Goal: Task Accomplishment & Management: Complete application form

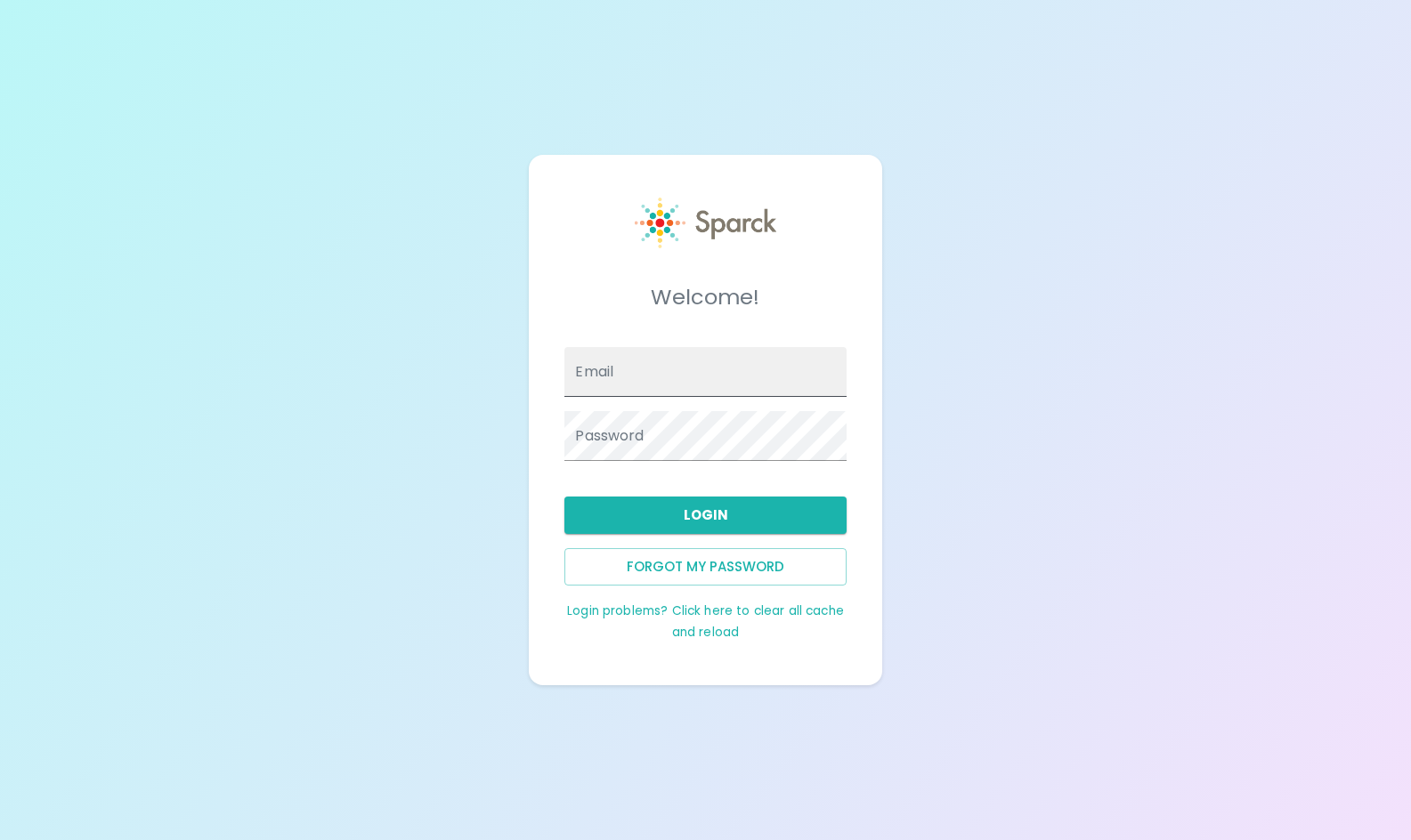
click at [721, 381] on input "Email" at bounding box center [706, 372] width 281 height 50
type input "[EMAIL_ADDRESS][DOMAIN_NAME]"
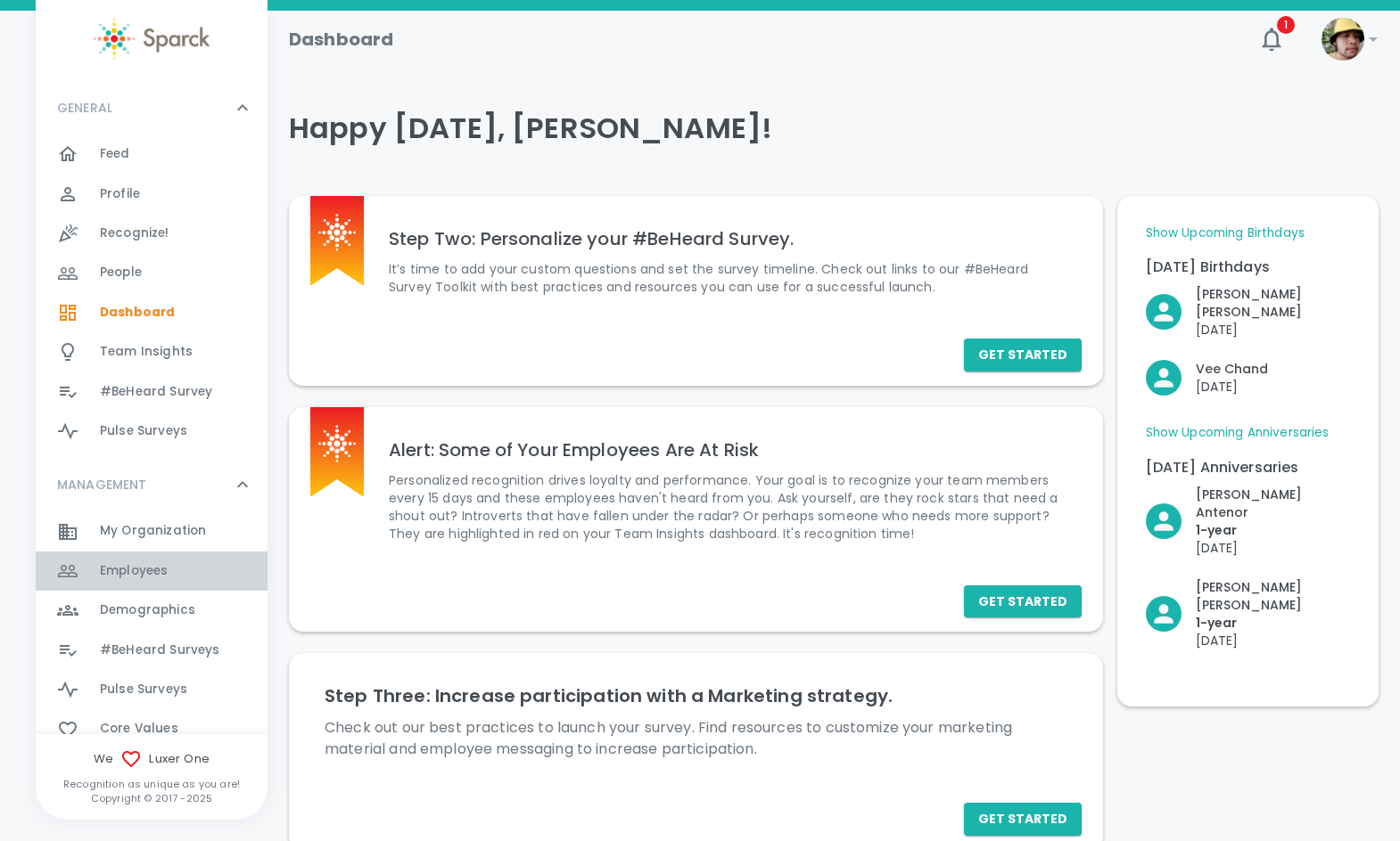
click at [156, 578] on span "Employees" at bounding box center [133, 571] width 68 height 17
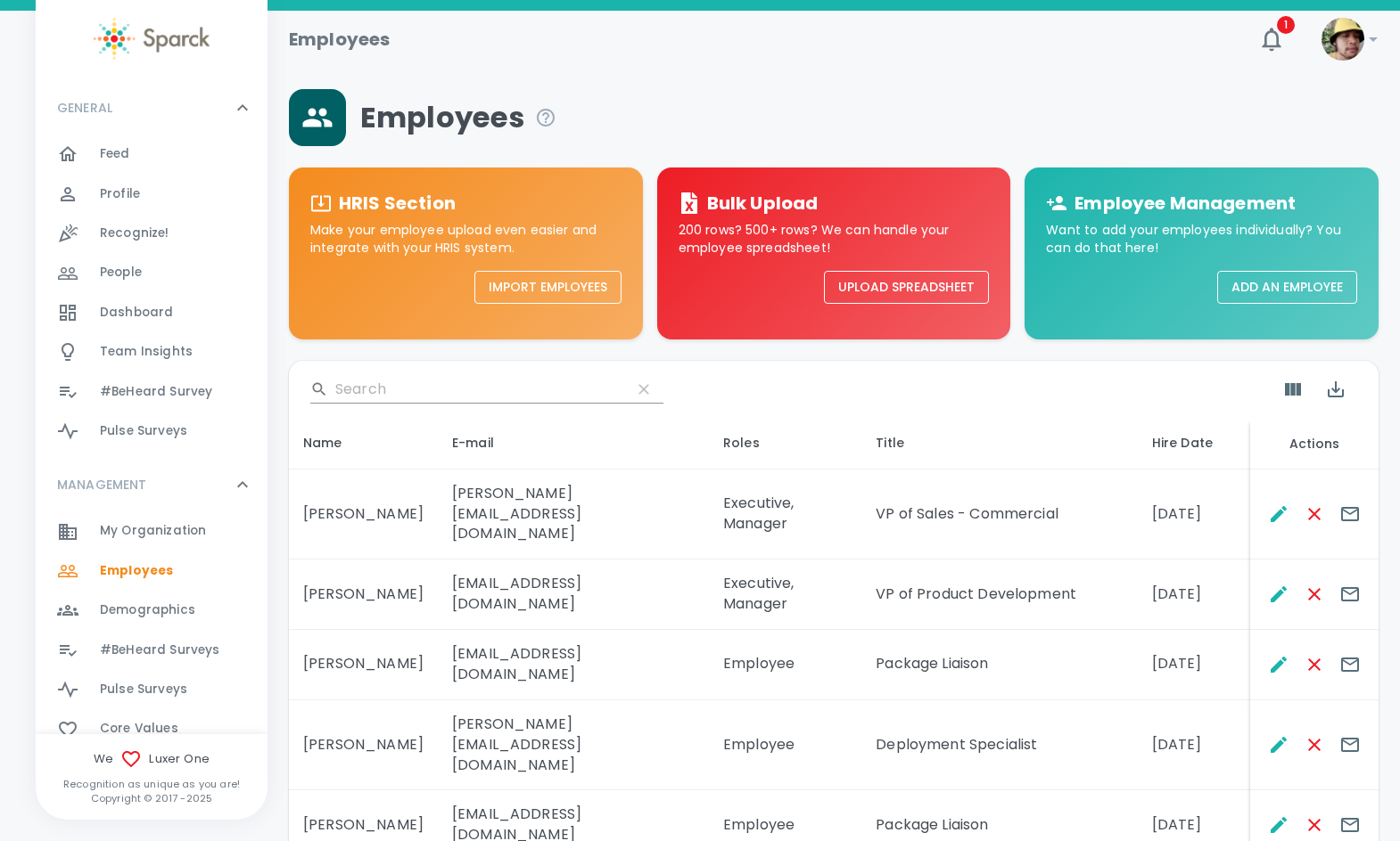
click at [468, 383] on input "Search" at bounding box center [476, 390] width 282 height 29
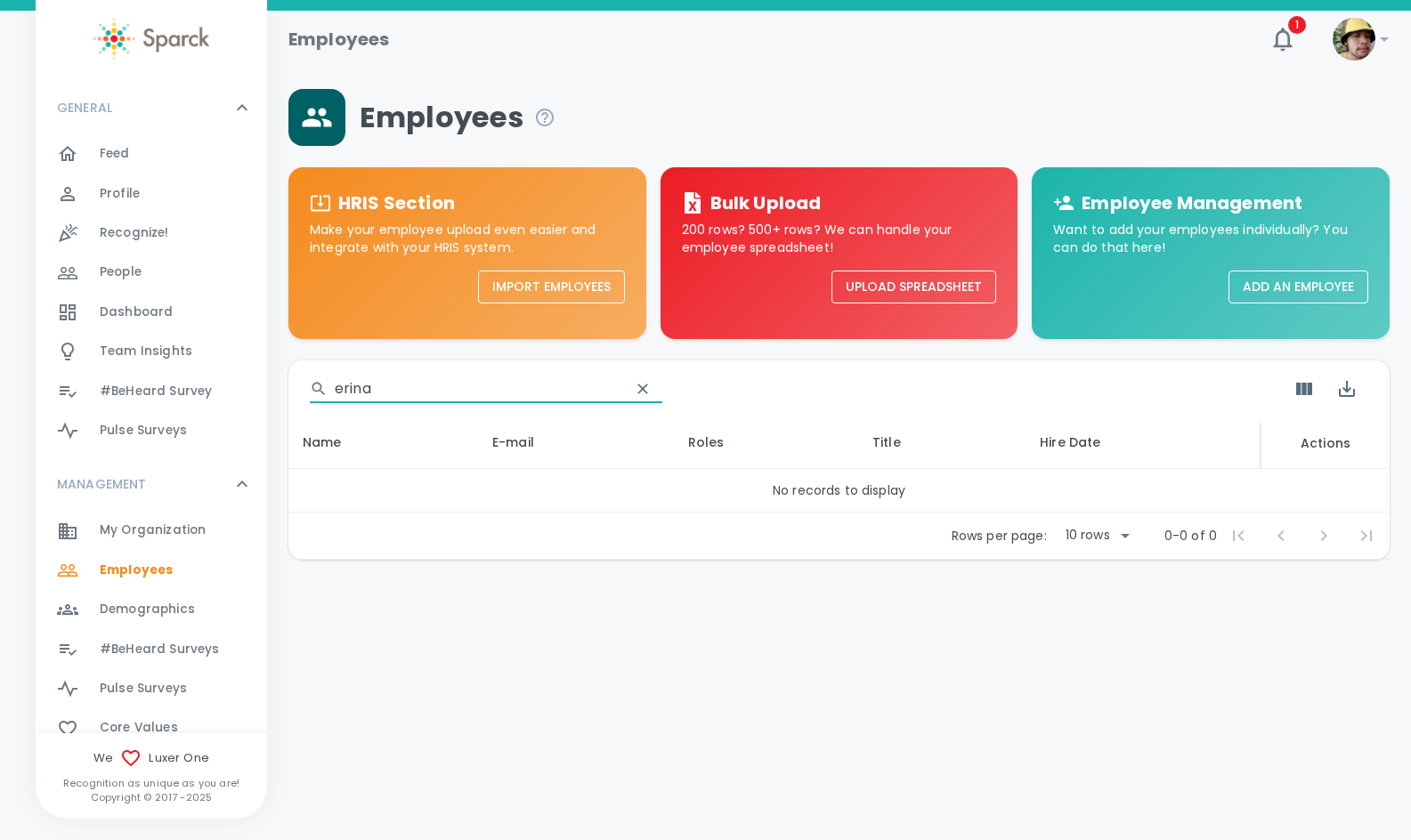
type input "erina"
click at [1325, 290] on button "Add an Employee" at bounding box center [1298, 287] width 140 height 33
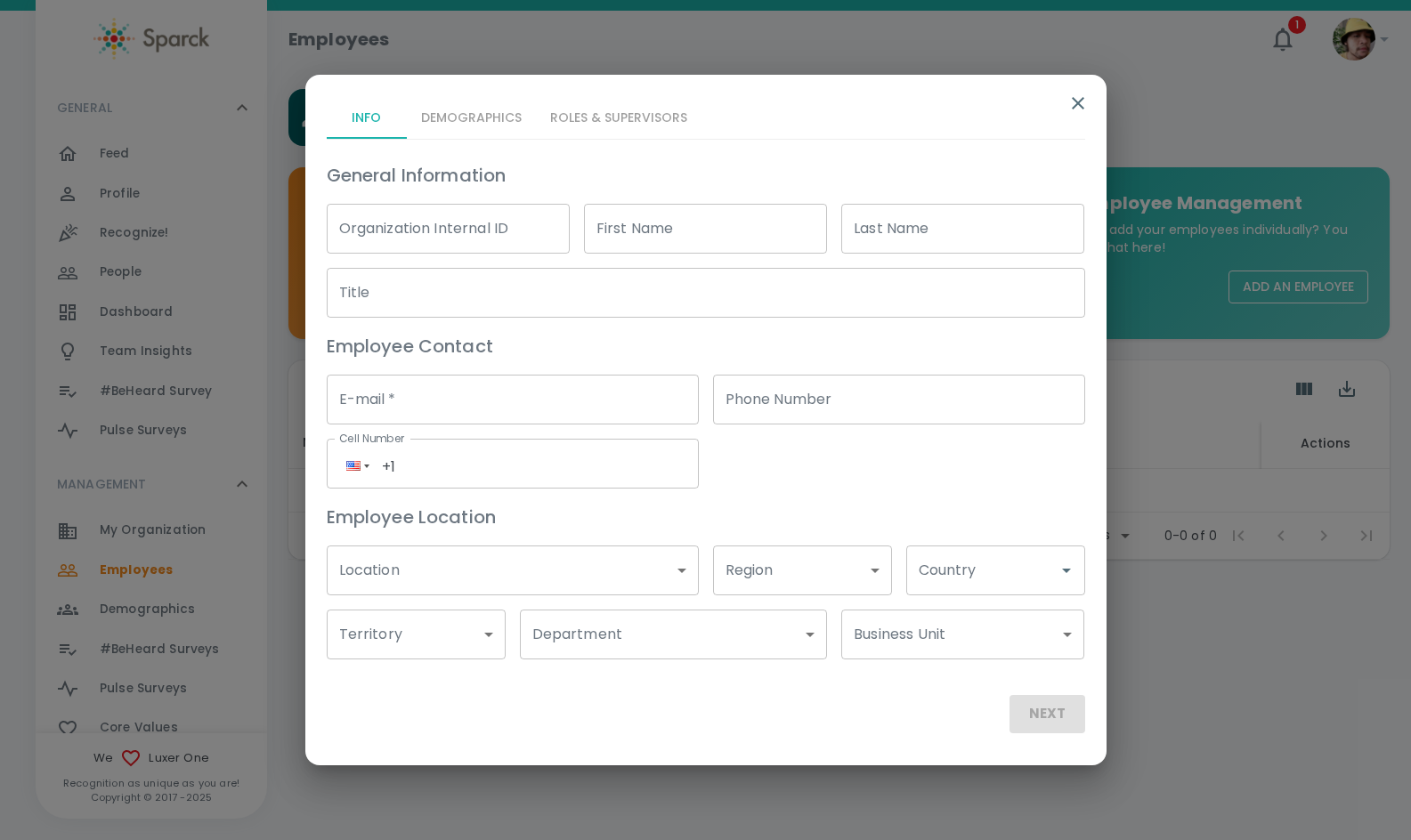
click at [722, 235] on input "First Name" at bounding box center [706, 229] width 243 height 50
type input "Erina"
type input "[PERSON_NAME]"
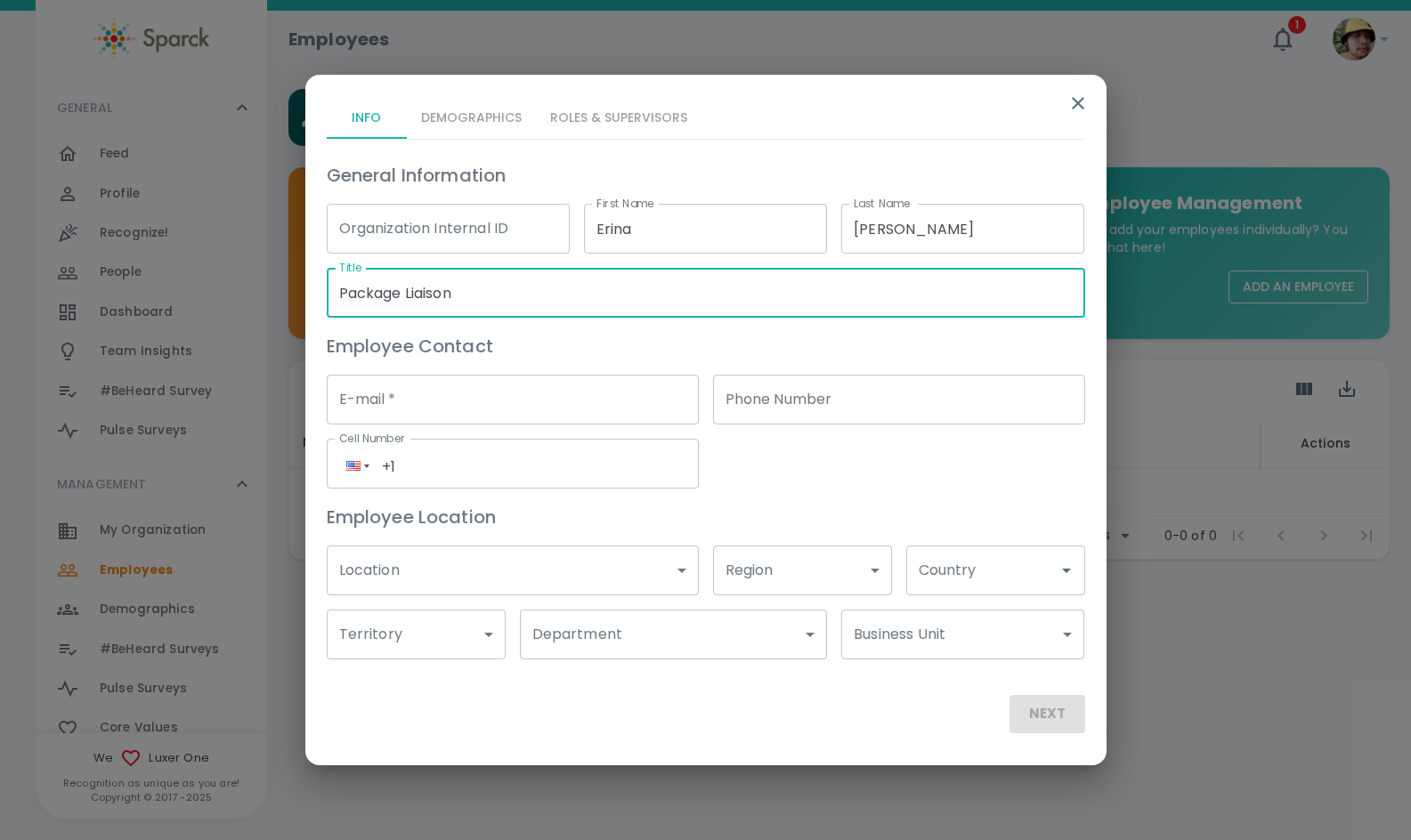
type input "Package Liaison"
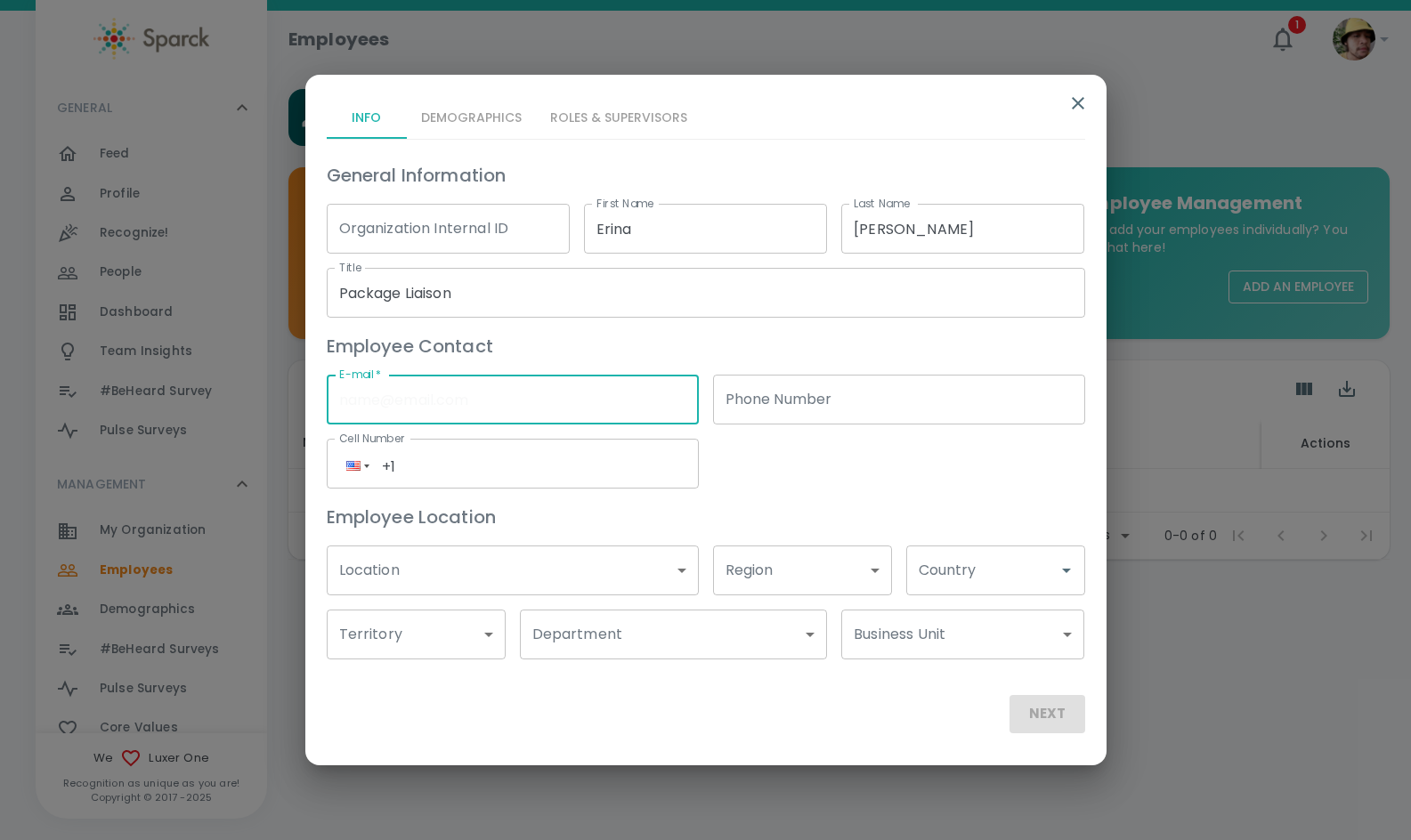
paste input "[EMAIL_ADDRESS][DOMAIN_NAME]"
type input "[EMAIL_ADDRESS][DOMAIN_NAME]"
click at [493, 547] on body "Skip Navigation Employees 1 ! GENERAL 0 Feed 0 Profile 0 Recognize! 0 People 0 …" at bounding box center [706, 326] width 1411 height 652
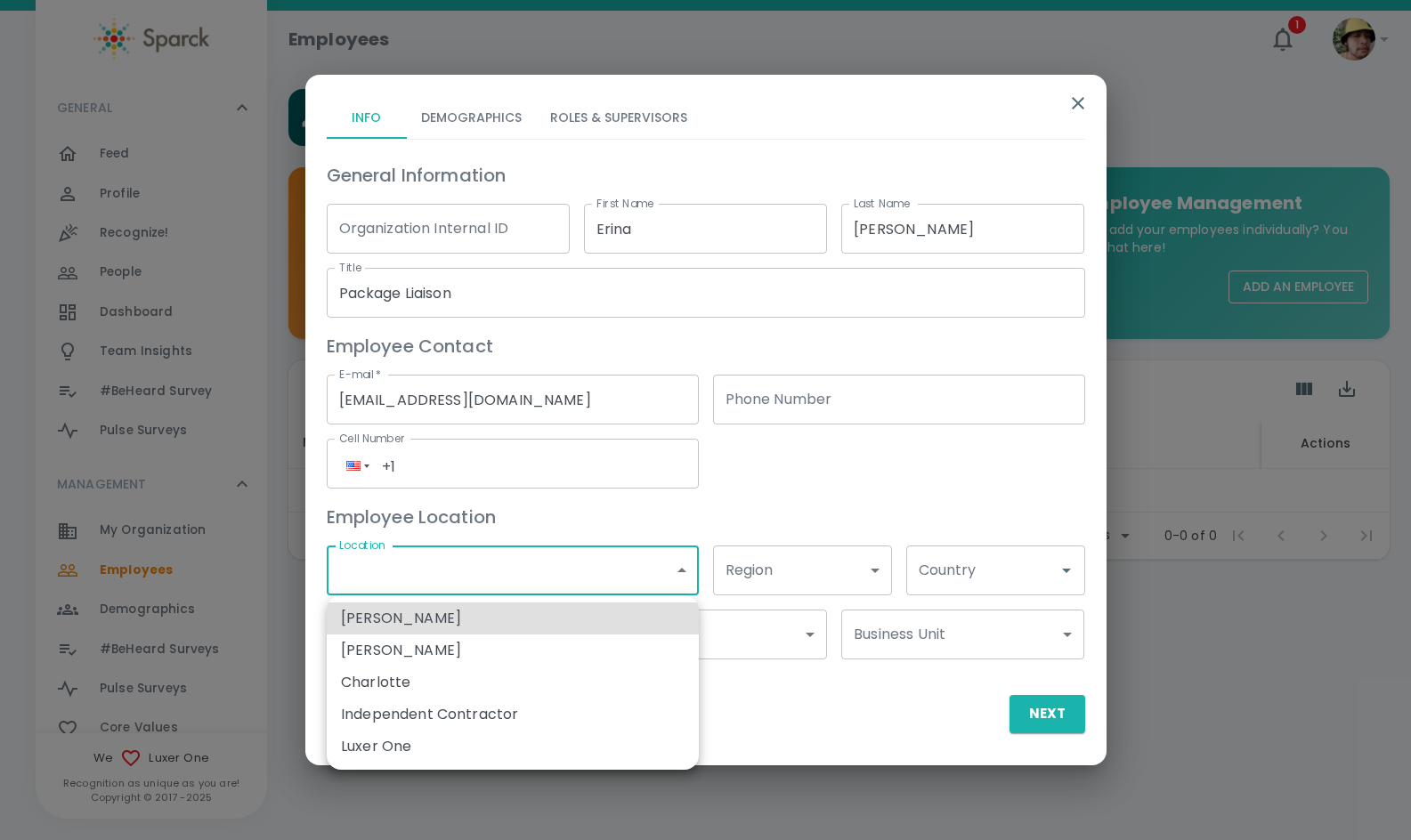
click at [461, 735] on li "Luxer One" at bounding box center [513, 747] width 372 height 32
type input "173796"
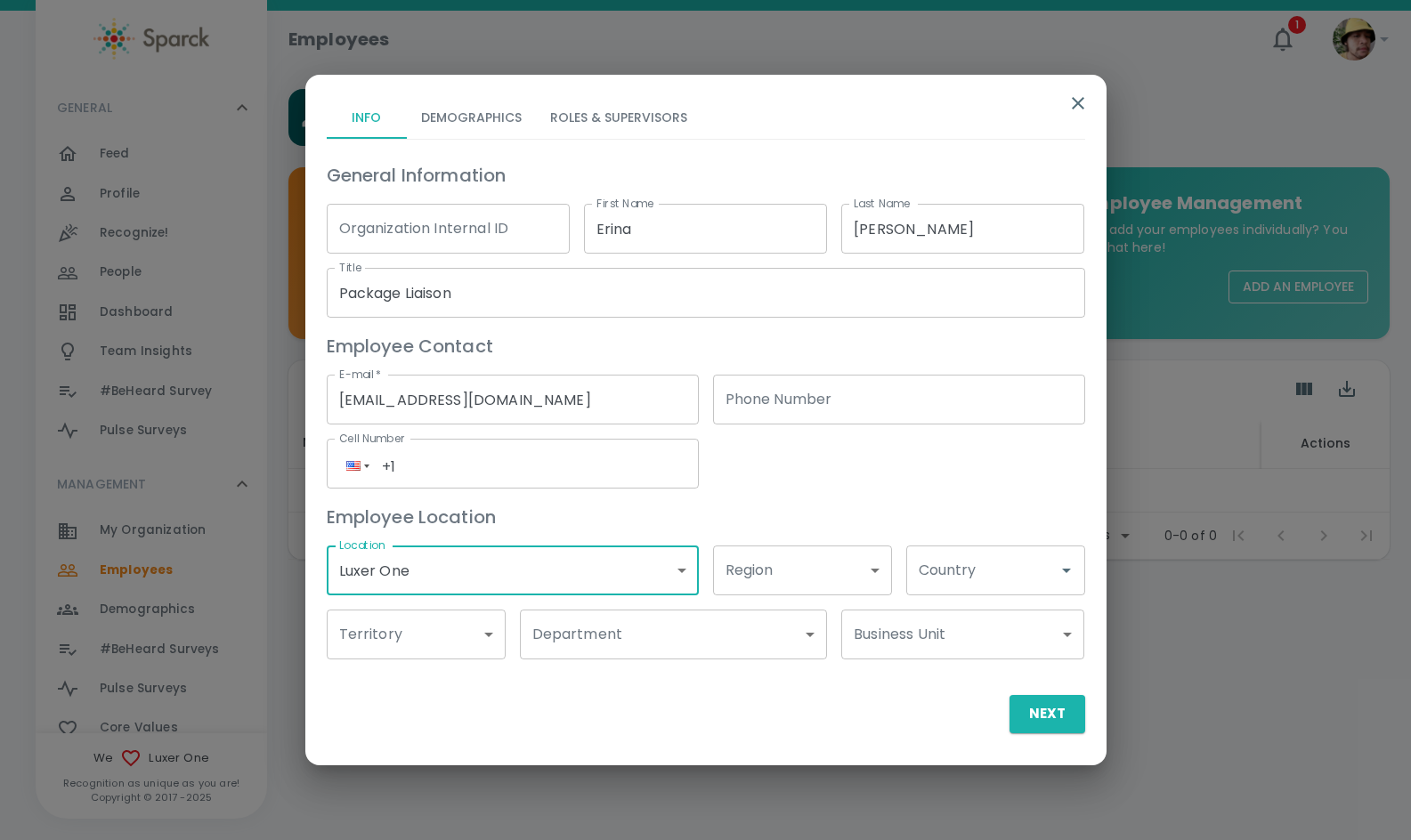
click at [570, 637] on body "Skip Navigation Employees 1 ! GENERAL 0 Feed 0 Profile 0 Recognize! 0 People 0 …" at bounding box center [706, 326] width 1411 height 652
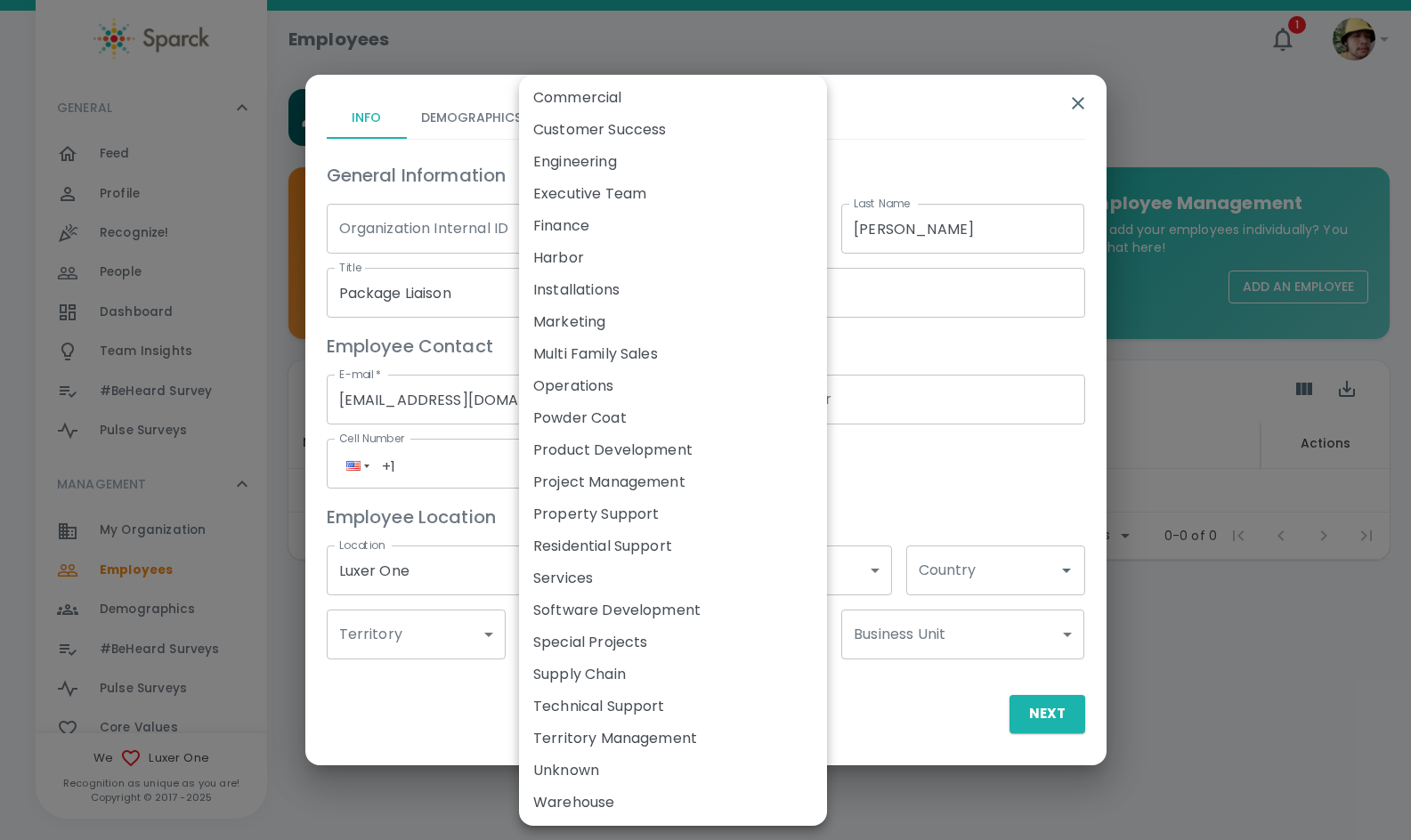
click at [615, 580] on li "Services" at bounding box center [674, 578] width 308 height 32
type input "173911"
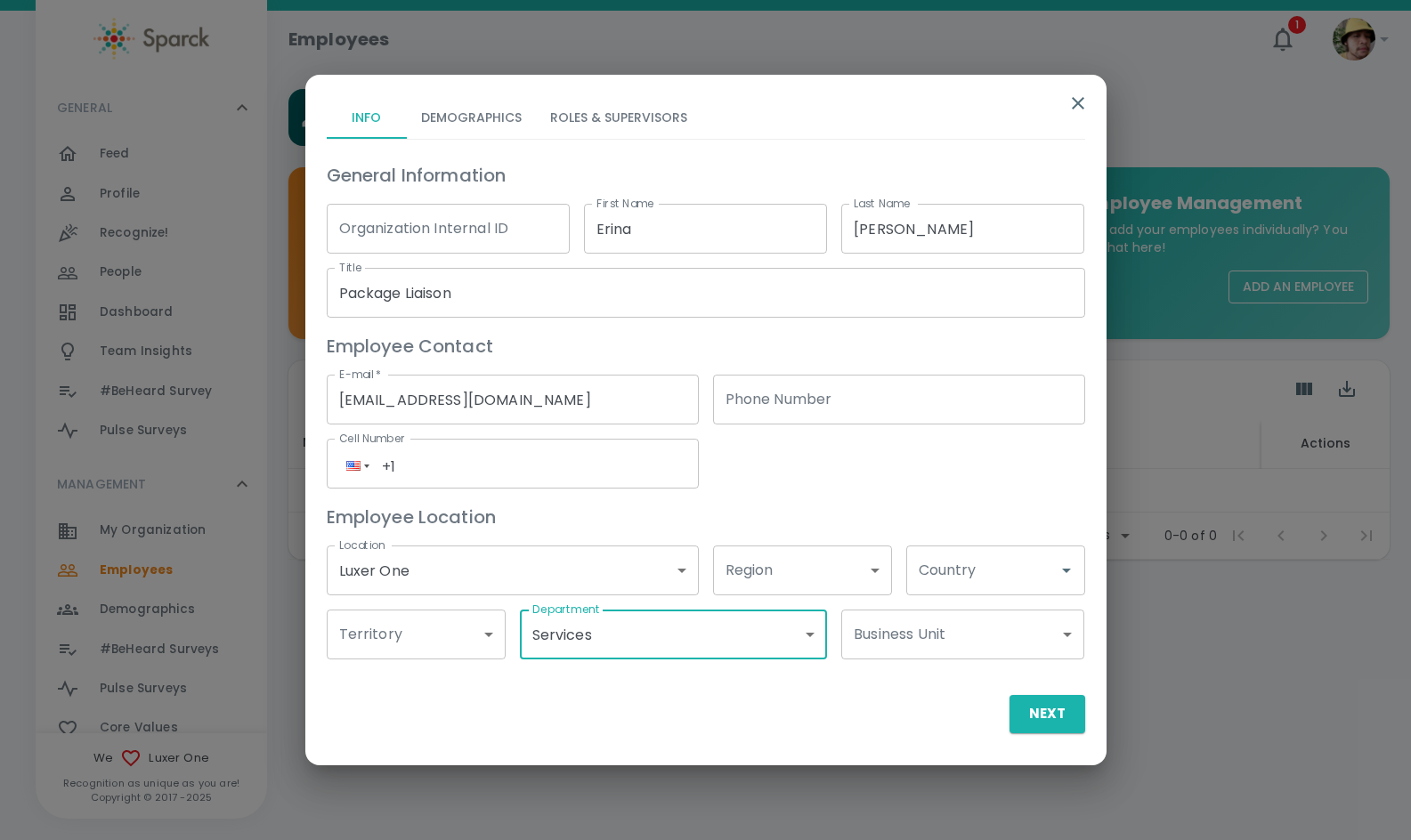
click at [1020, 570] on input "Country" at bounding box center [982, 570] width 136 height 34
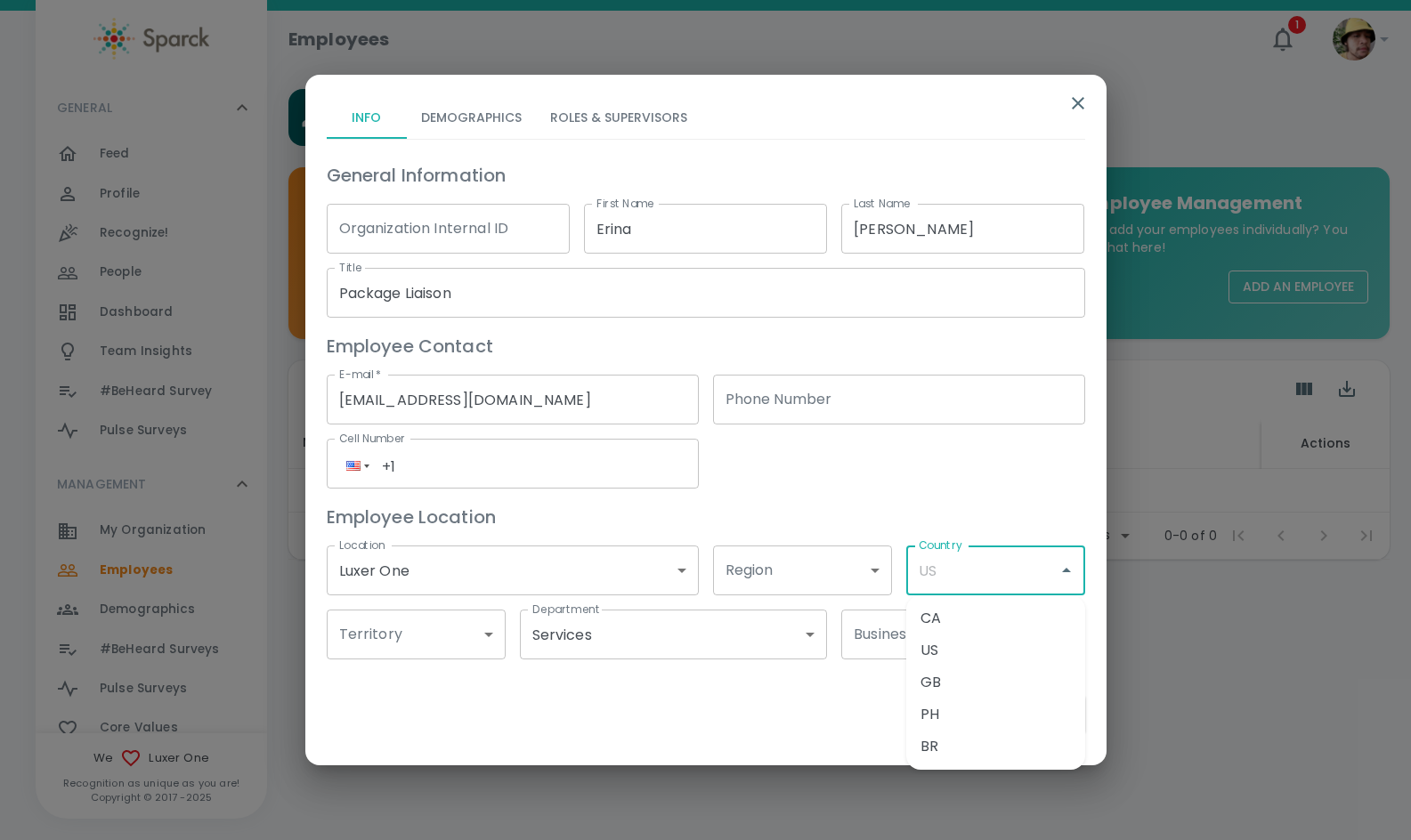
click at [973, 657] on li "US" at bounding box center [997, 650] width 179 height 32
type input "US"
click at [1054, 714] on button "Next" at bounding box center [1048, 714] width 76 height 38
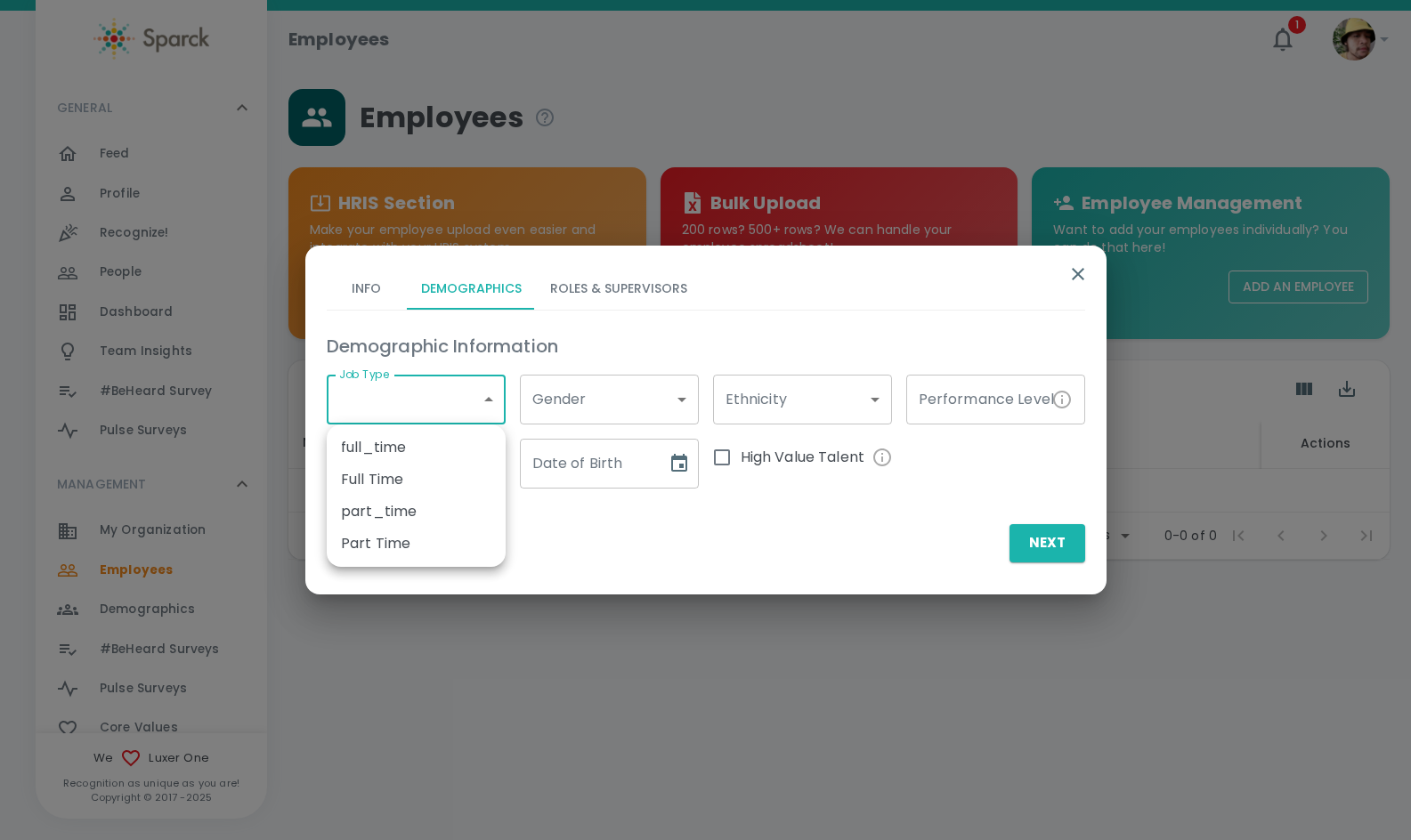
click at [406, 400] on body "Skip Navigation Employees 1 ! GENERAL 0 Feed 0 Profile 0 Recognize! 0 People 0 …" at bounding box center [706, 326] width 1411 height 652
click at [413, 550] on li "Part Time" at bounding box center [416, 543] width 179 height 32
type input "173791"
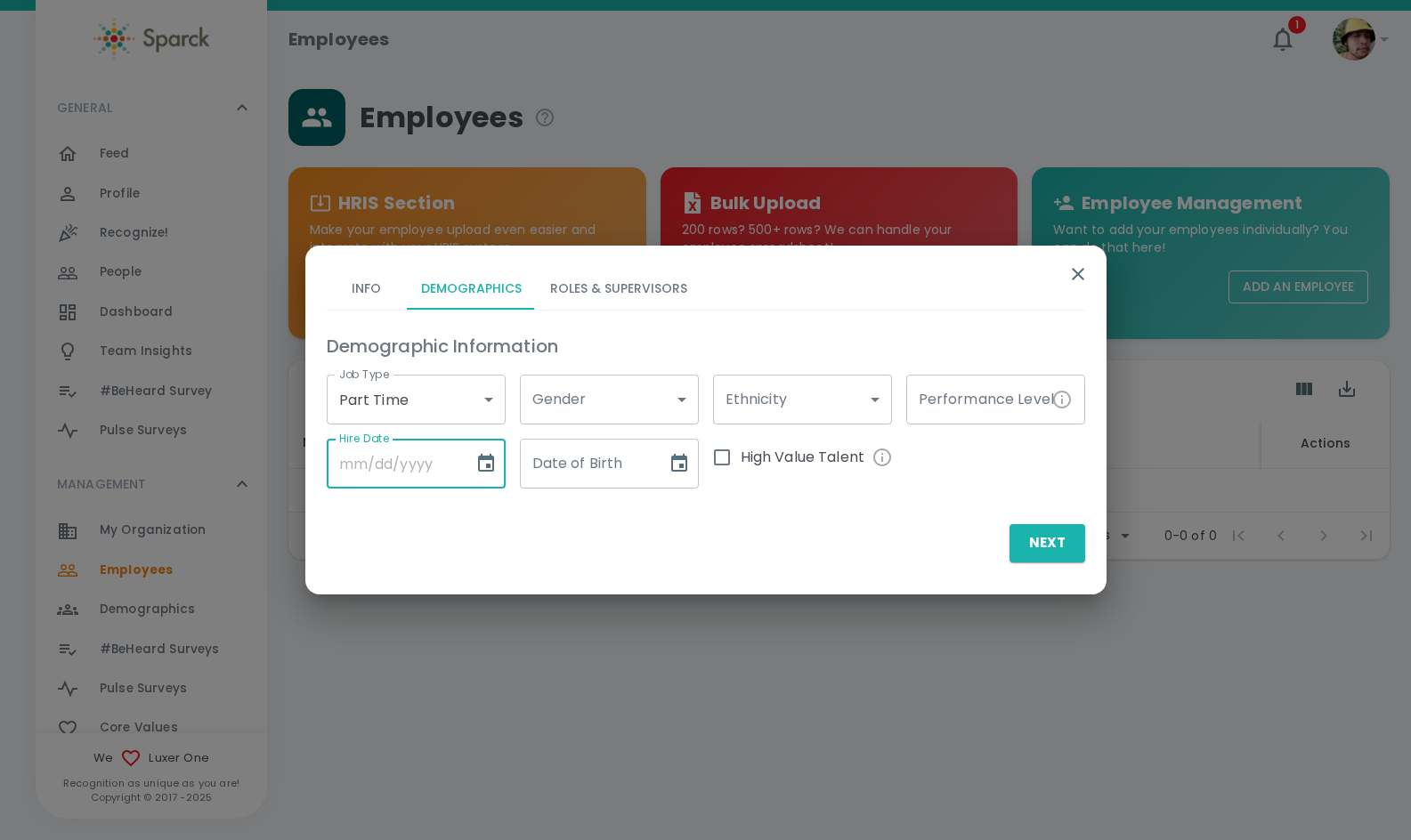
click at [431, 470] on input "Hire Date" at bounding box center [394, 463] width 135 height 50
click at [489, 463] on icon "Choose date" at bounding box center [486, 463] width 21 height 21
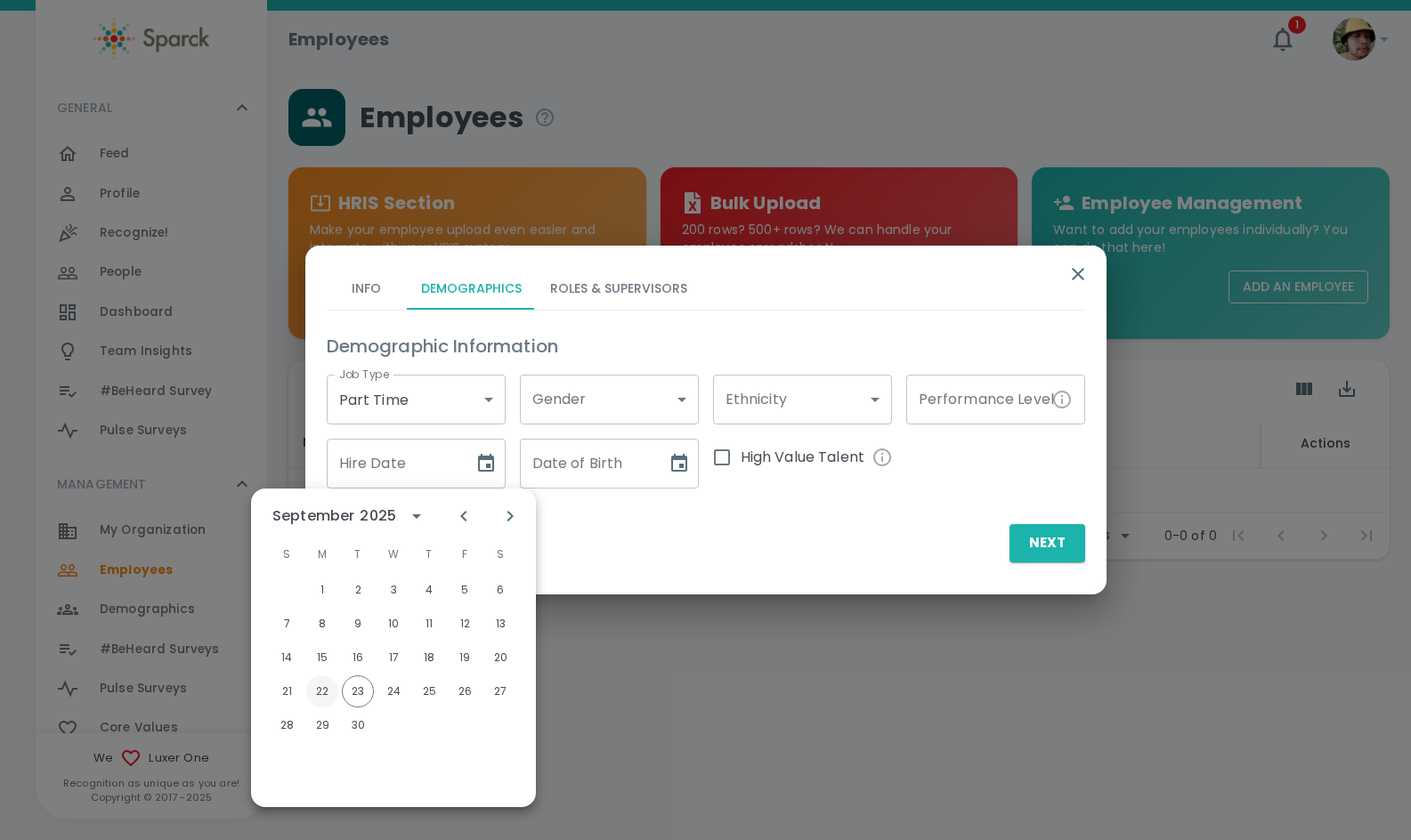
click at [321, 696] on button "22" at bounding box center [322, 691] width 32 height 32
type input "[DATE]"
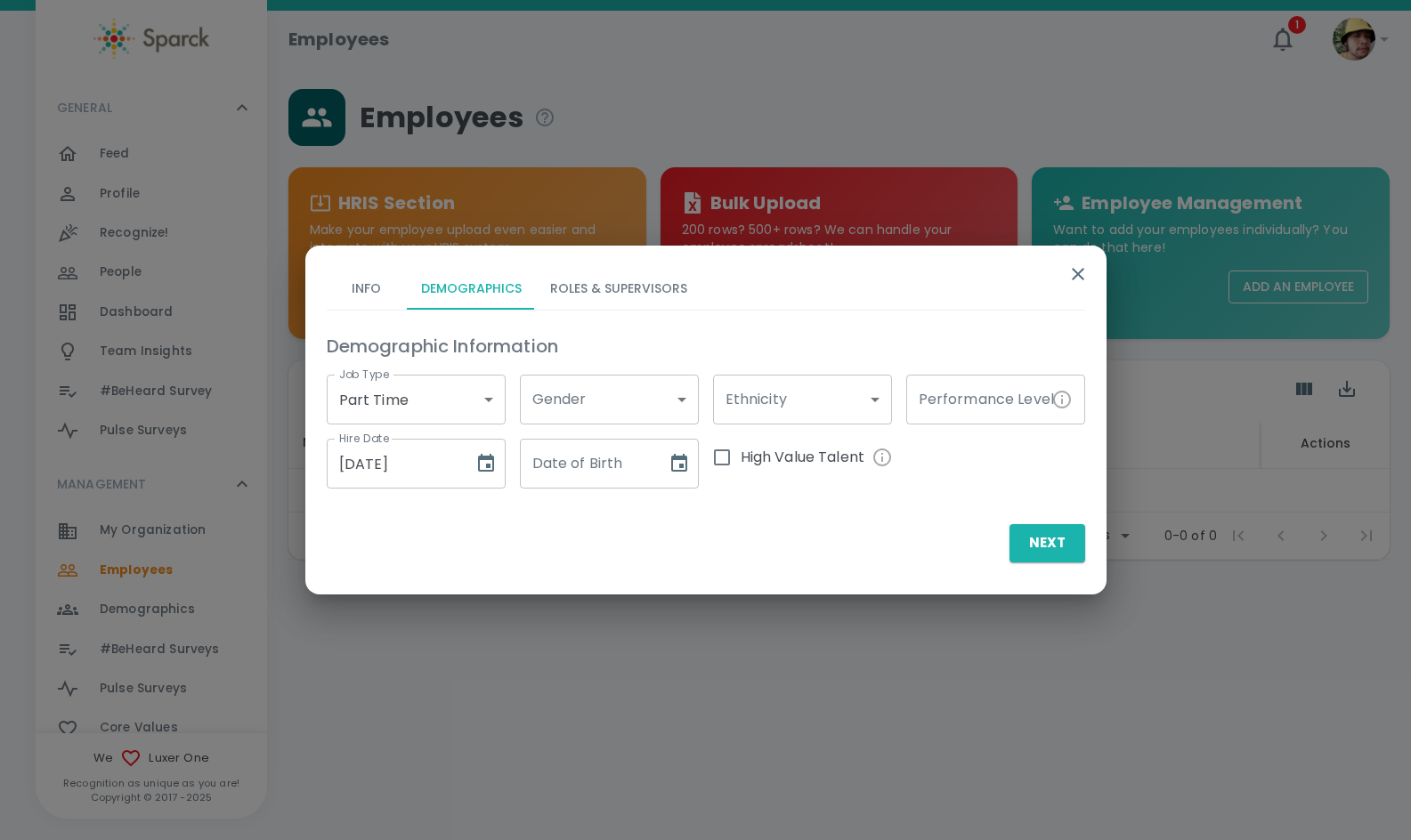
click at [572, 473] on input "Date of Birth" at bounding box center [588, 463] width 135 height 50
click at [615, 458] on input "Date of Birth" at bounding box center [588, 463] width 135 height 50
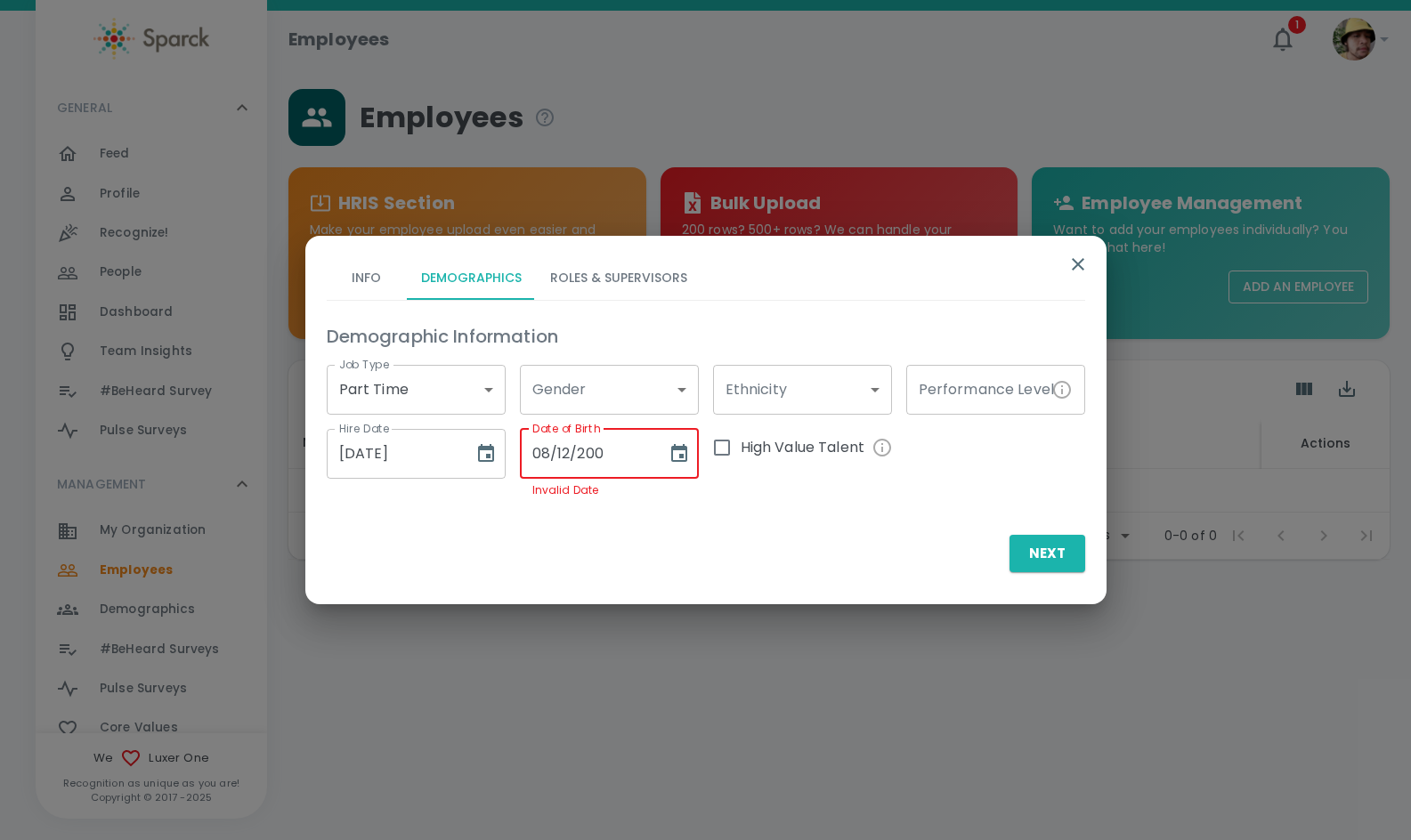
type input "[DATE]"
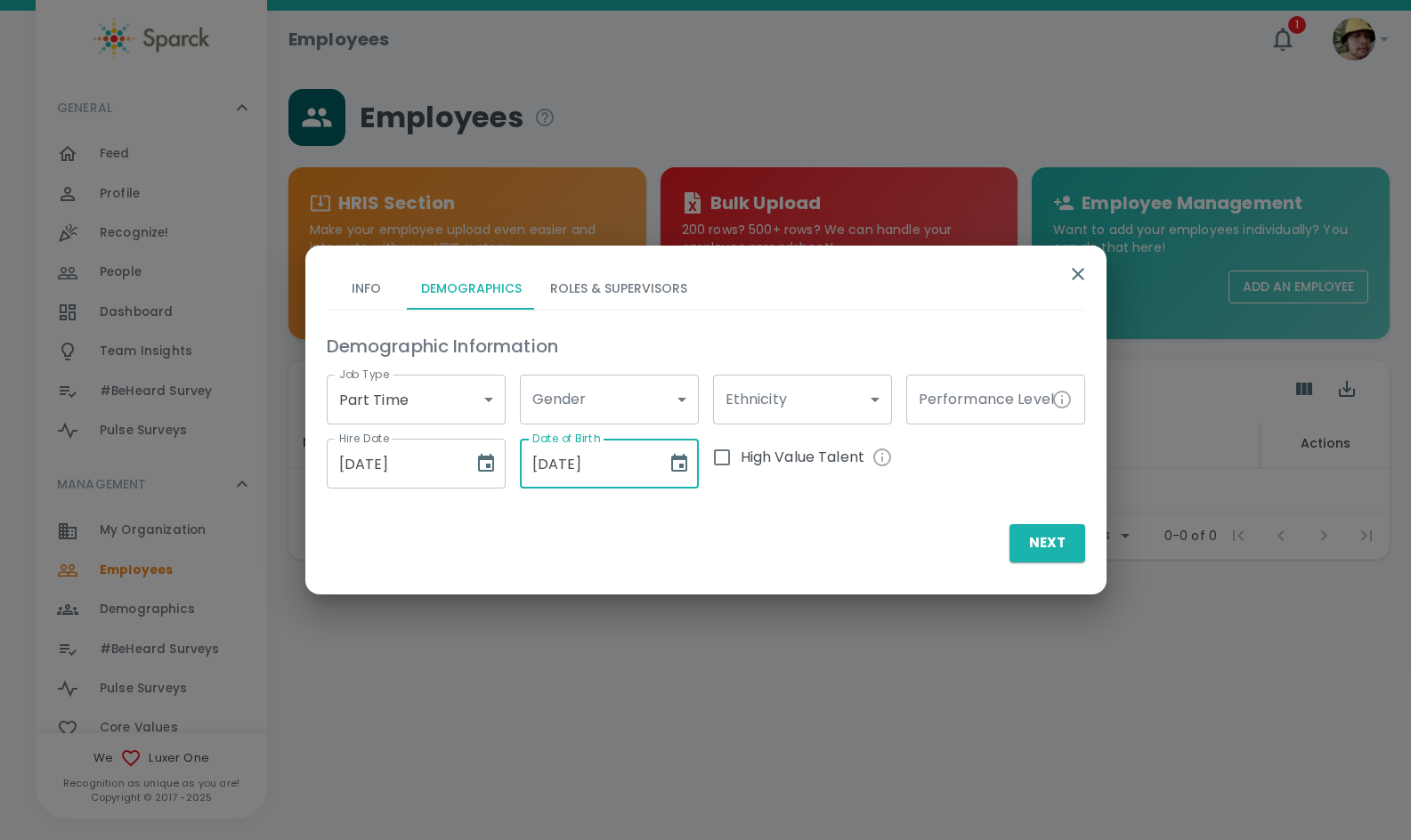
click at [631, 296] on button "Roles & Supervisors" at bounding box center [619, 288] width 166 height 42
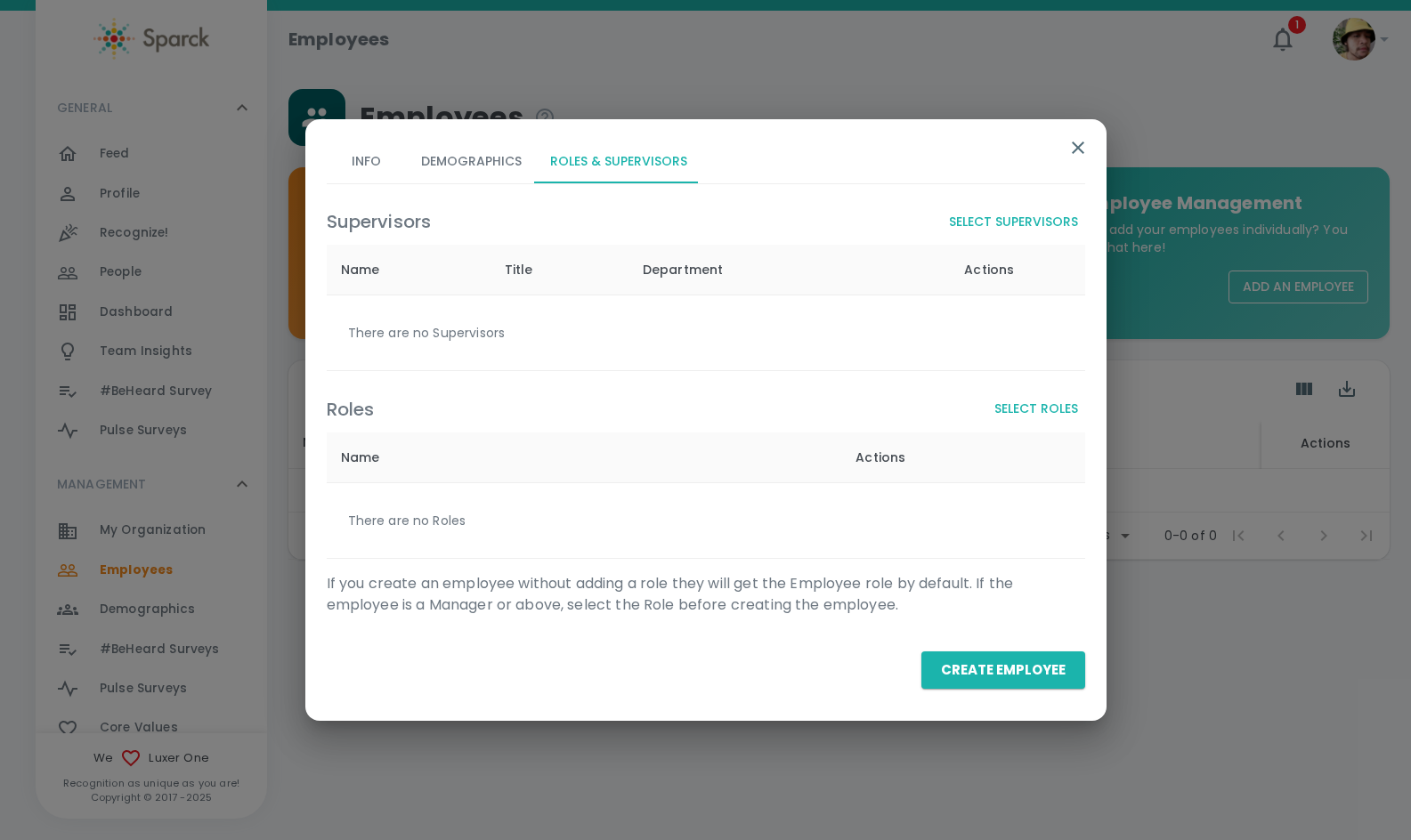
click at [1008, 216] on button "Select Supervisors" at bounding box center [1014, 222] width 144 height 33
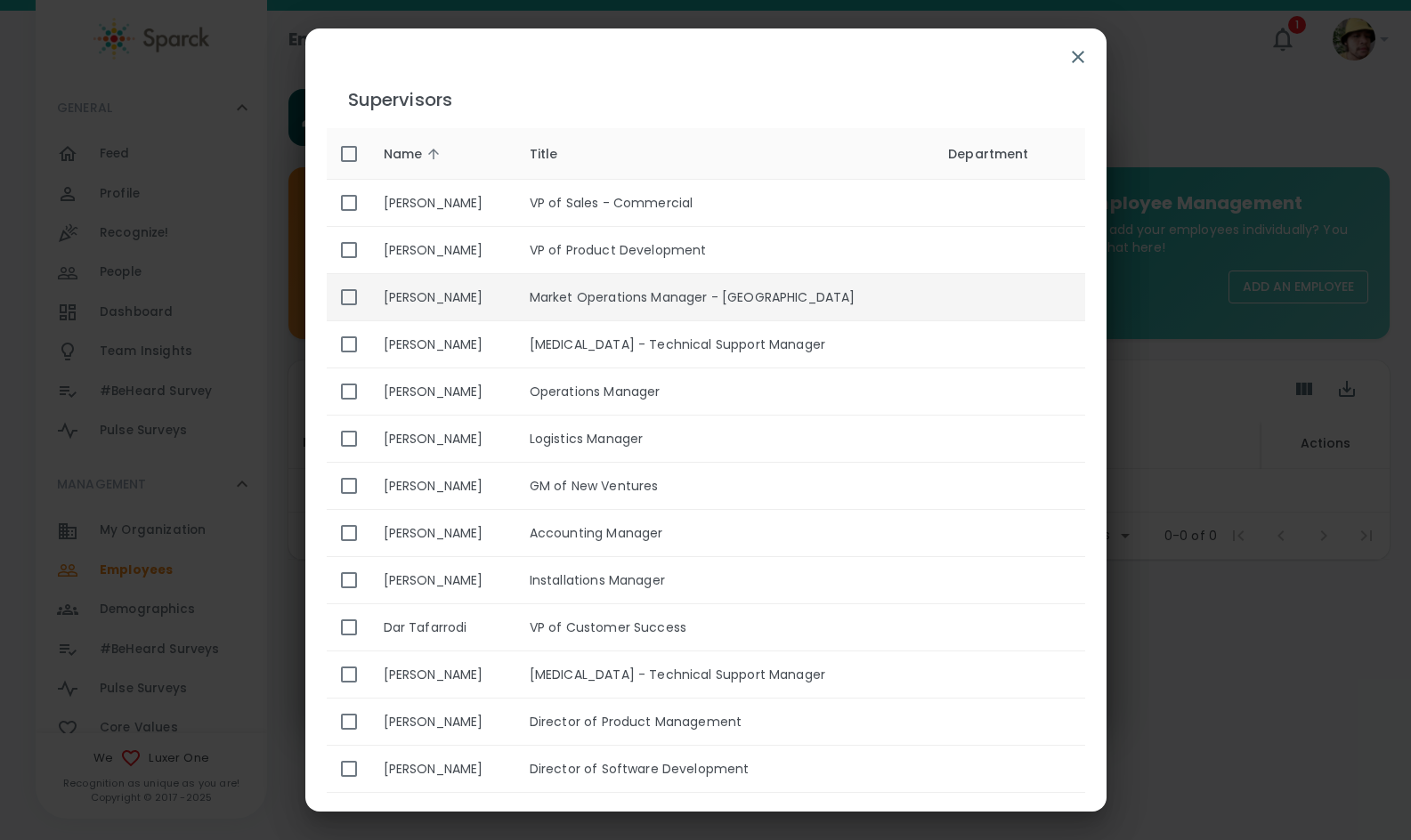
click at [516, 284] on th "[PERSON_NAME]" at bounding box center [442, 298] width 146 height 47
checkbox input "true"
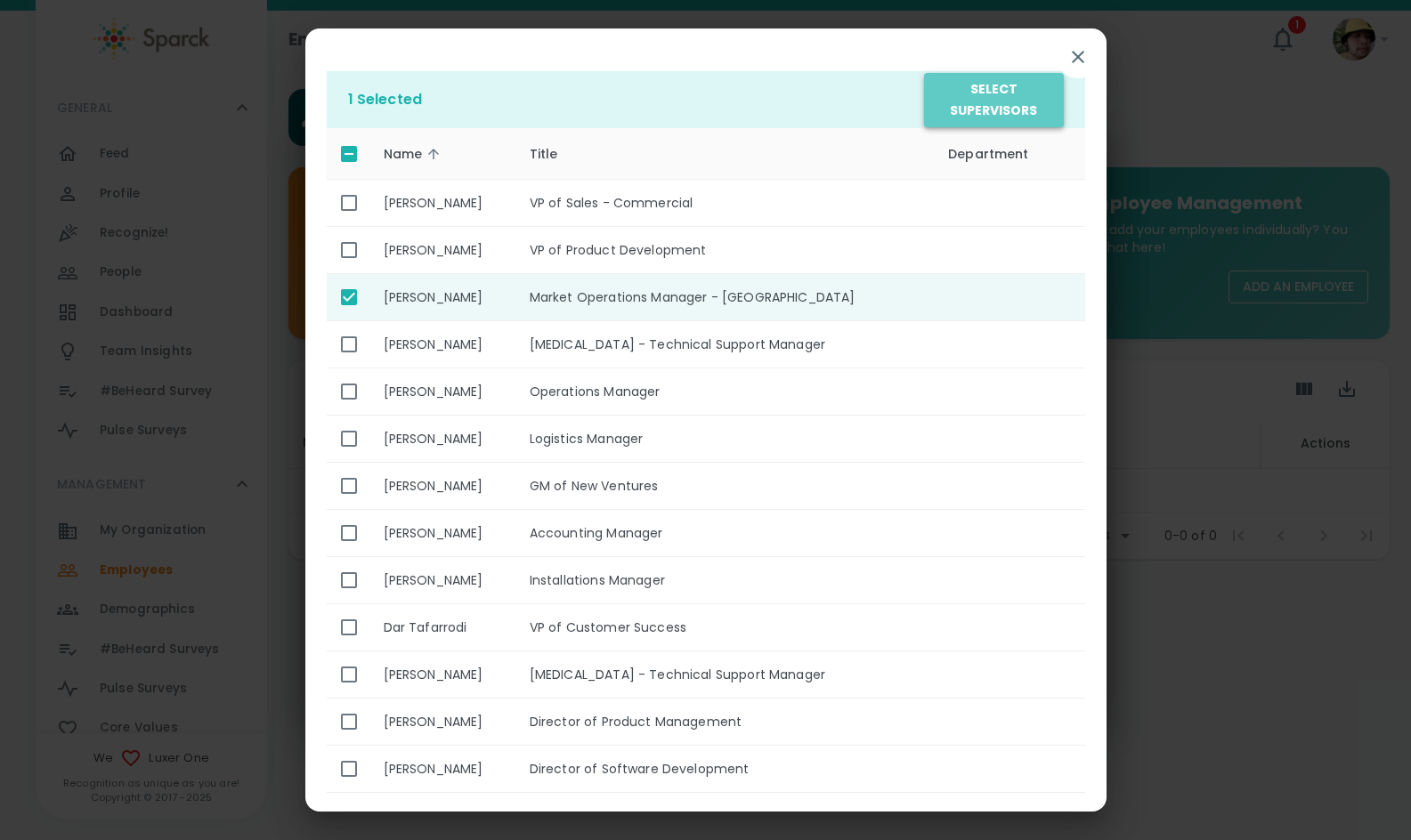
click at [1026, 88] on button "Select Supervisors" at bounding box center [994, 100] width 139 height 54
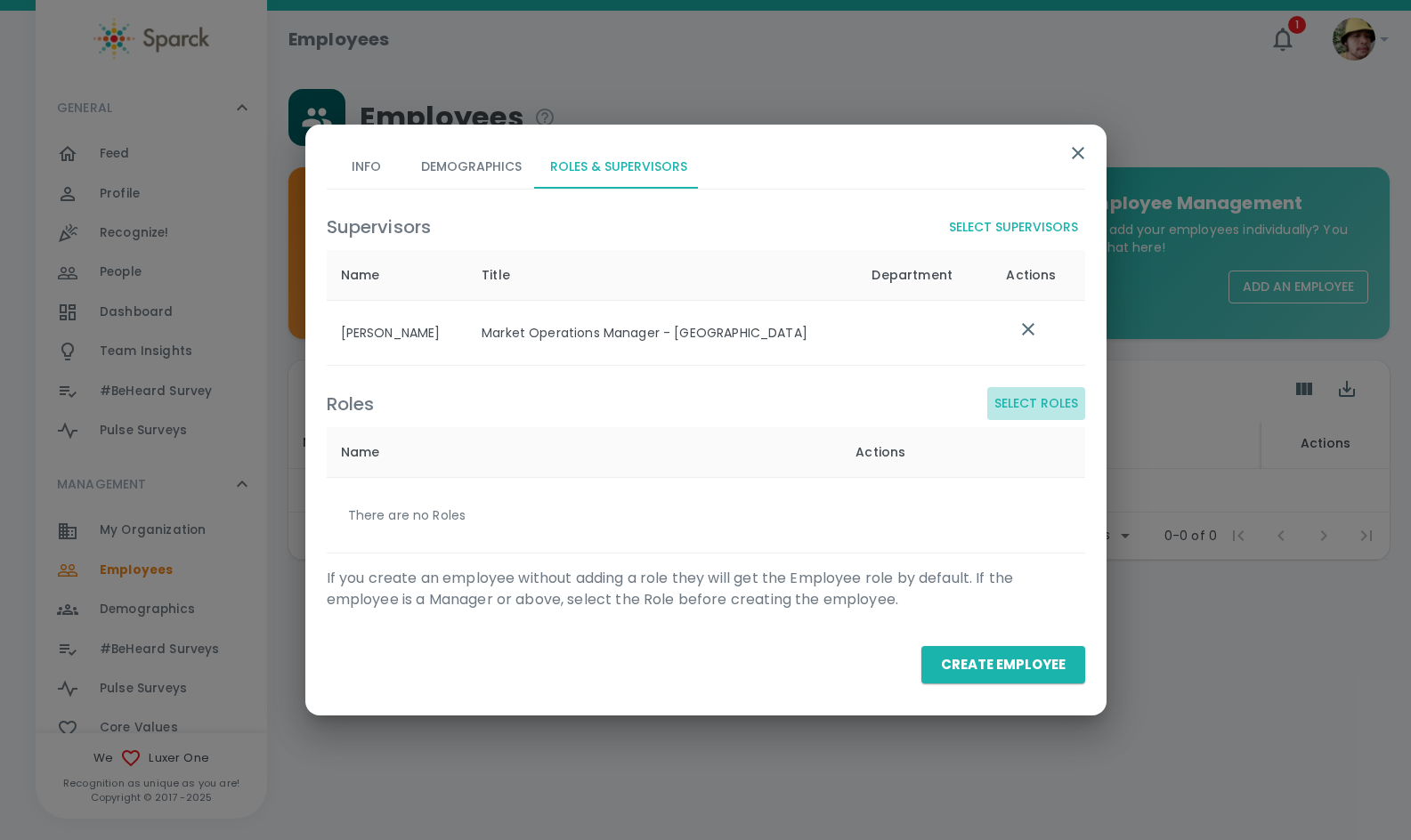
click at [1029, 399] on button "Select Roles" at bounding box center [1037, 404] width 98 height 33
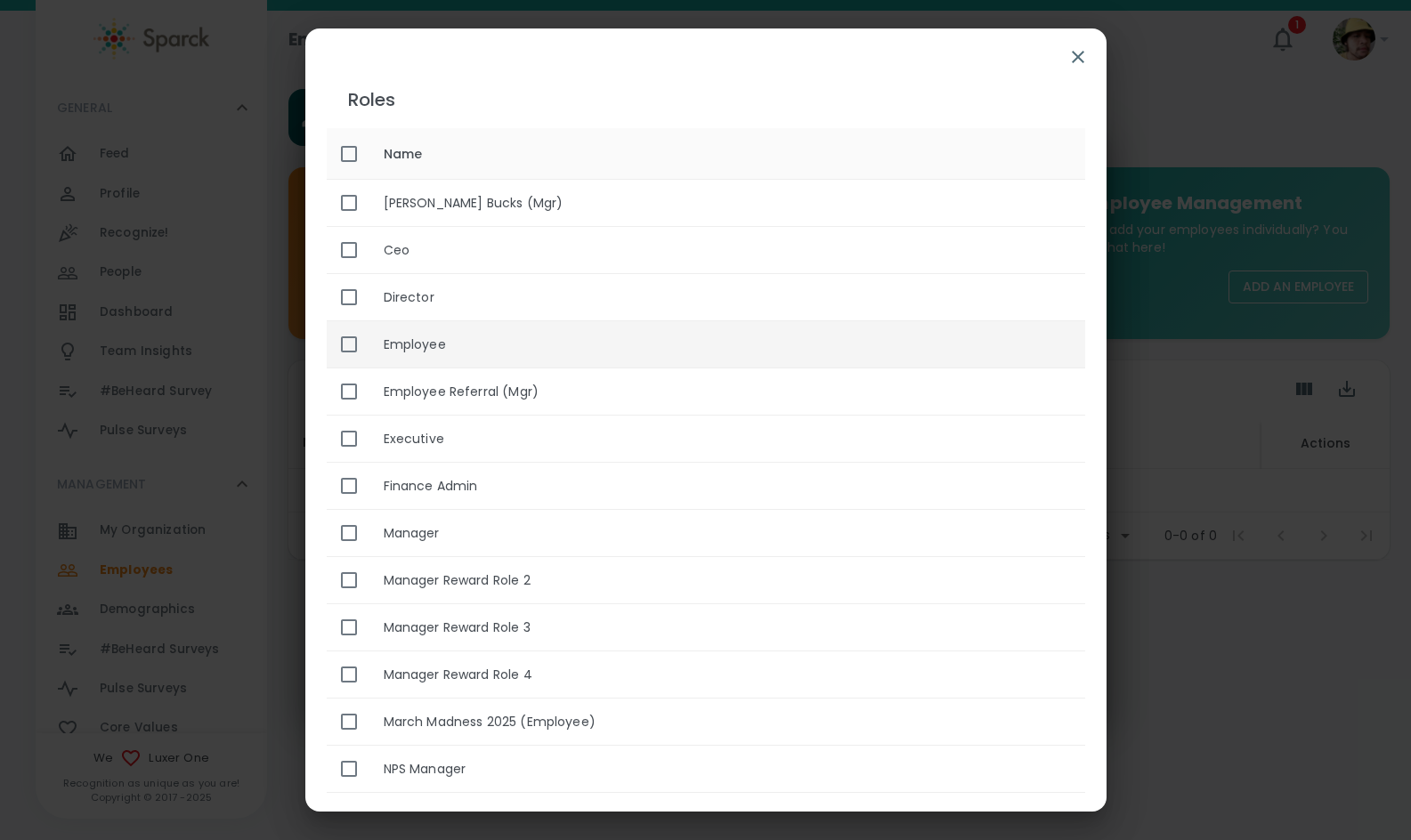
click at [608, 342] on th "Employee" at bounding box center [727, 345] width 716 height 47
checkbox input "true"
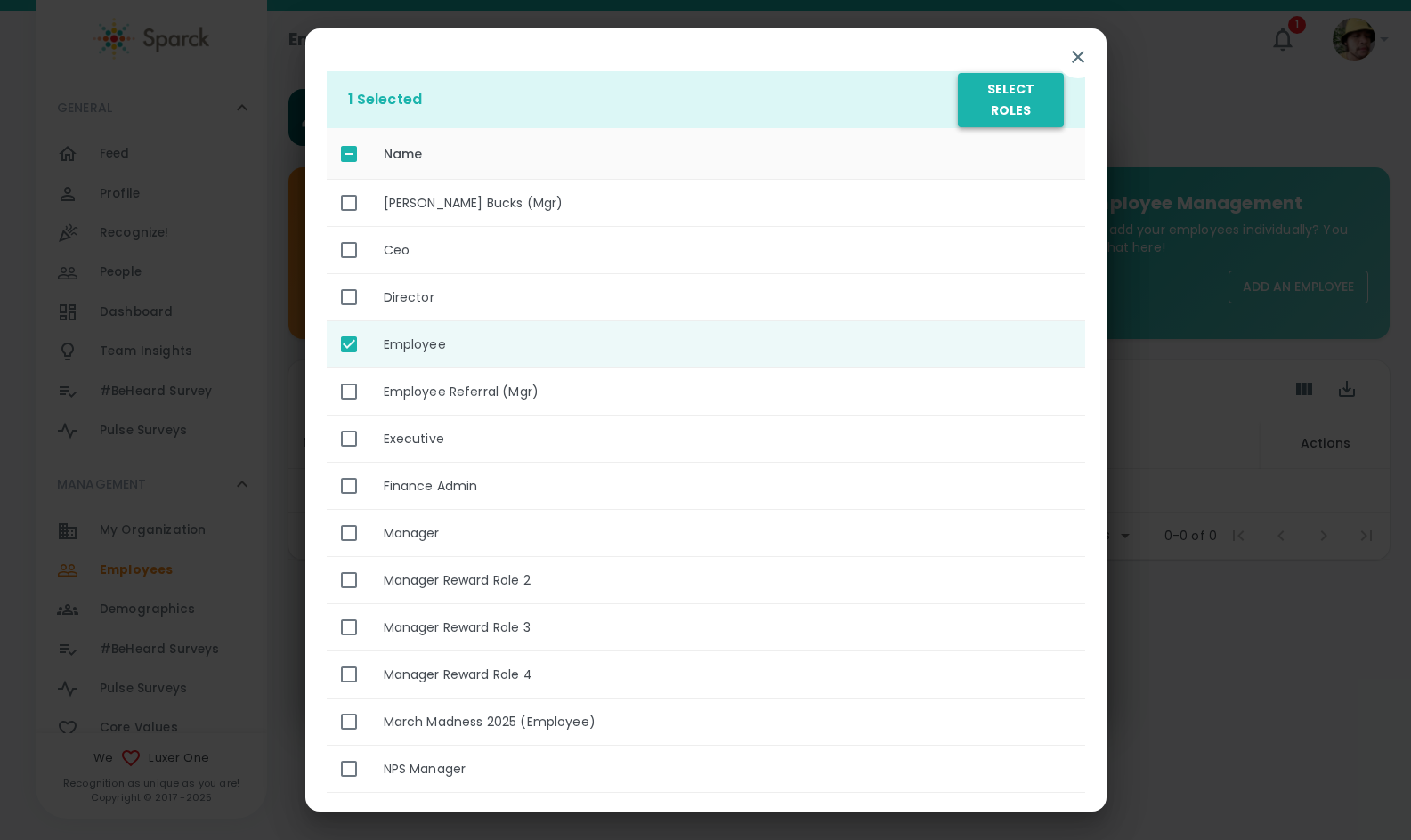
click at [1025, 95] on button "Select Roles" at bounding box center [1010, 100] width 105 height 54
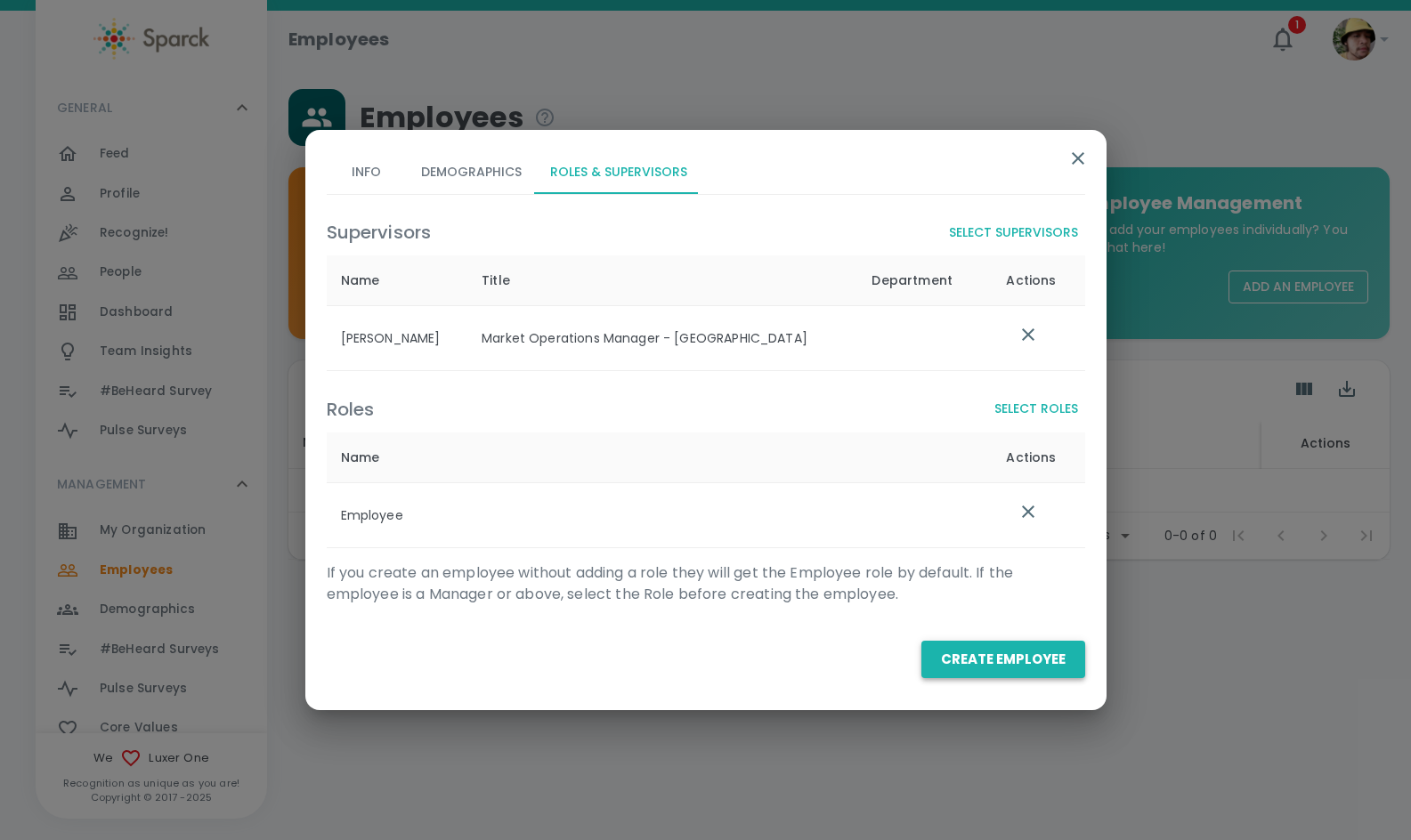
click at [1006, 668] on button "Create Employee" at bounding box center [1003, 659] width 164 height 38
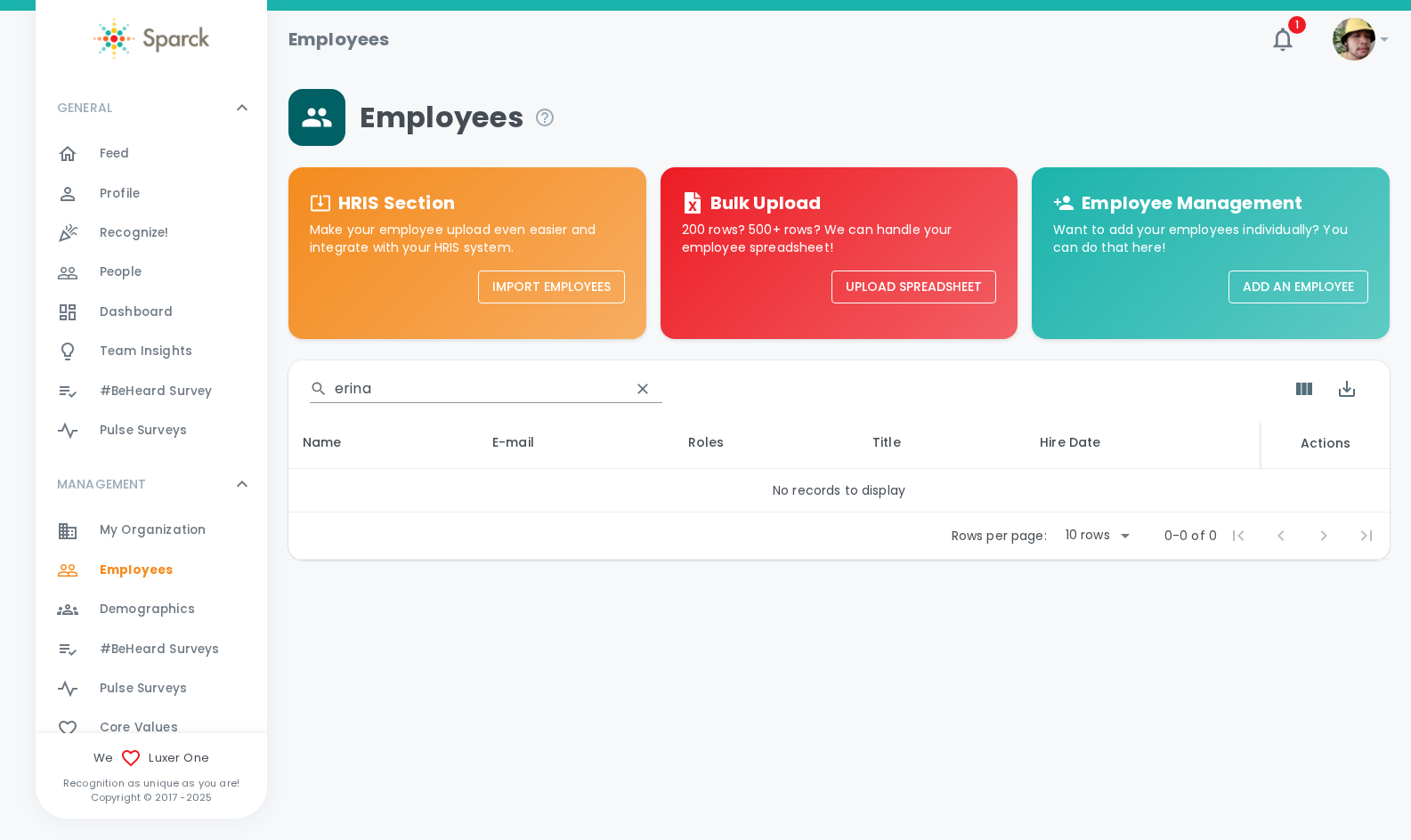
click at [1318, 291] on button "Add an Employee" at bounding box center [1298, 287] width 140 height 33
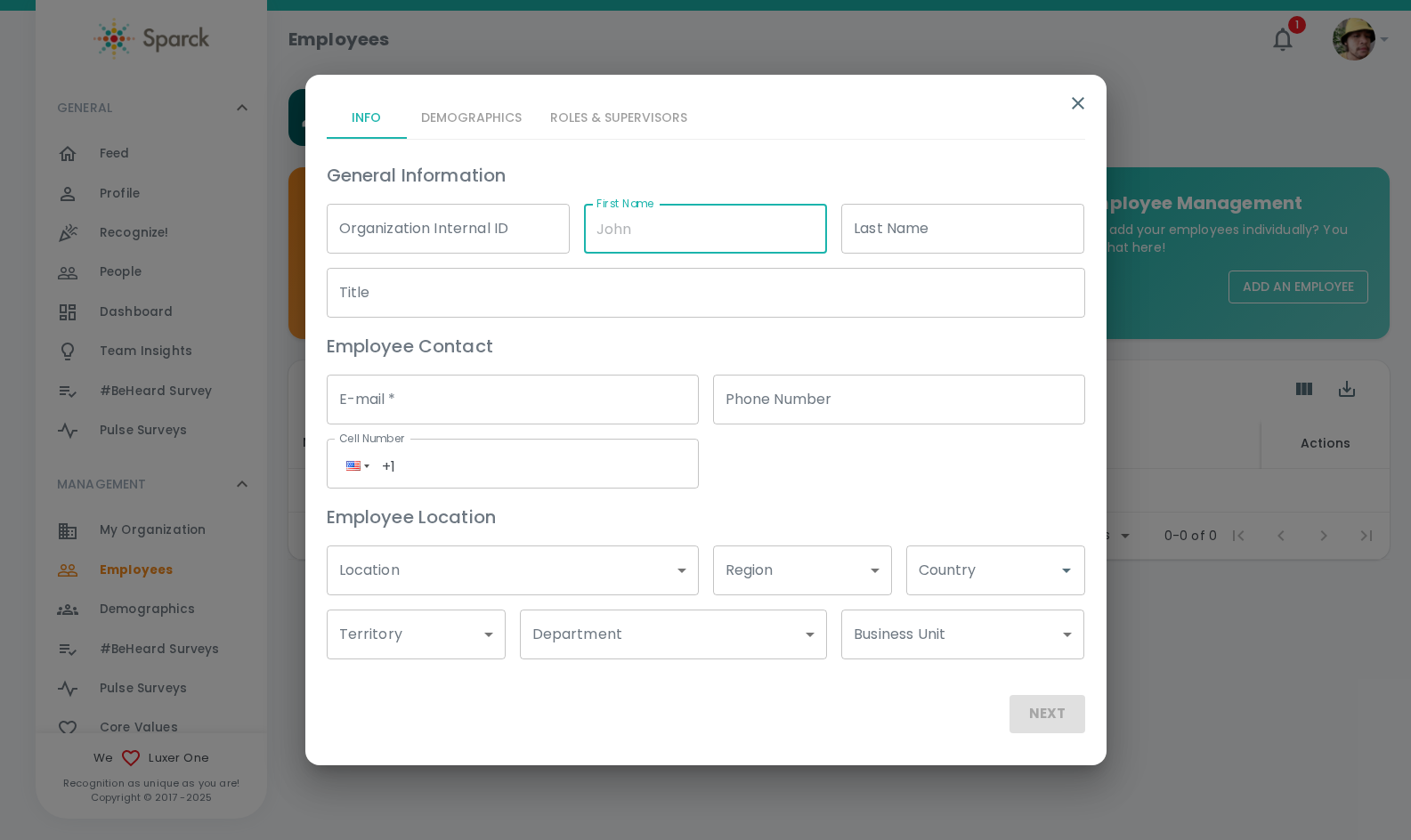
click at [668, 234] on input "First Name" at bounding box center [706, 229] width 243 height 50
type input "[PERSON_NAME]"
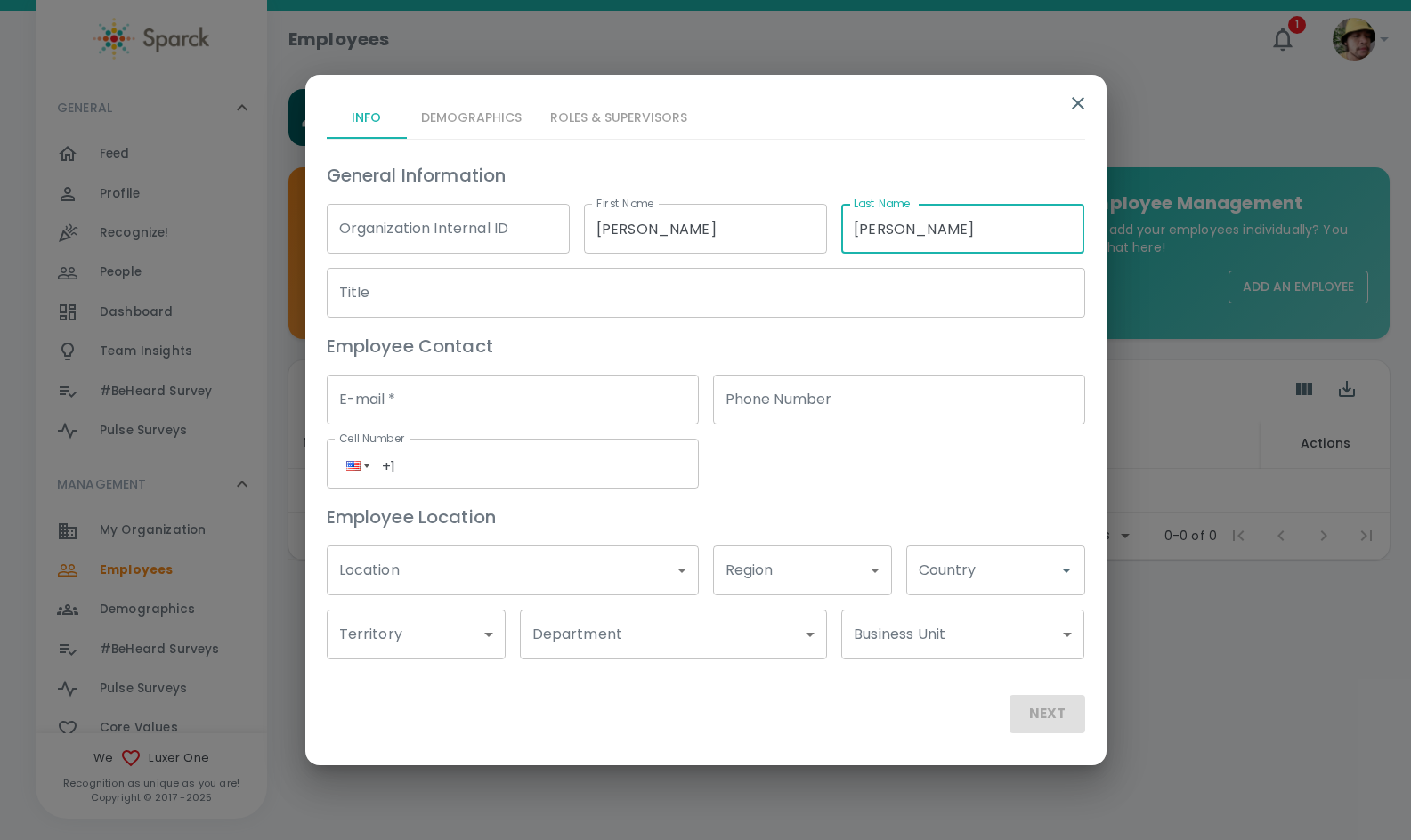
type input "[PERSON_NAME]"
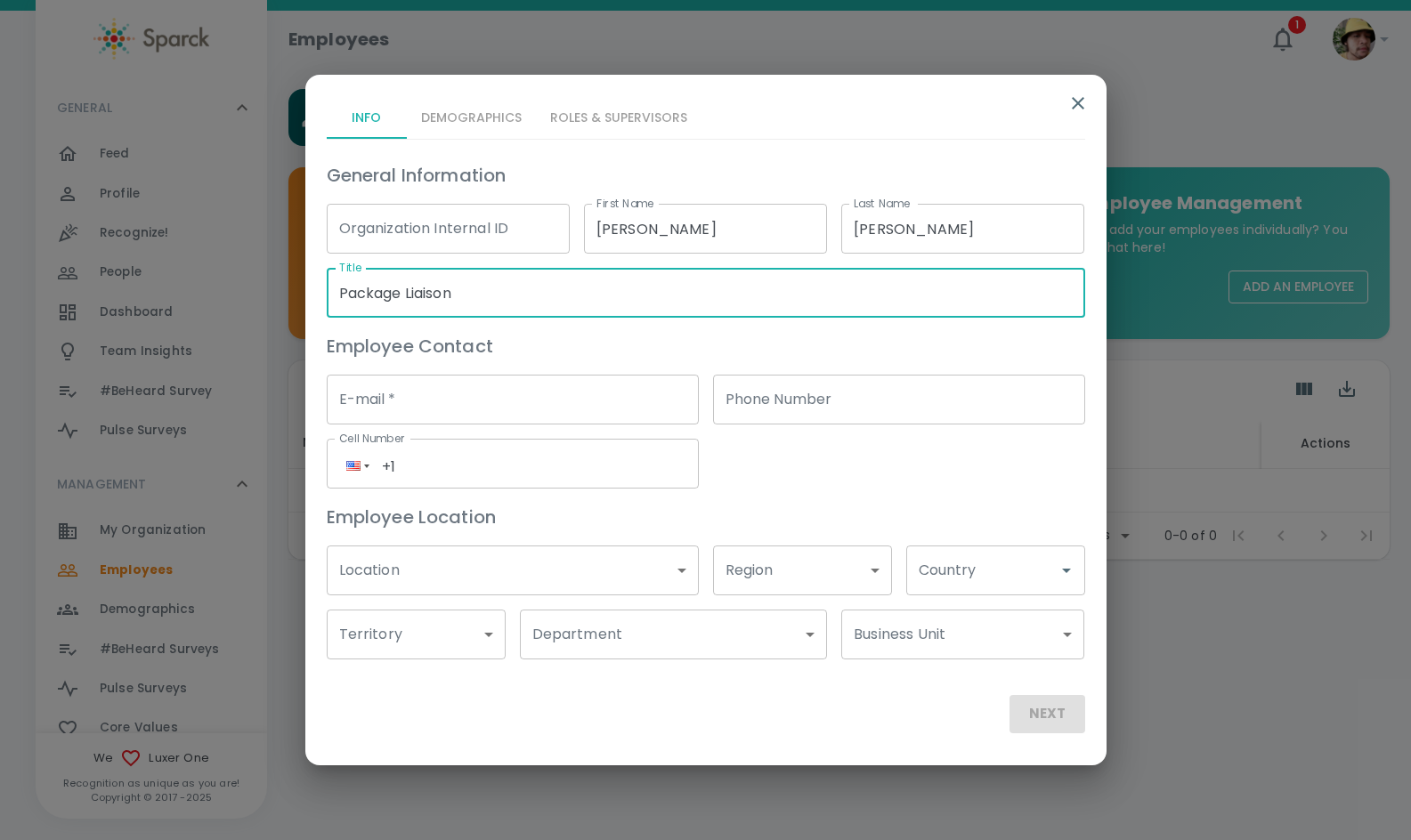
type input "Package Liaison"
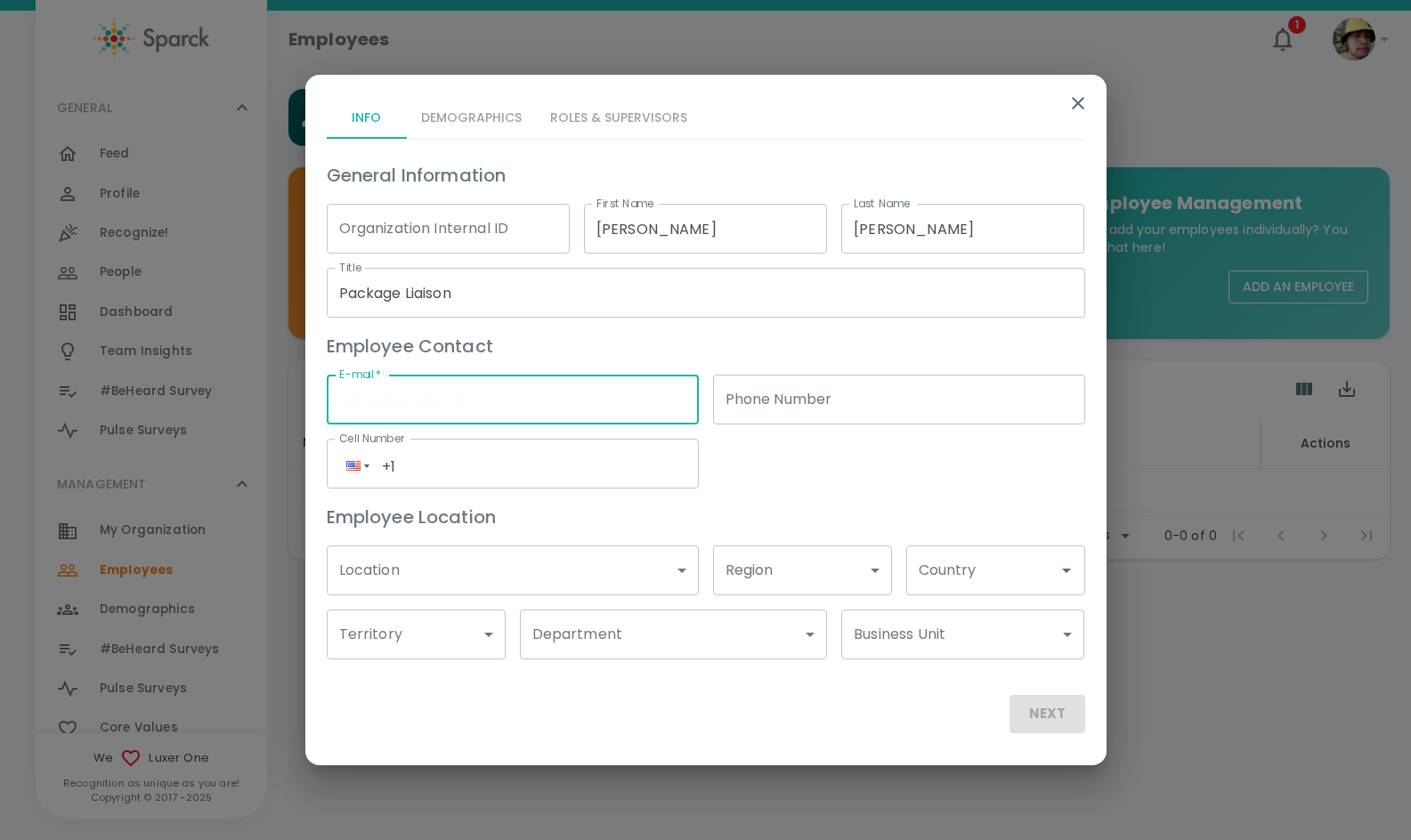
paste input "[EMAIL_ADDRESS][DOMAIN_NAME]"
type input "[EMAIL_ADDRESS][DOMAIN_NAME]"
click at [510, 560] on body "Skip Navigation Employees 1 ! GENERAL 0 Feed 0 Profile 0 Recognize! 0 People 0 …" at bounding box center [706, 326] width 1411 height 652
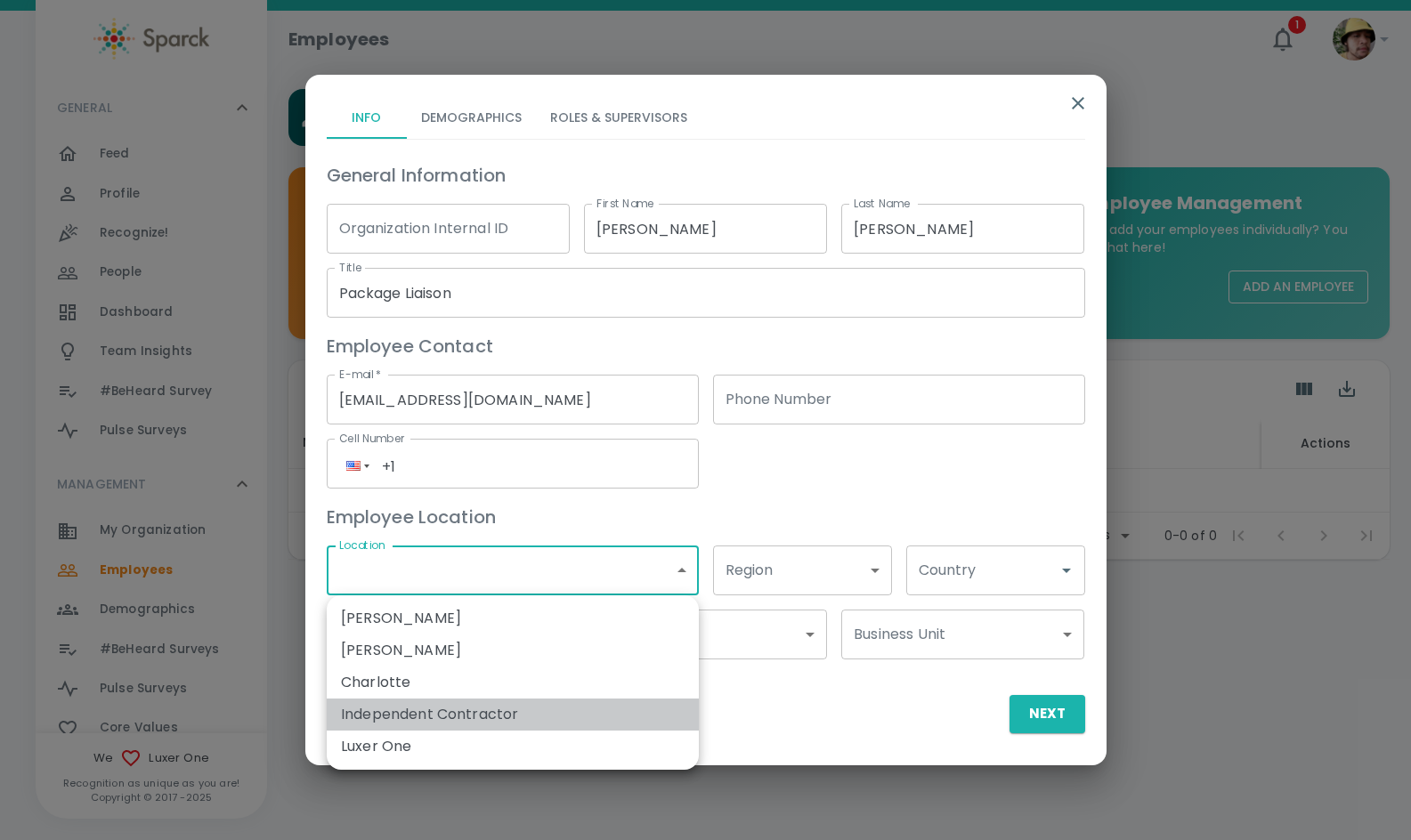
click at [462, 727] on li "Independent Contractor" at bounding box center [513, 714] width 372 height 32
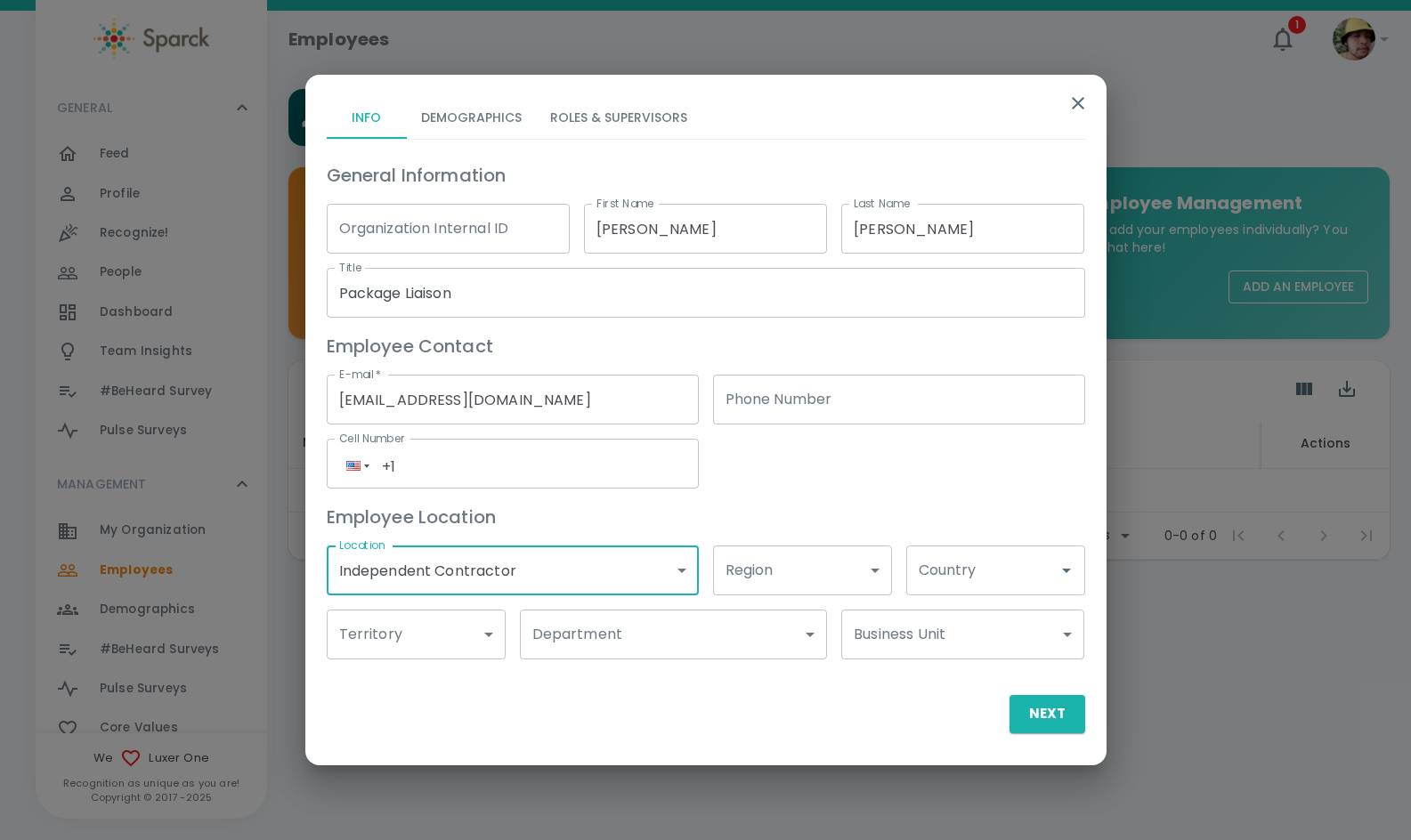
click at [453, 591] on body "Skip Navigation Employees 1 ! GENERAL 0 Feed 0 Profile 0 Recognize! 0 People 0 …" at bounding box center [706, 326] width 1411 height 652
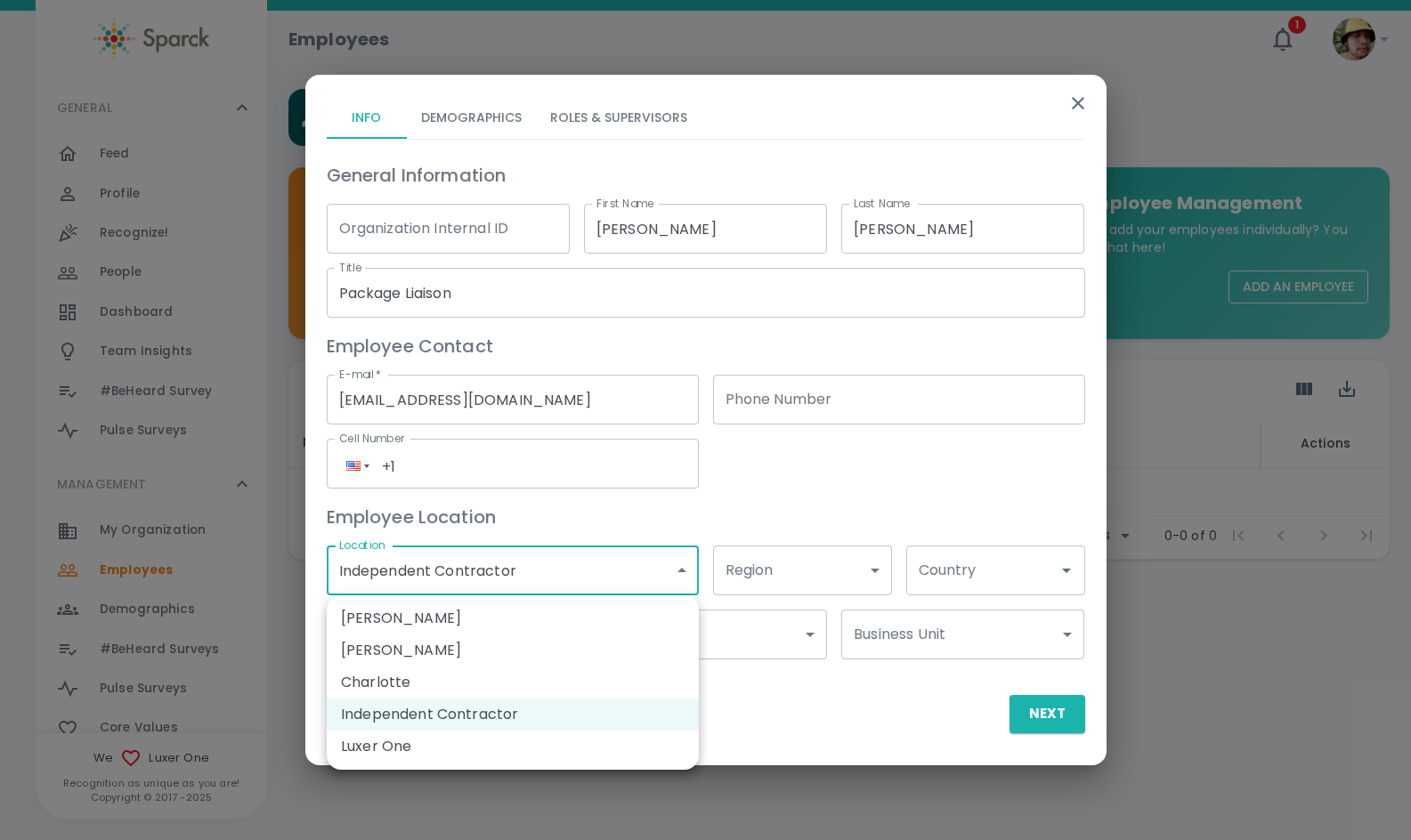
click at [471, 740] on li "Luxer One" at bounding box center [513, 747] width 372 height 32
type input "173796"
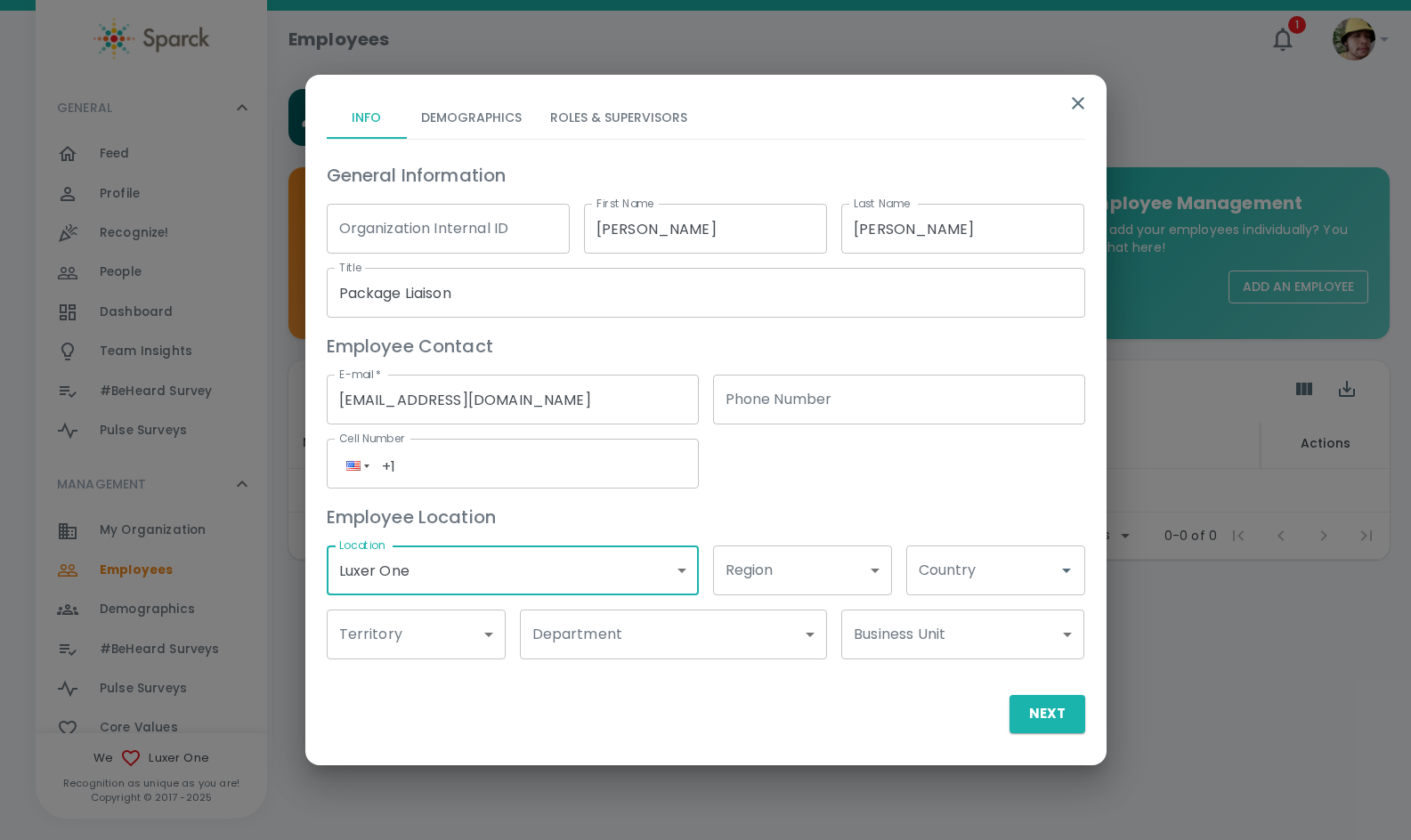
click at [647, 635] on body "Skip Navigation Employees 1 ! GENERAL 0 Feed 0 Profile 0 Recognize! 0 People 0 …" at bounding box center [706, 326] width 1411 height 652
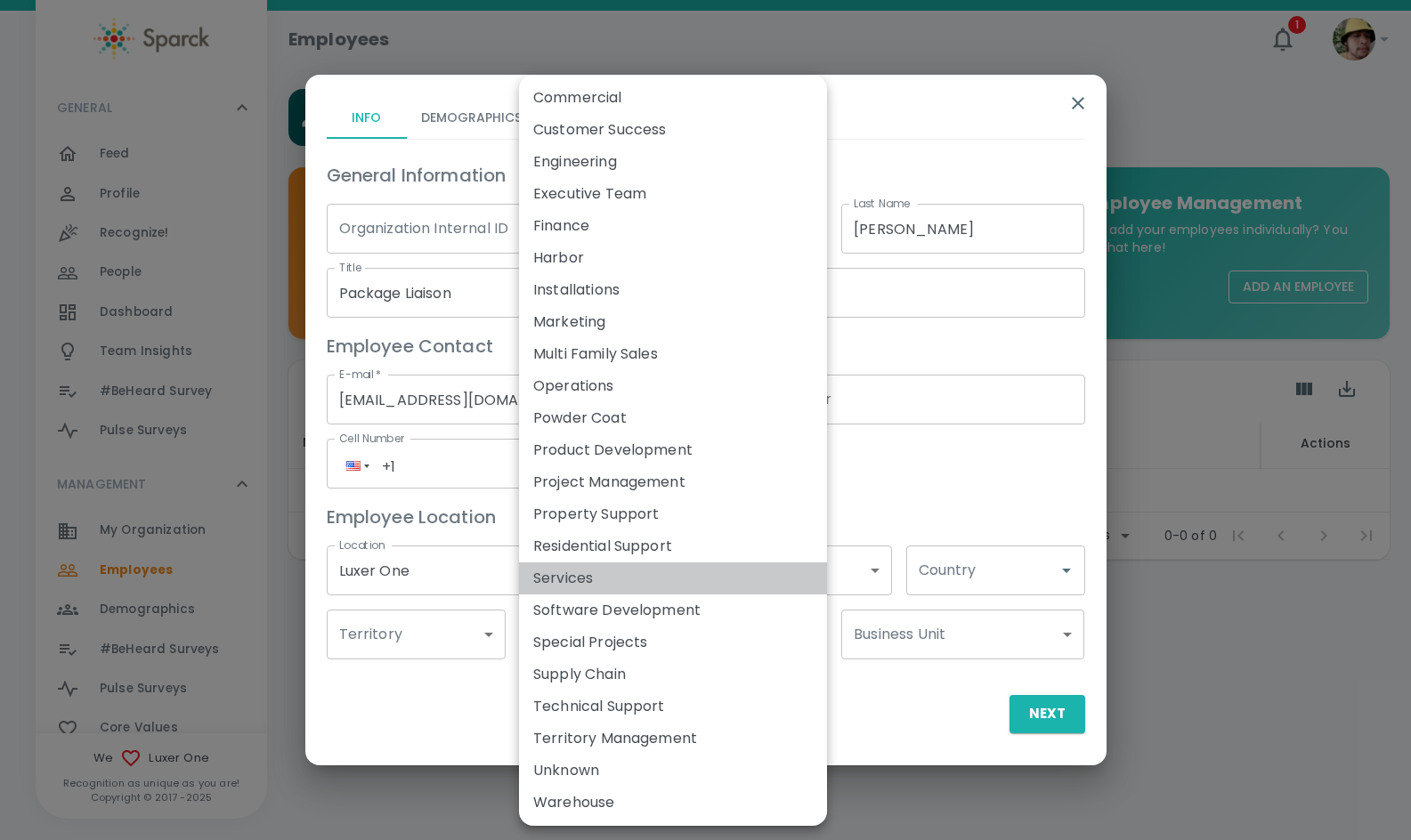
click at [648, 577] on li "Services" at bounding box center [674, 578] width 308 height 32
type input "173911"
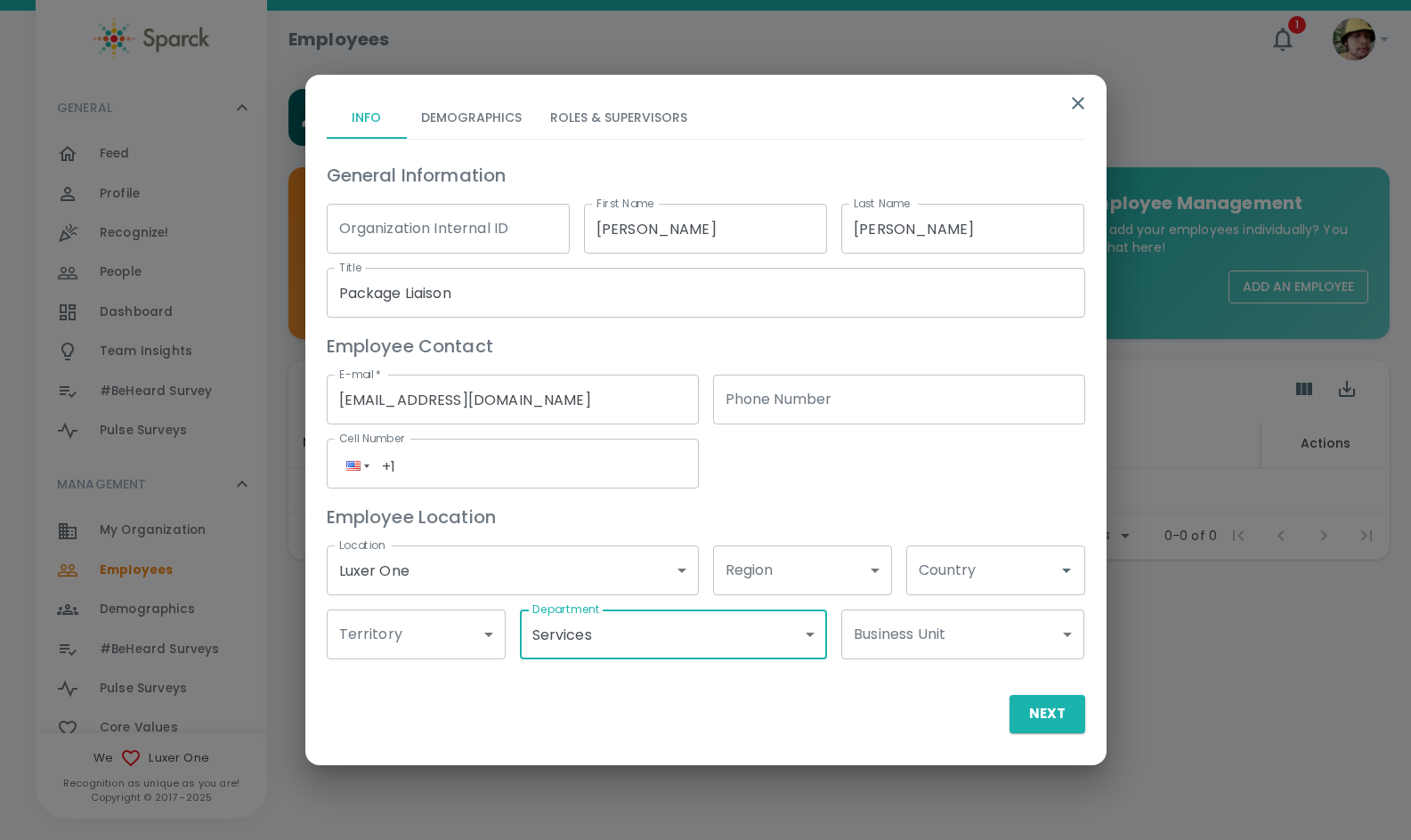
click at [992, 578] on input "Country" at bounding box center [982, 570] width 136 height 34
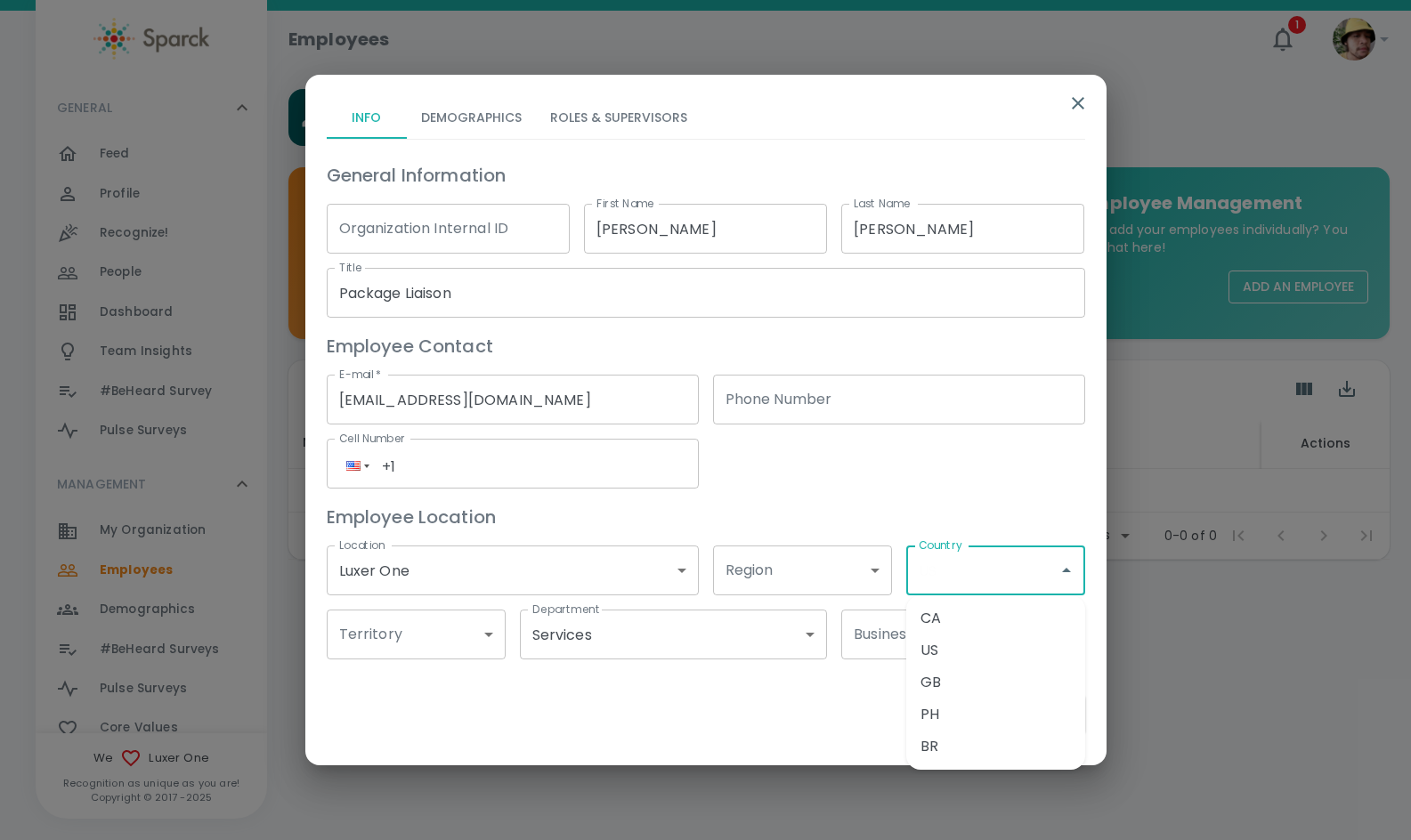
click at [965, 652] on li "US" at bounding box center [997, 650] width 179 height 32
type input "US"
drag, startPoint x: 1037, startPoint y: 712, endPoint x: 1028, endPoint y: 691, distance: 22.8
click at [1038, 712] on button "Next" at bounding box center [1048, 714] width 76 height 38
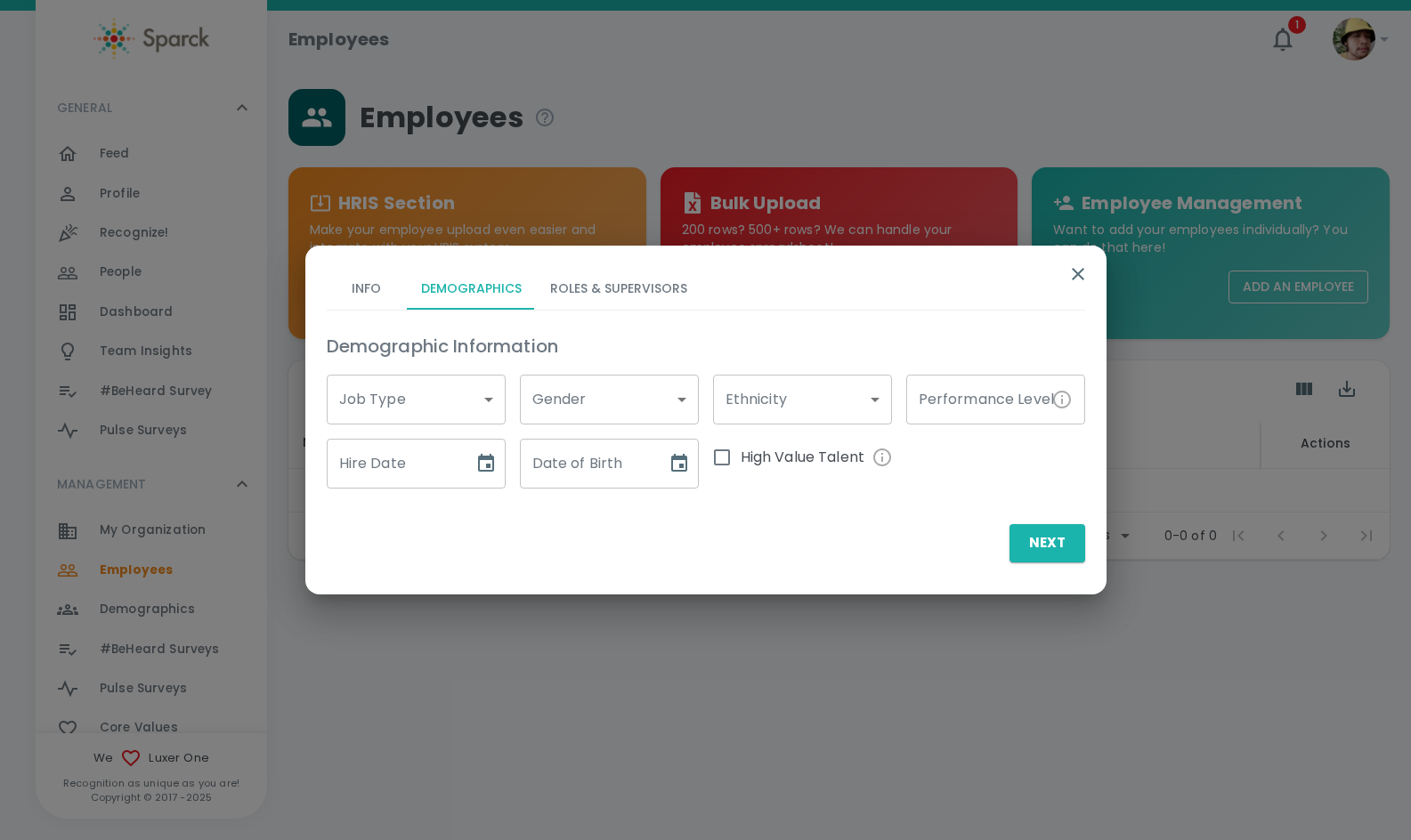
click at [409, 397] on body "Skip Navigation Employees 1 ! GENERAL 0 Feed 0 Profile 0 Recognize! 0 People 0 …" at bounding box center [706, 326] width 1411 height 652
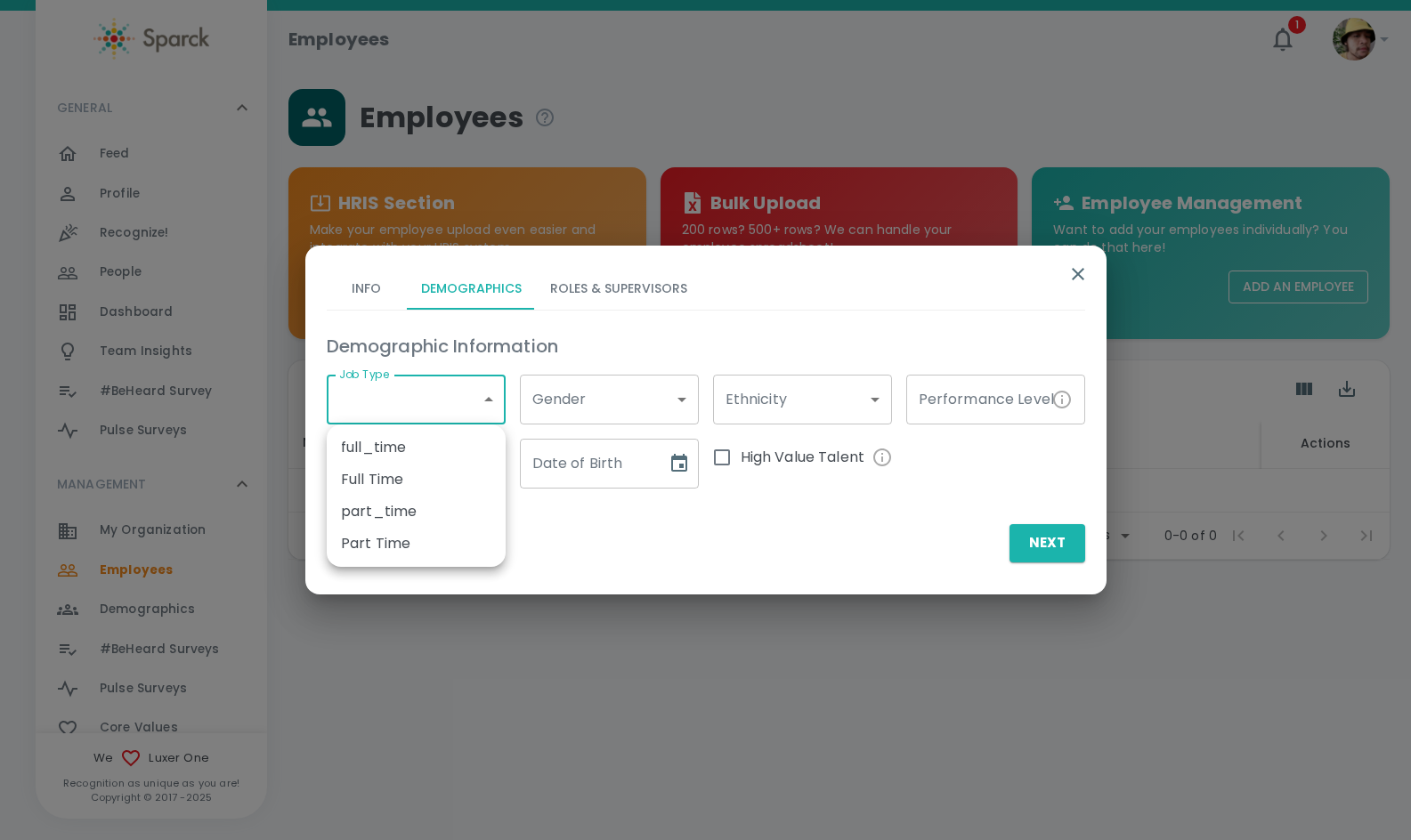
click at [425, 549] on li "Part Time" at bounding box center [416, 543] width 179 height 32
type input "173791"
click at [479, 461] on icon "Choose date" at bounding box center [486, 462] width 16 height 17
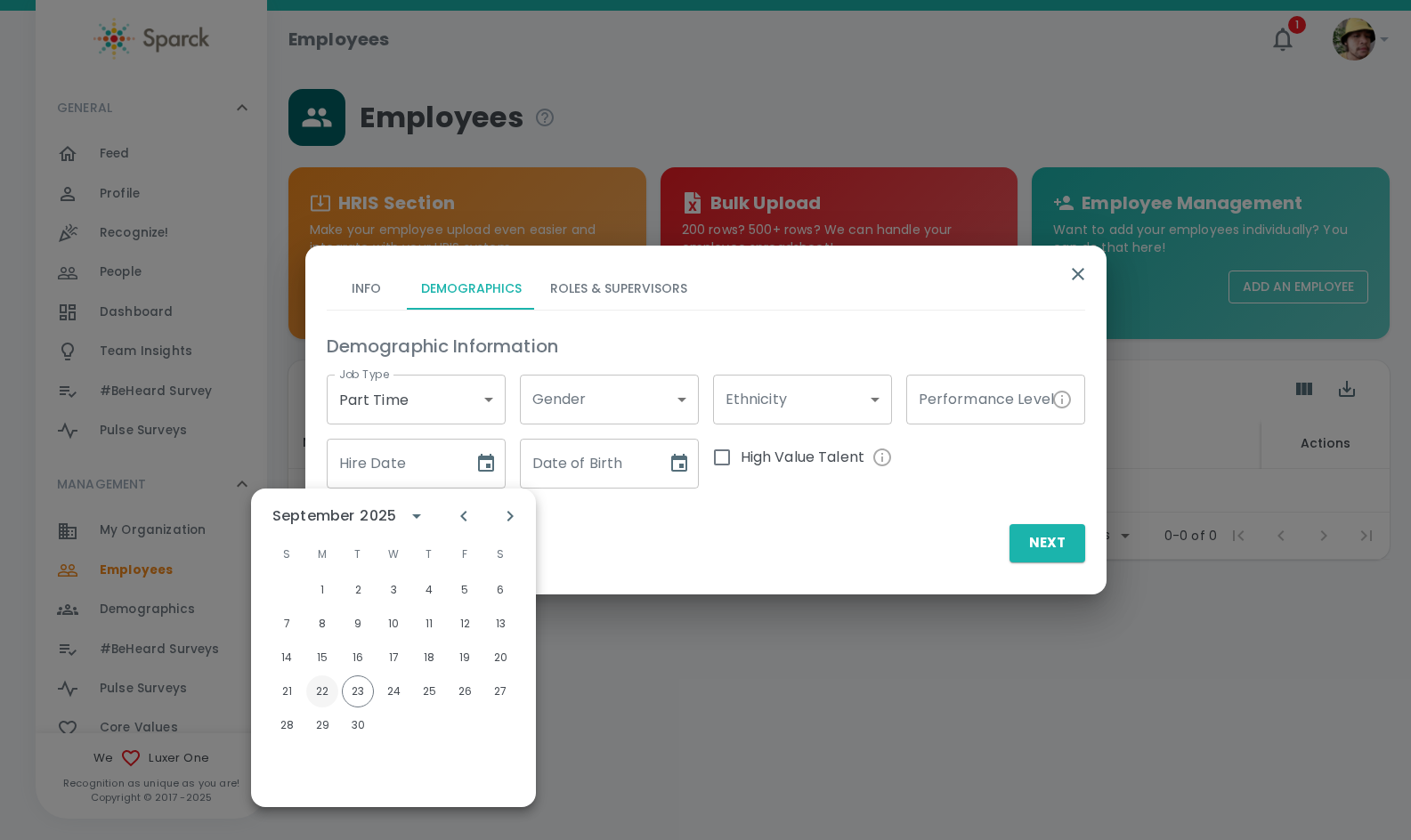
click at [321, 696] on button "22" at bounding box center [322, 691] width 32 height 32
type input "[DATE]"
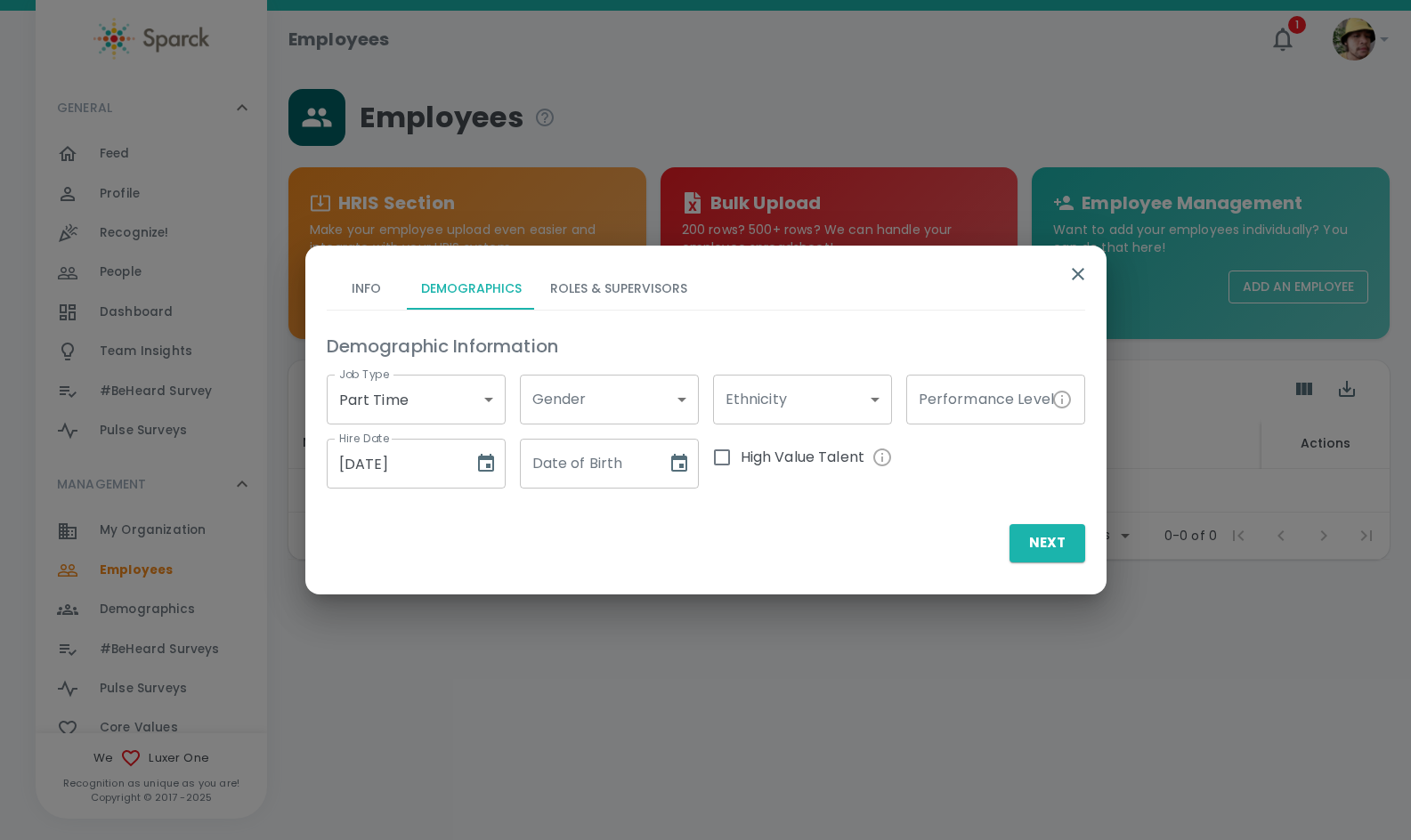
click at [626, 461] on input "Date of Birth" at bounding box center [588, 463] width 135 height 50
type input "[DATE]"
click at [619, 289] on button "Roles & Supervisors" at bounding box center [619, 288] width 166 height 42
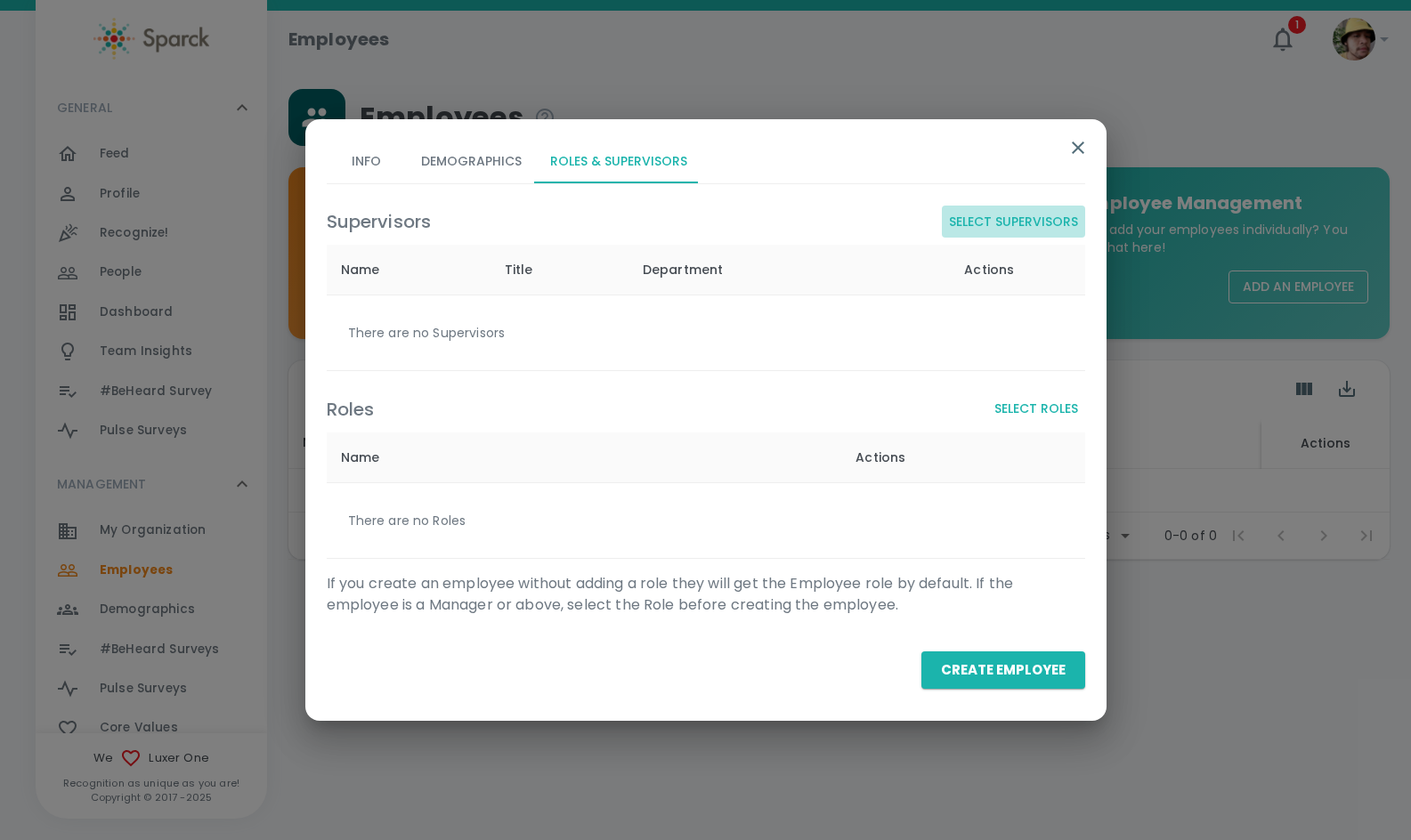
click at [1046, 205] on button "Select Supervisors" at bounding box center [1014, 222] width 144 height 33
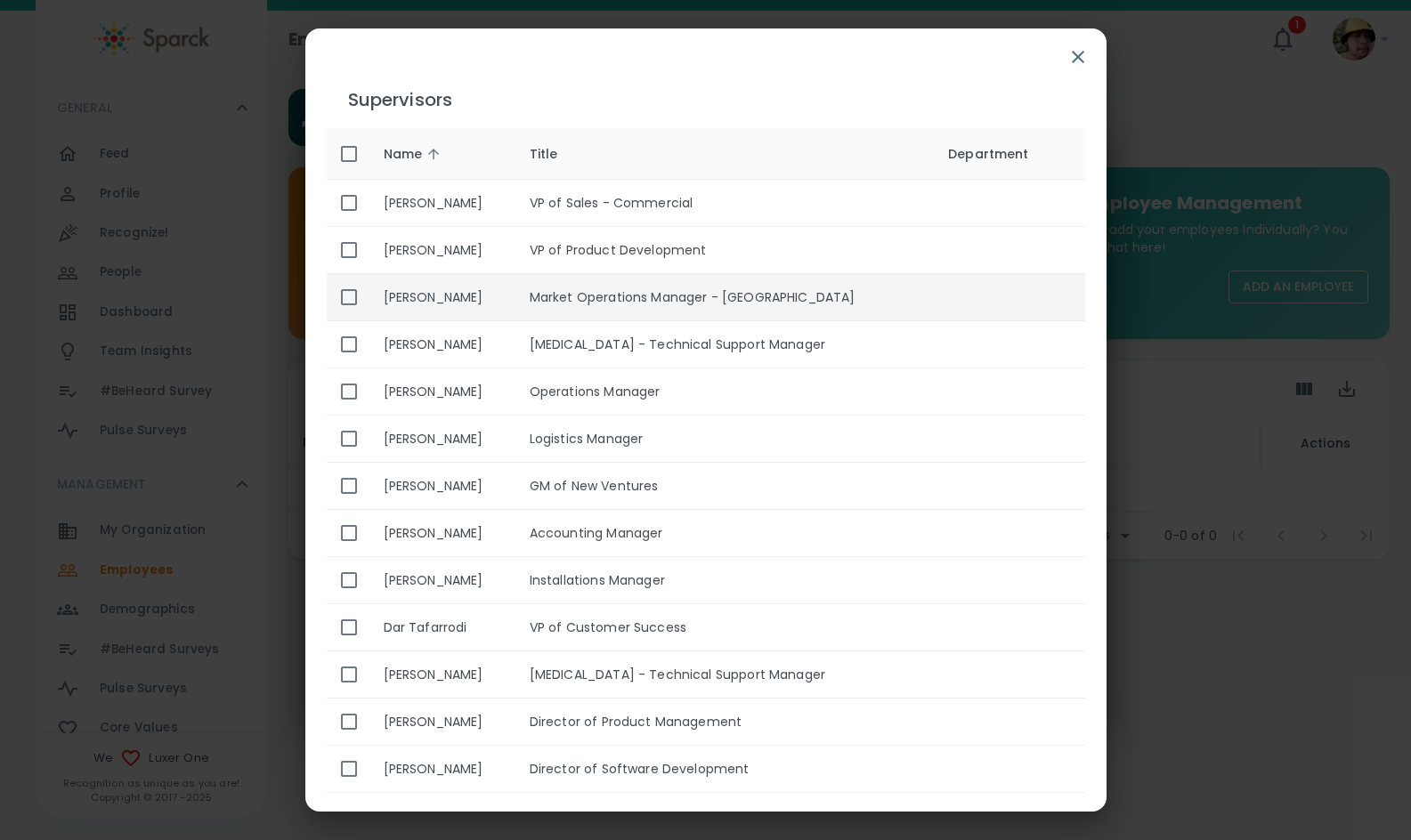
click at [472, 289] on th "[PERSON_NAME]" at bounding box center [442, 298] width 146 height 47
checkbox input "true"
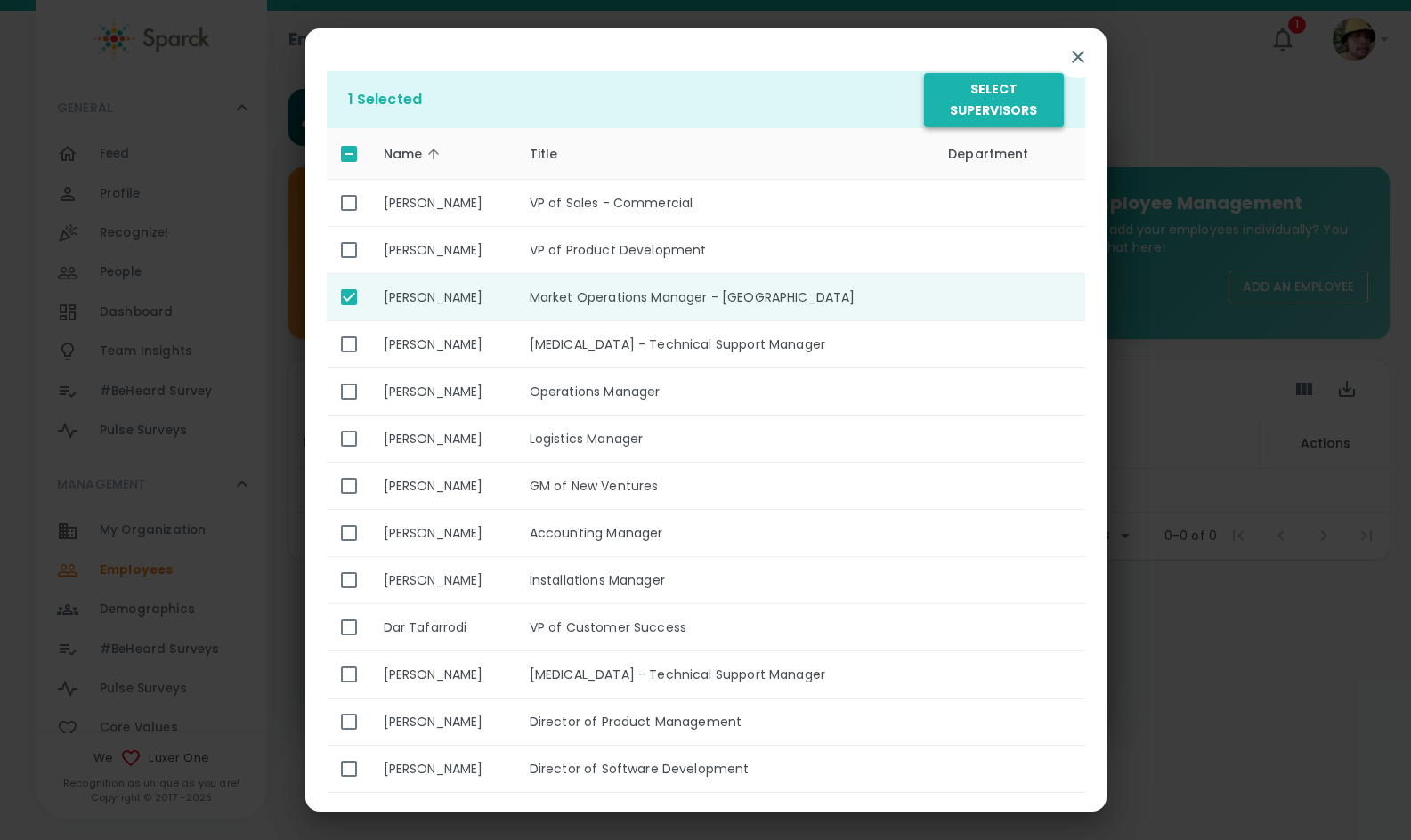
click at [1031, 93] on button "Select Supervisors" at bounding box center [994, 100] width 139 height 54
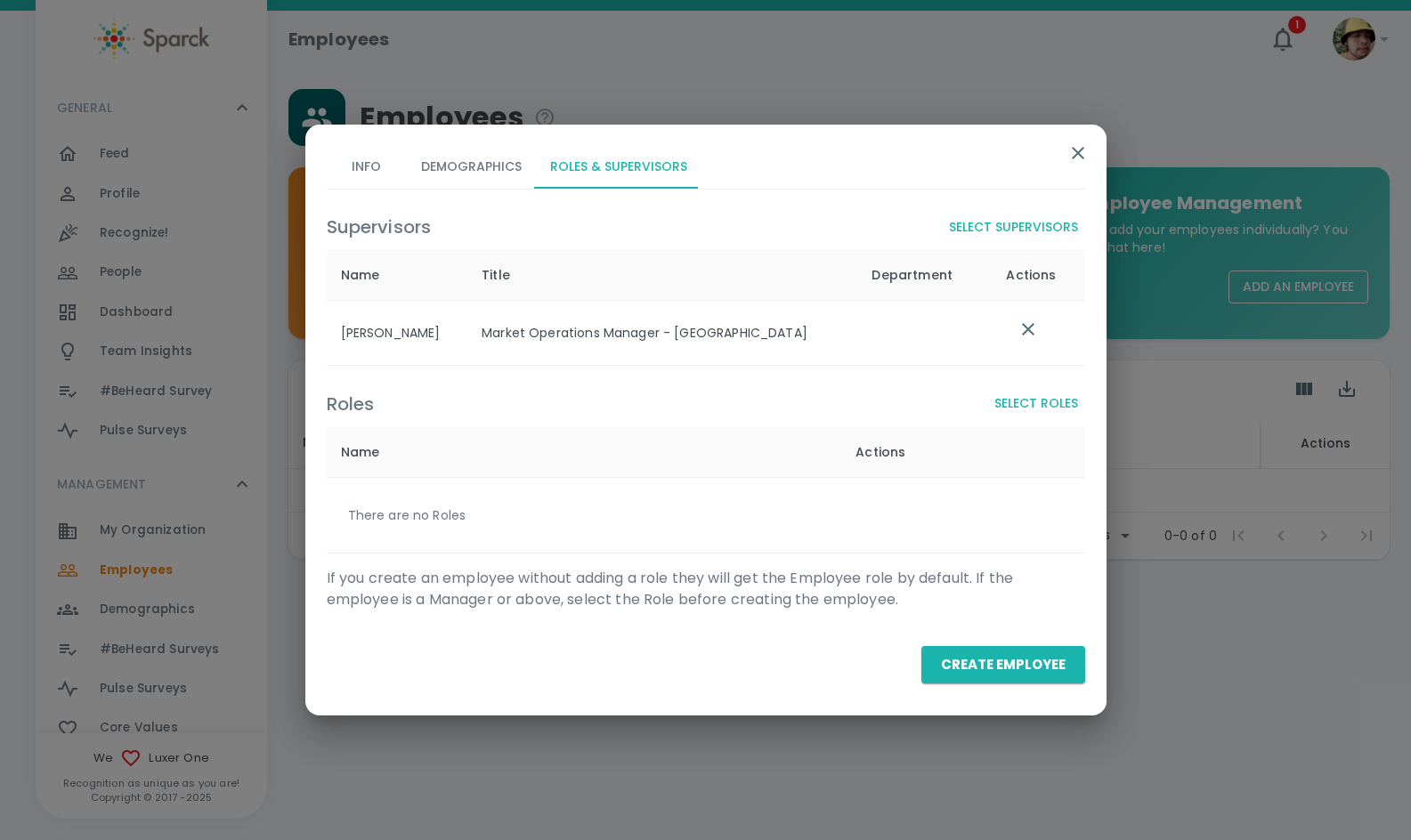
click at [1002, 403] on button "Select Roles" at bounding box center [1037, 404] width 98 height 33
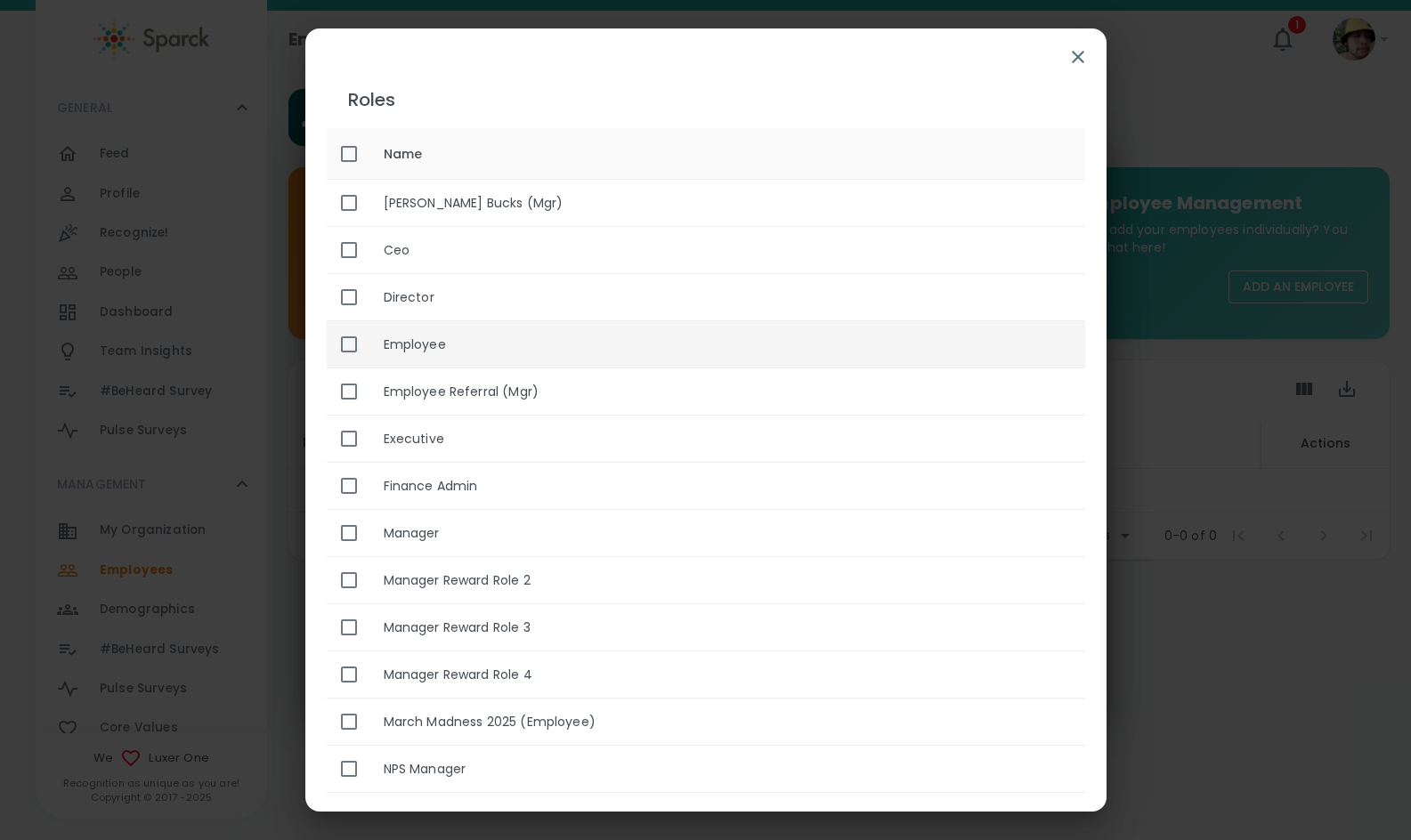
click at [504, 346] on th "Employee" at bounding box center [727, 345] width 716 height 47
checkbox input "true"
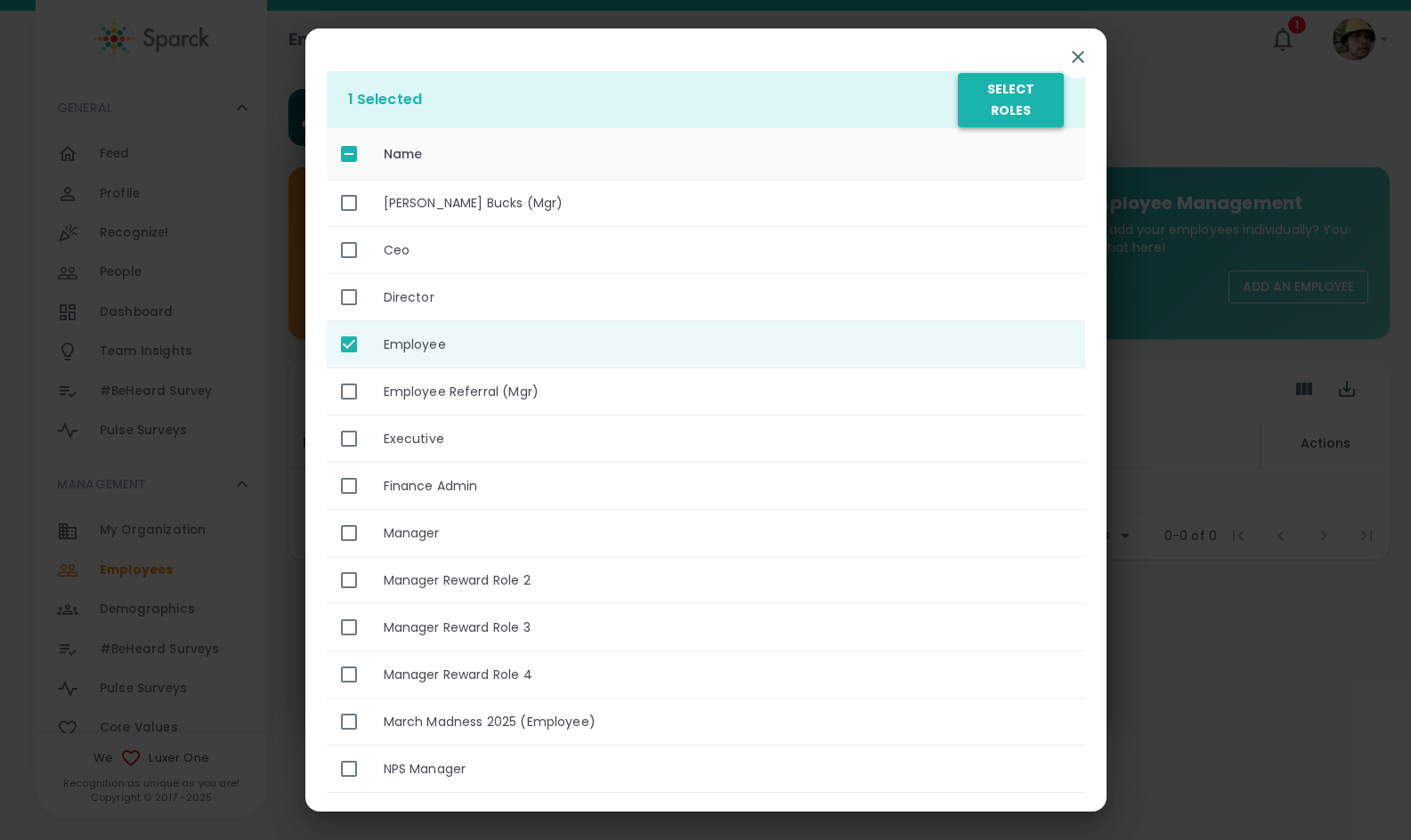
click at [1025, 108] on button "Select Roles" at bounding box center [1010, 100] width 105 height 54
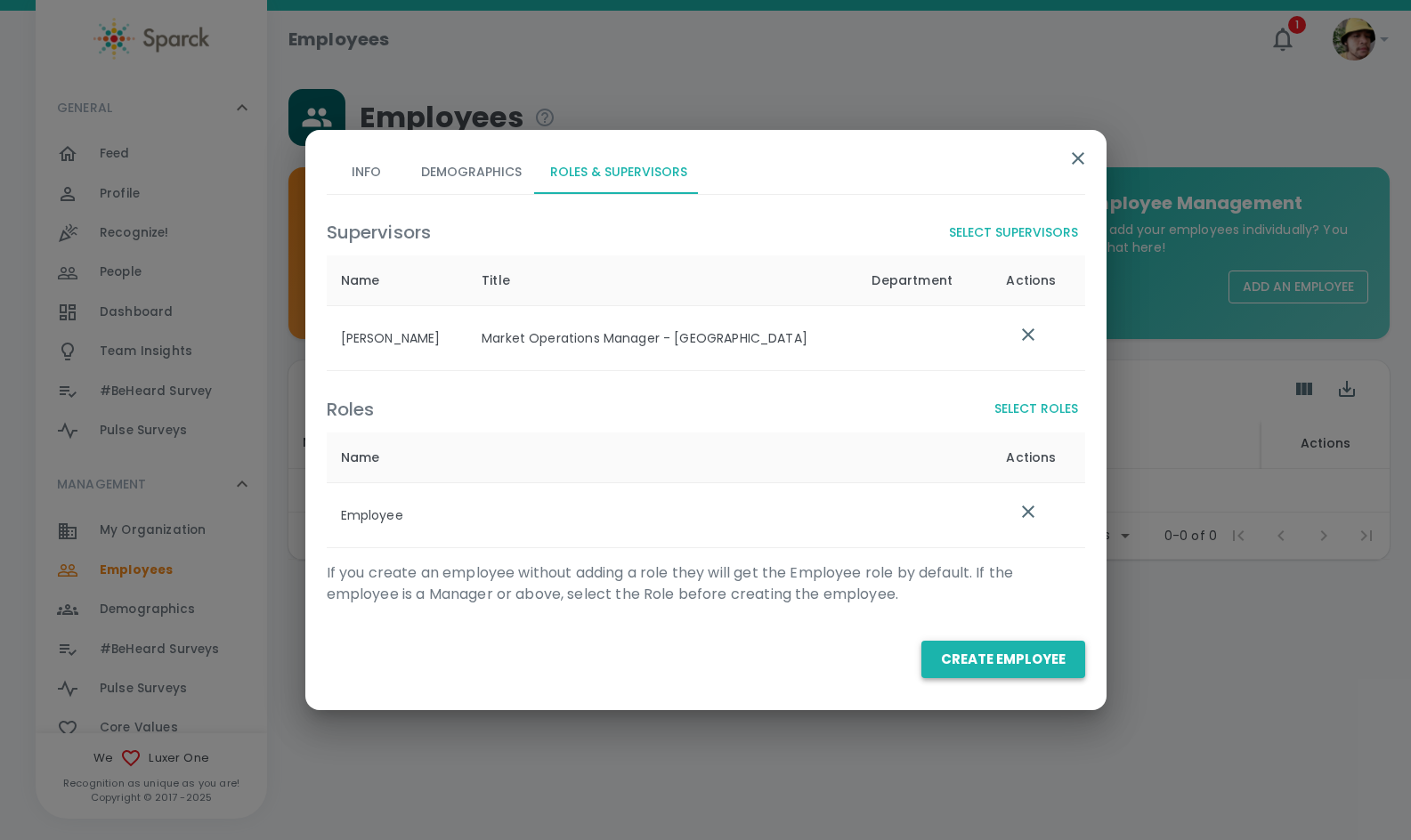
click at [1000, 649] on button "Create Employee" at bounding box center [1003, 659] width 164 height 38
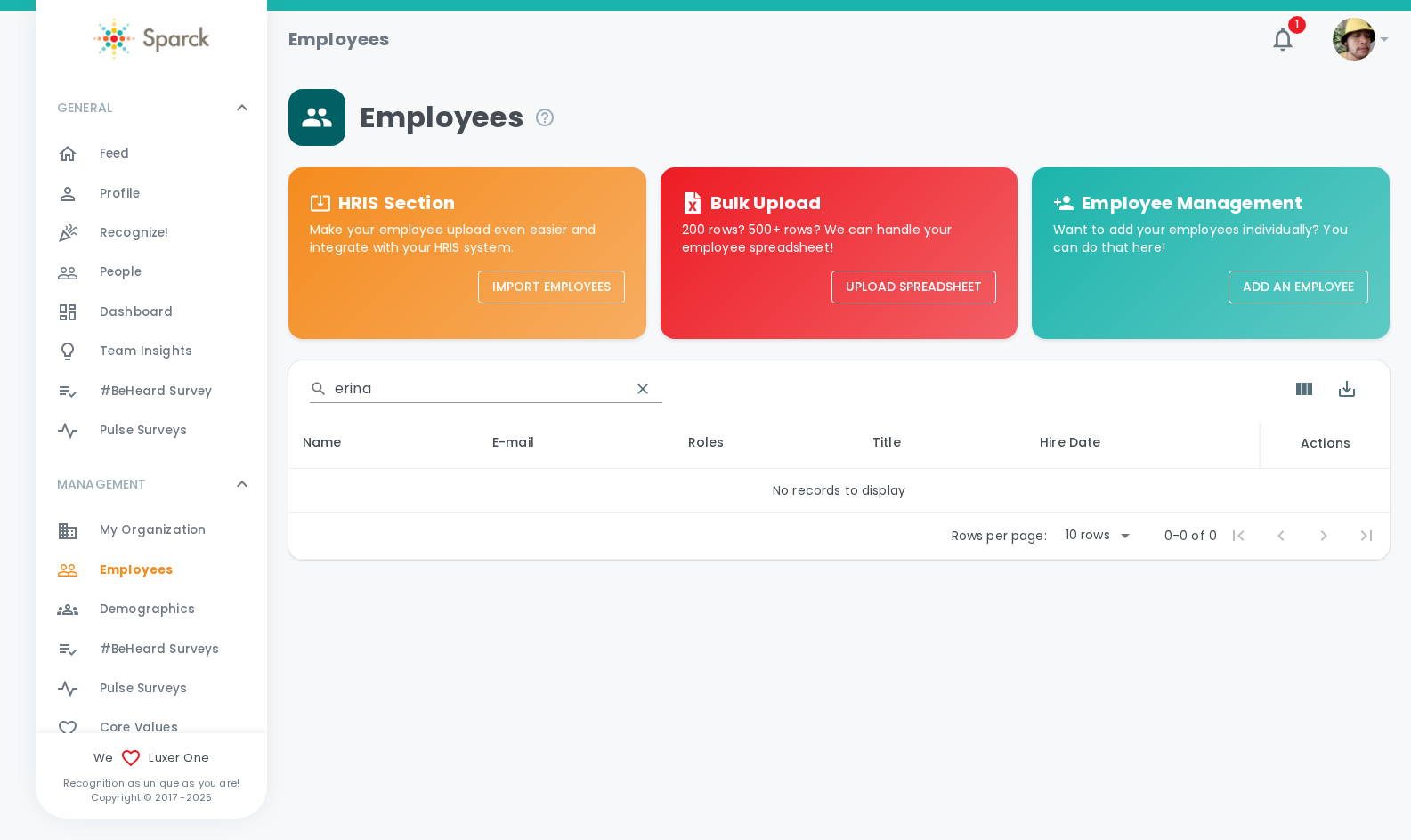
click at [1293, 283] on button "Add an Employee" at bounding box center [1298, 287] width 140 height 33
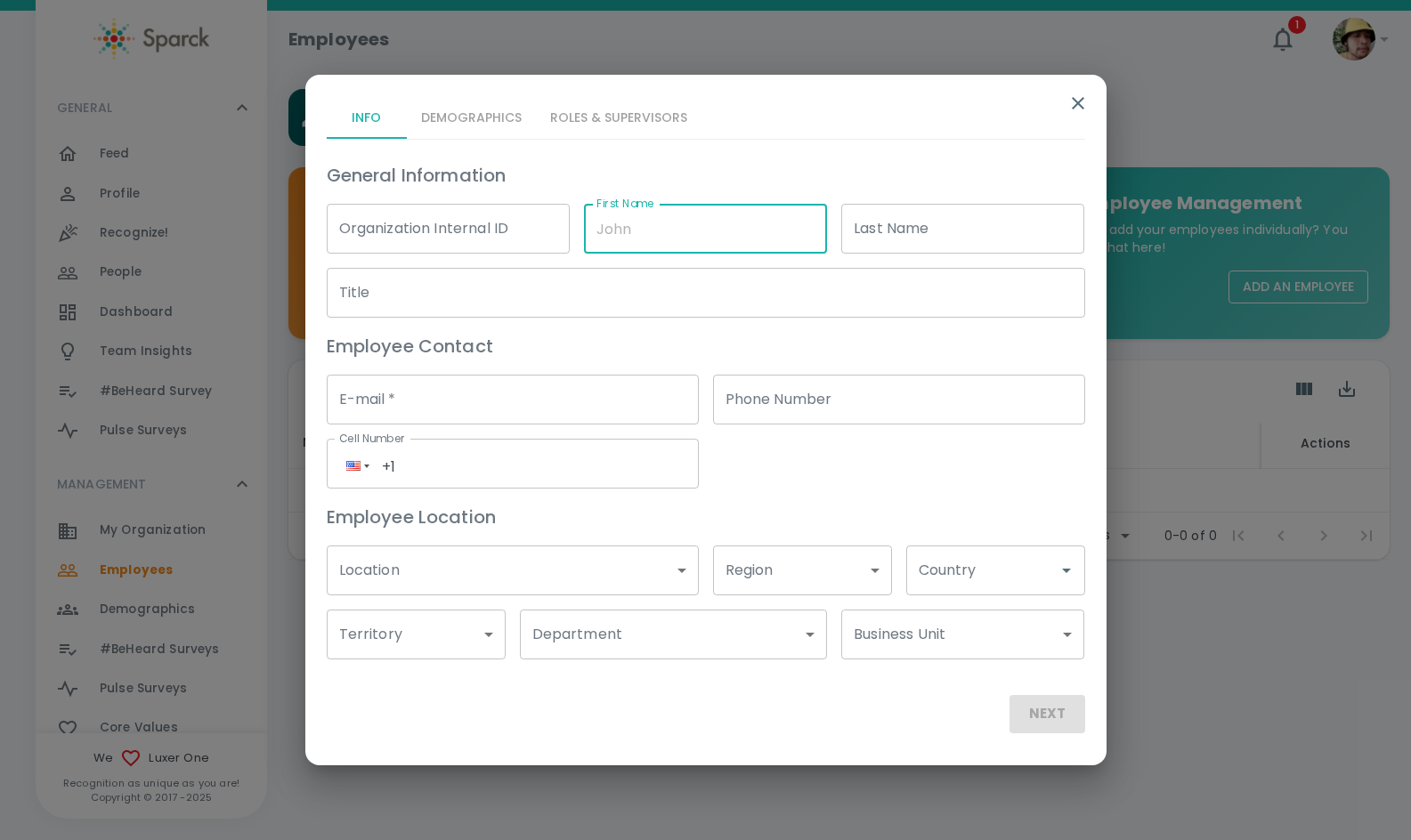
click at [684, 224] on input "First Name" at bounding box center [706, 229] width 243 height 50
type input "[PERSON_NAME]"
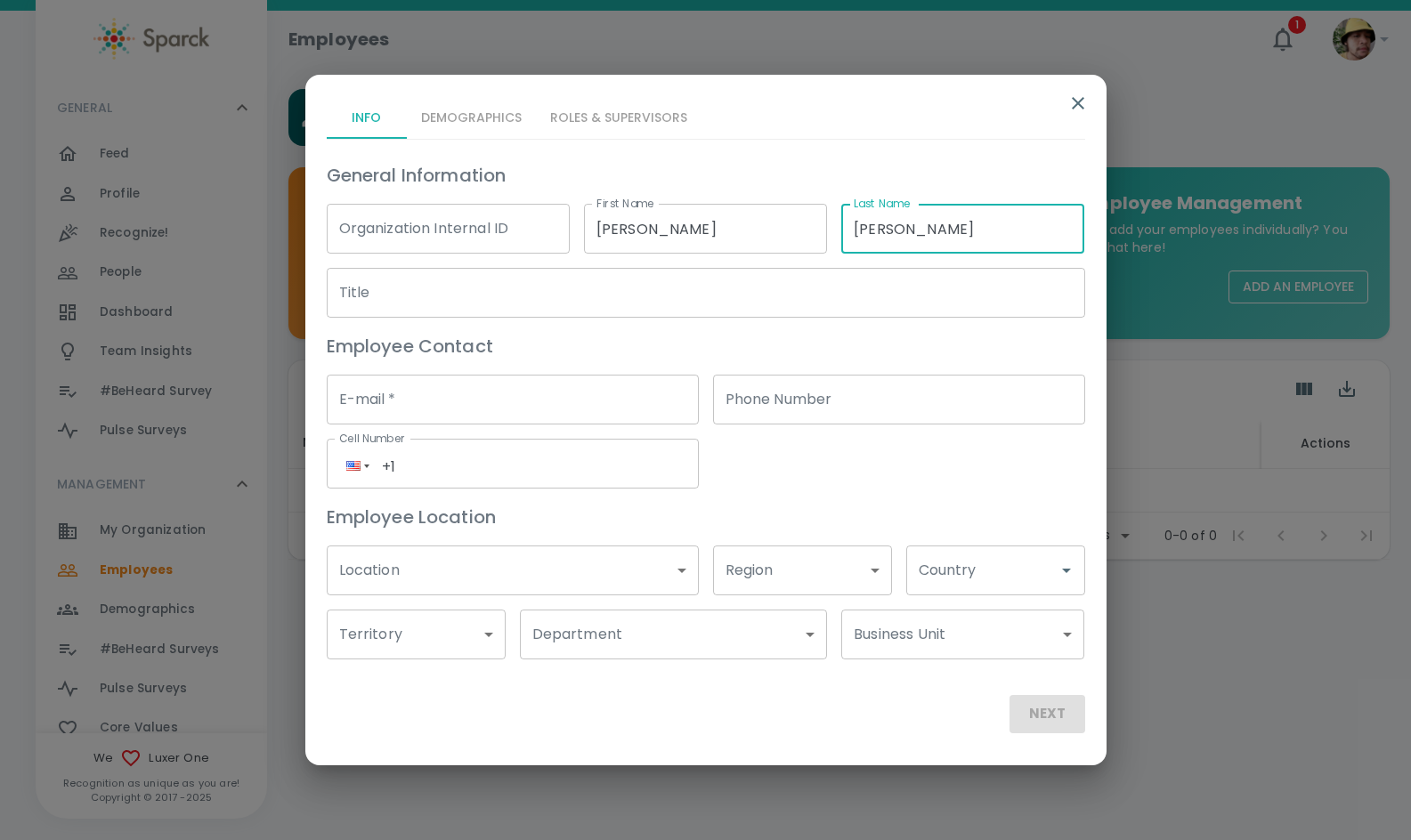
type input "[PERSON_NAME]"
click at [695, 275] on input "Title" at bounding box center [706, 293] width 759 height 50
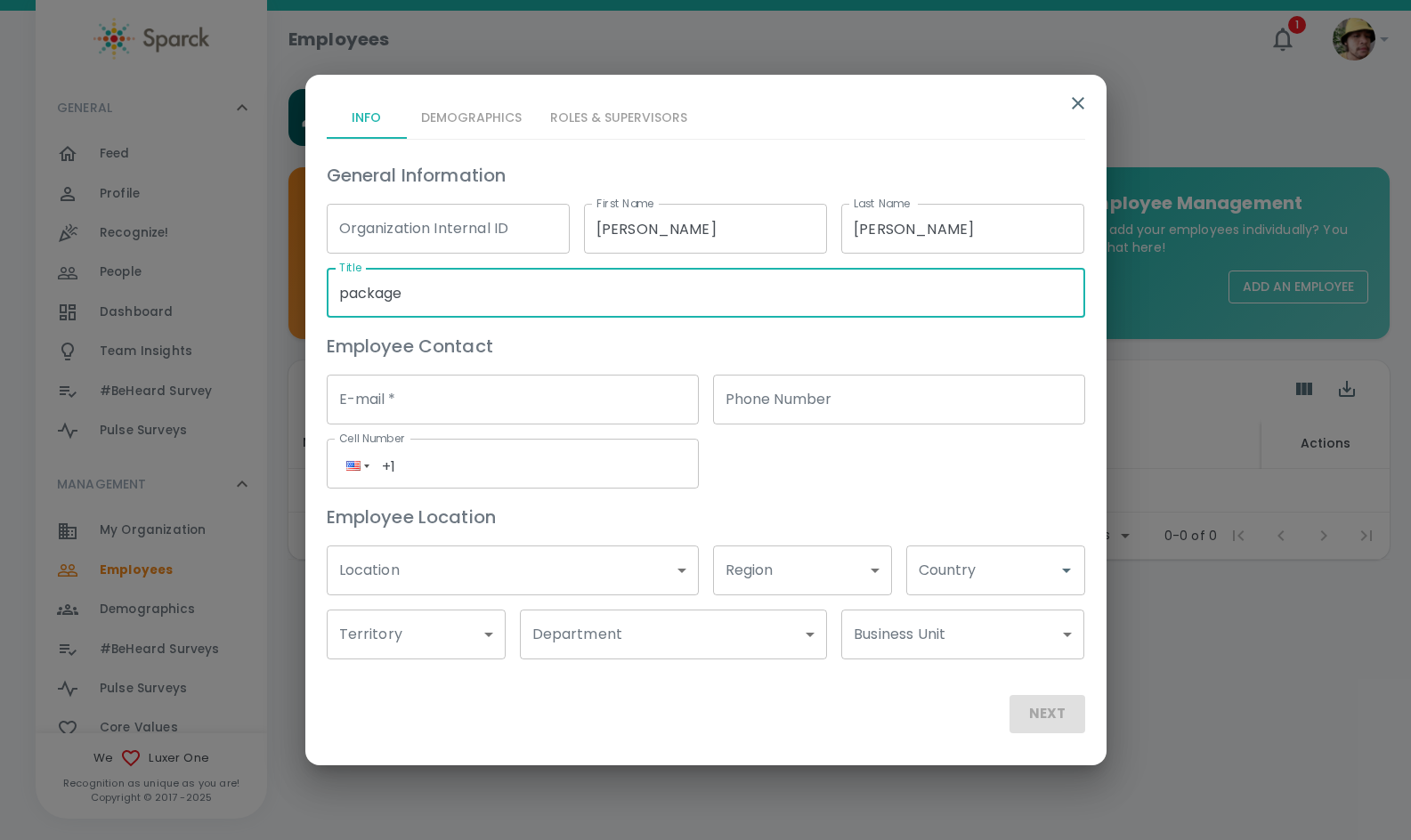
type input "package"
type input "Package Liaison"
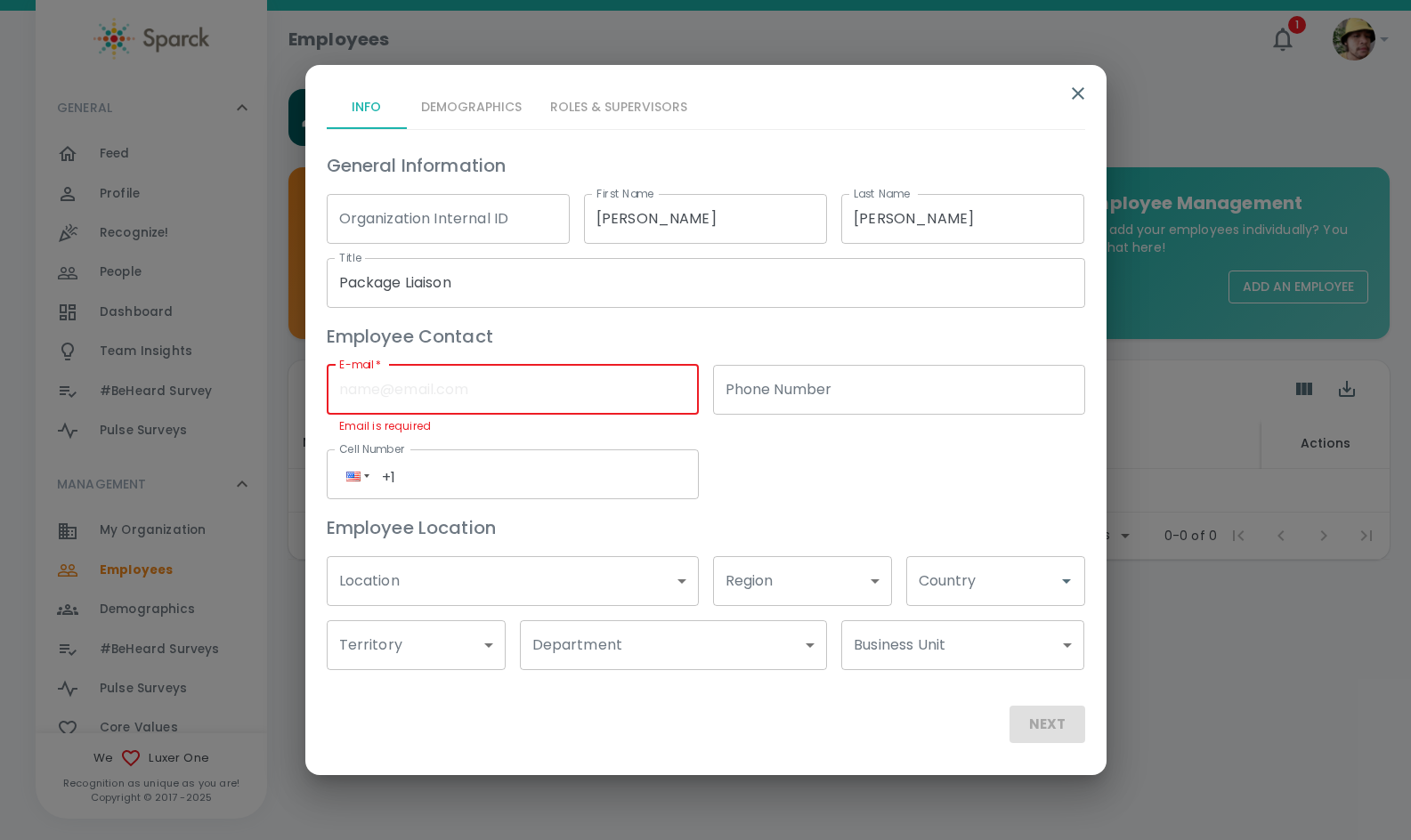
paste input "[EMAIL_ADDRESS][DOMAIN_NAME]"
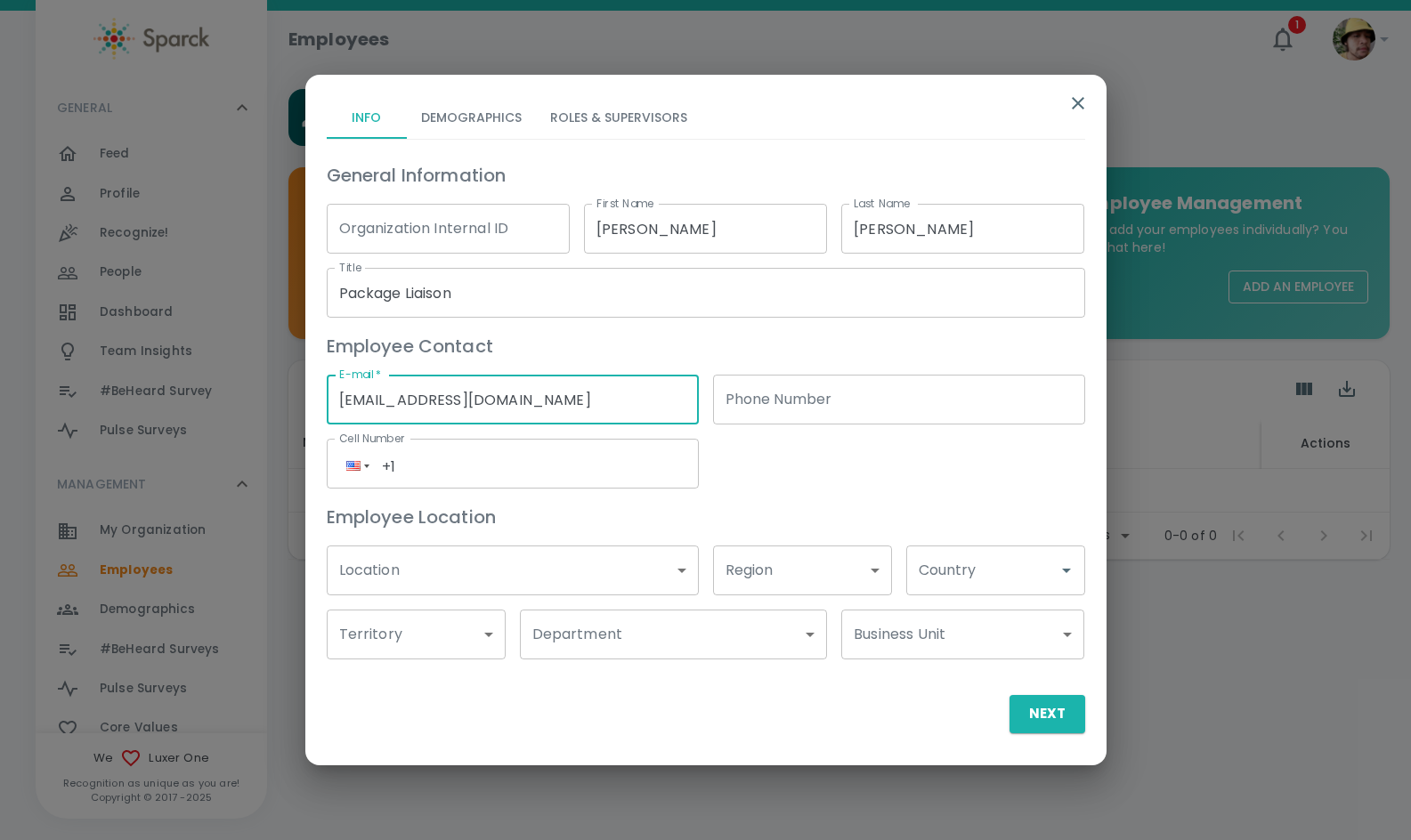
type input "[EMAIL_ADDRESS][DOMAIN_NAME]"
click at [550, 552] on body "Skip Navigation Employees 1 ! GENERAL 0 Feed 0 Profile 0 Recognize! 0 People 0 …" at bounding box center [706, 326] width 1411 height 652
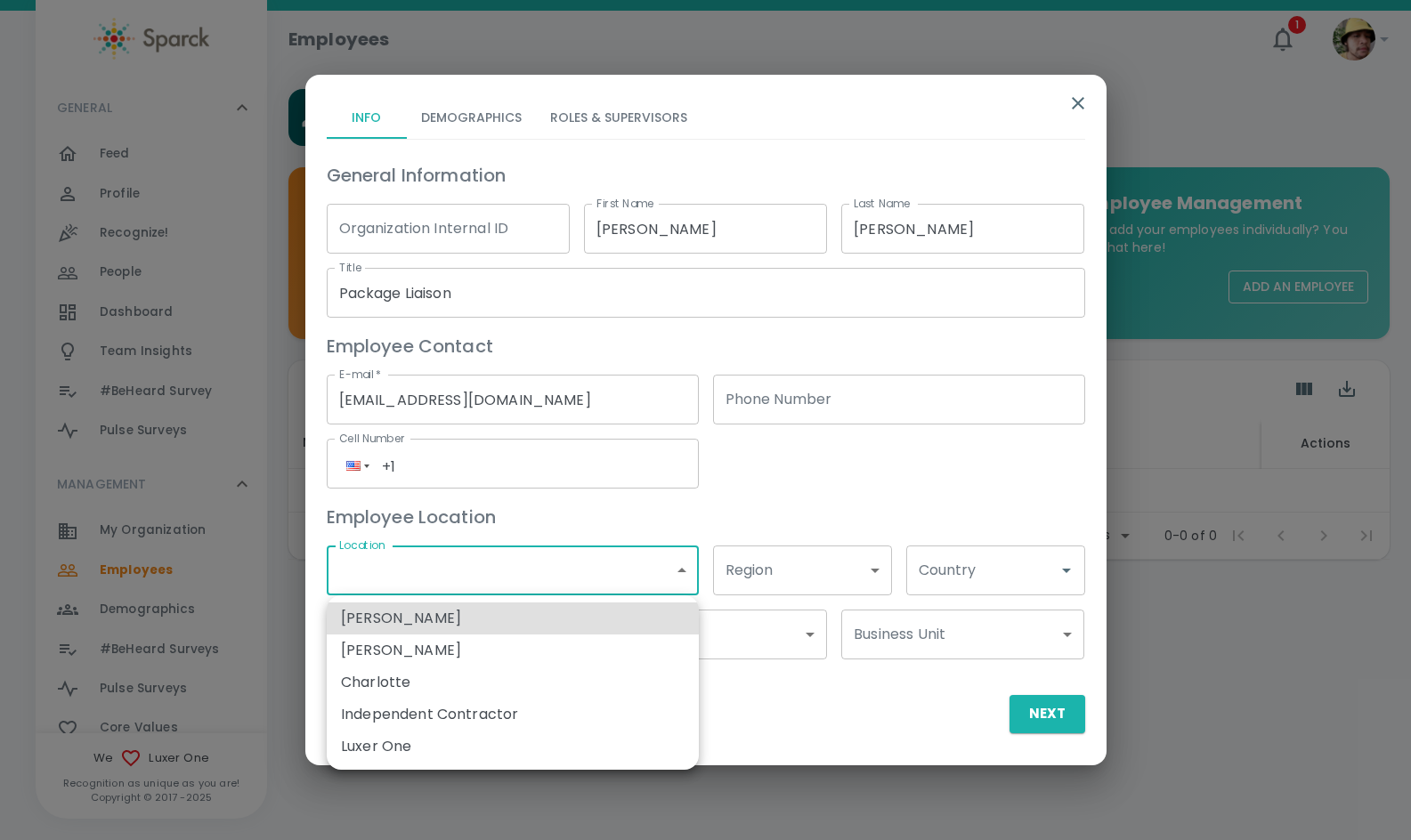
click at [488, 752] on li "Luxer One" at bounding box center [513, 747] width 372 height 32
type input "173796"
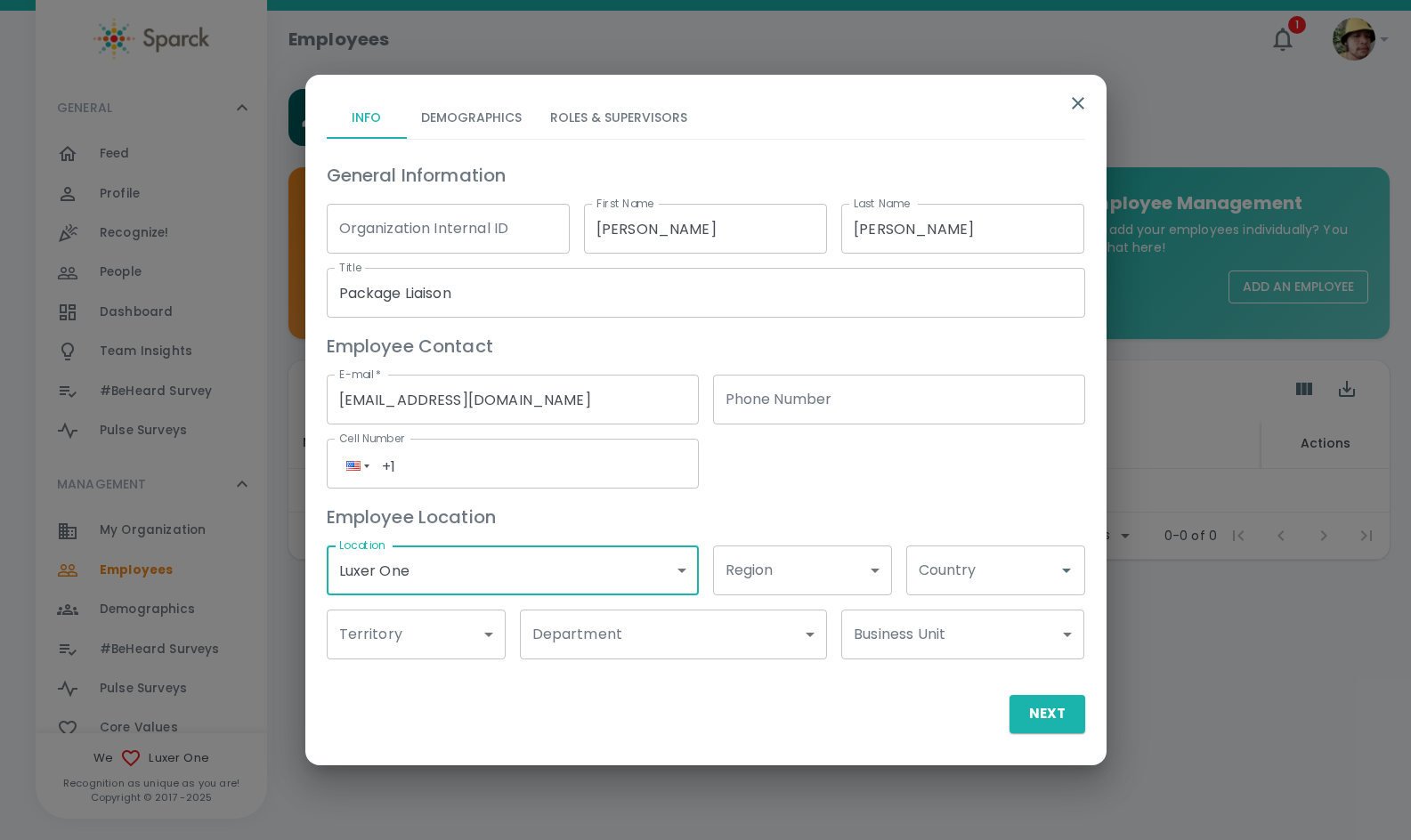
click at [632, 644] on body "Skip Navigation Employees 1 ! GENERAL 0 Feed 0 Profile 0 Recognize! 0 People 0 …" at bounding box center [706, 326] width 1411 height 652
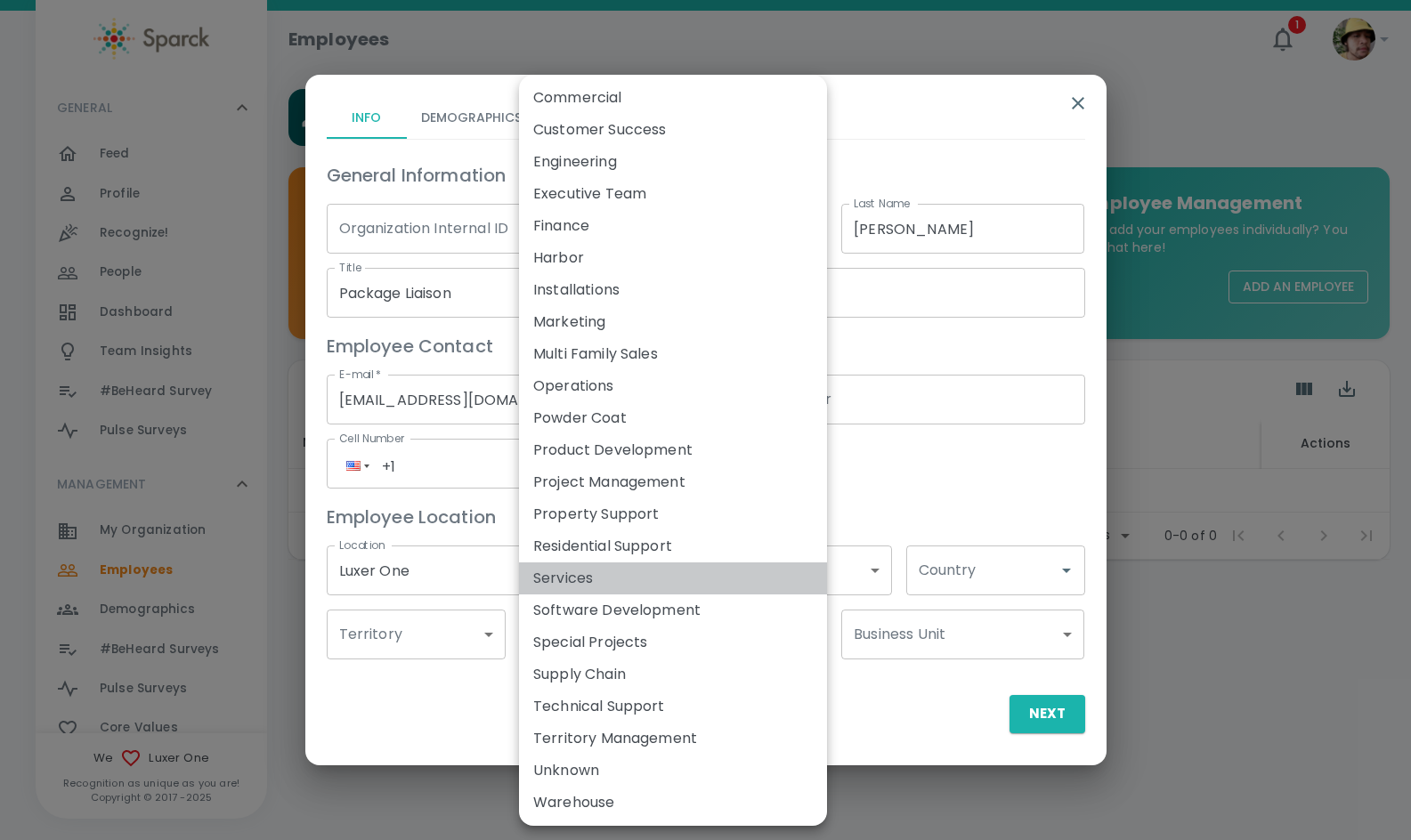
click at [636, 579] on li "Services" at bounding box center [674, 578] width 308 height 32
type input "173911"
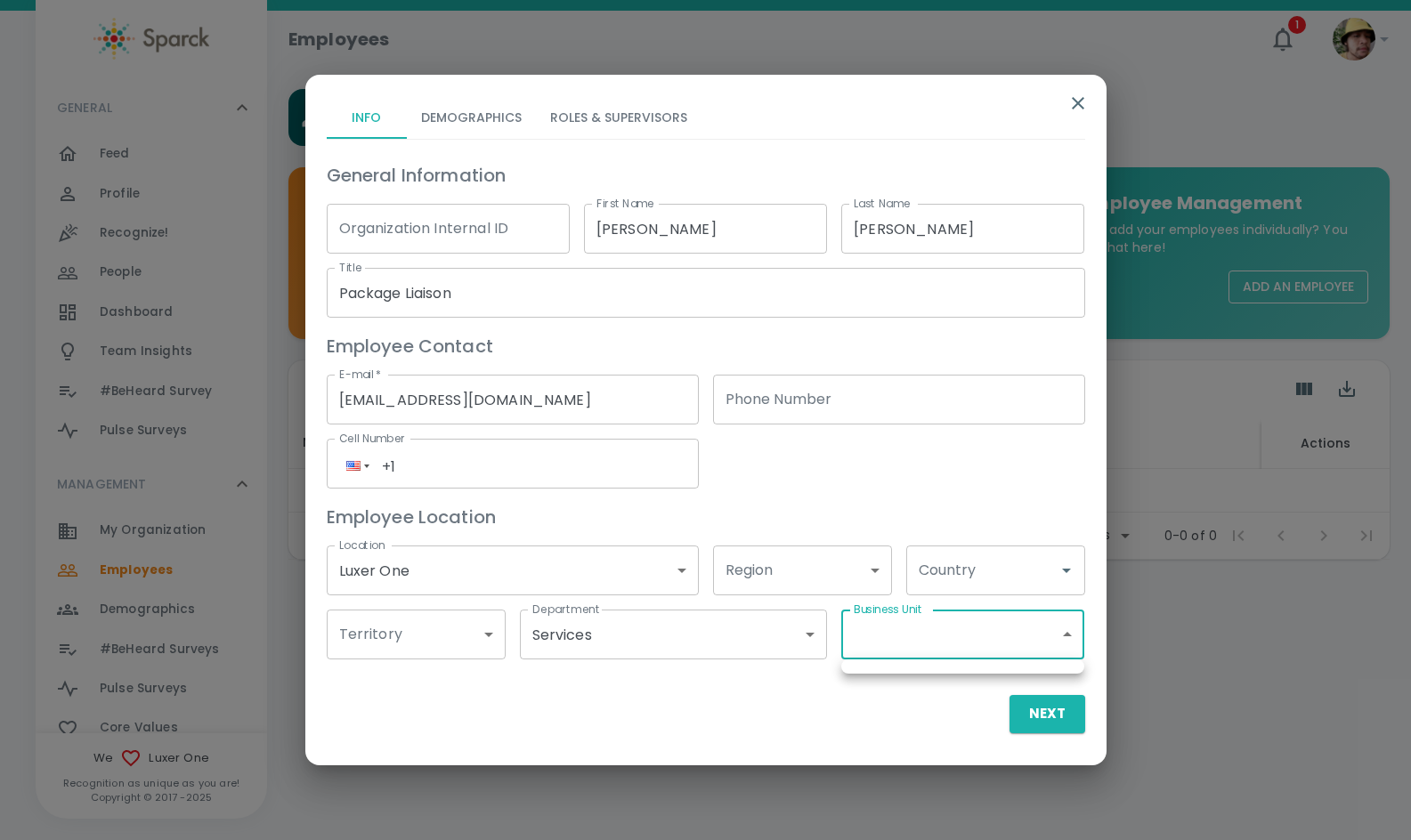
click at [998, 627] on body "Skip Navigation Employees 1 ! GENERAL 0 Feed 0 Profile 0 Recognize! 0 People 0 …" at bounding box center [706, 326] width 1411 height 652
click at [1012, 571] on div at bounding box center [706, 420] width 1411 height 840
click at [1012, 571] on input "Country" at bounding box center [982, 570] width 136 height 34
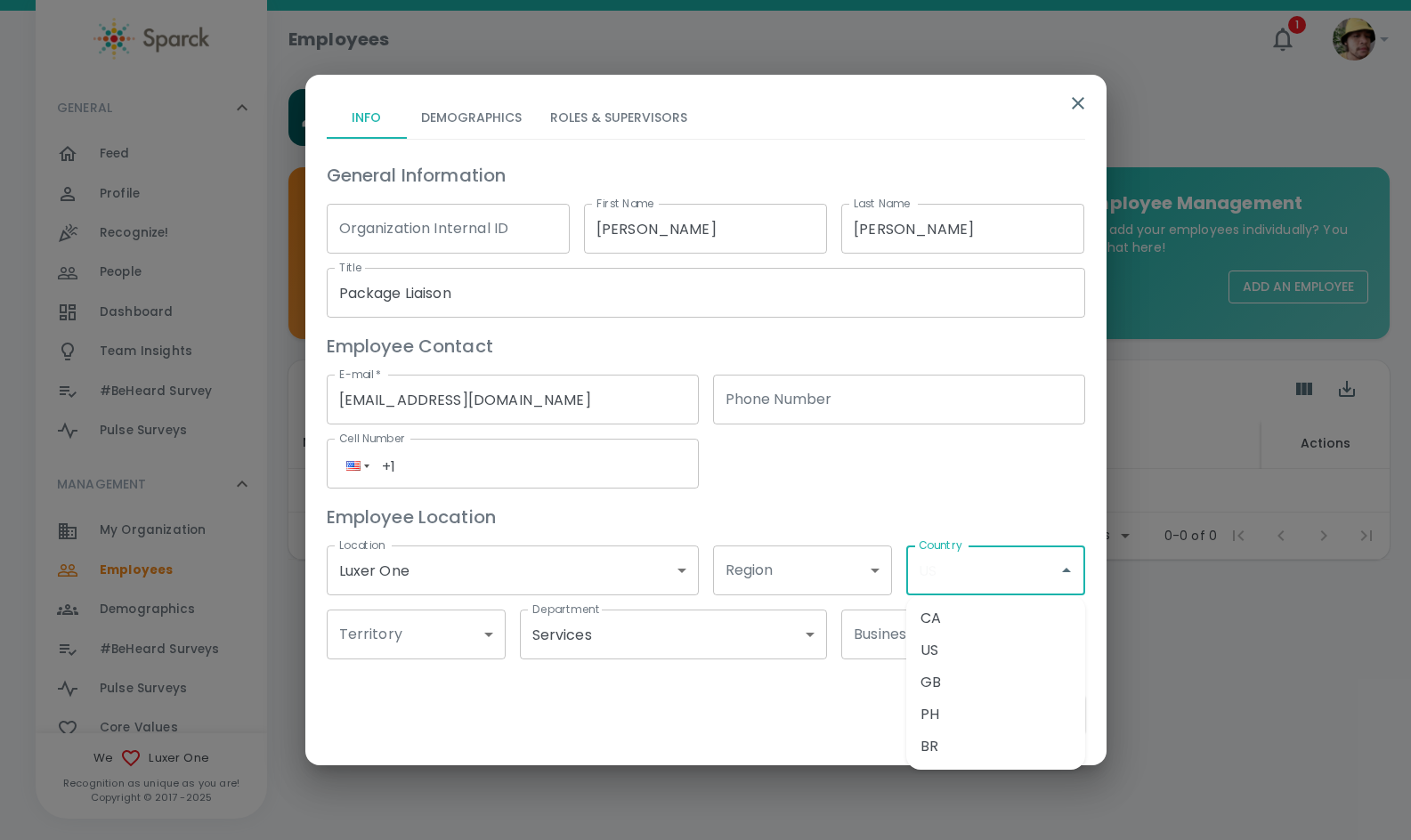
drag, startPoint x: 998, startPoint y: 642, endPoint x: 1045, endPoint y: 674, distance: 56.9
click at [998, 643] on li "US" at bounding box center [997, 650] width 179 height 32
type input "US"
click at [1048, 712] on button "Next" at bounding box center [1048, 714] width 76 height 38
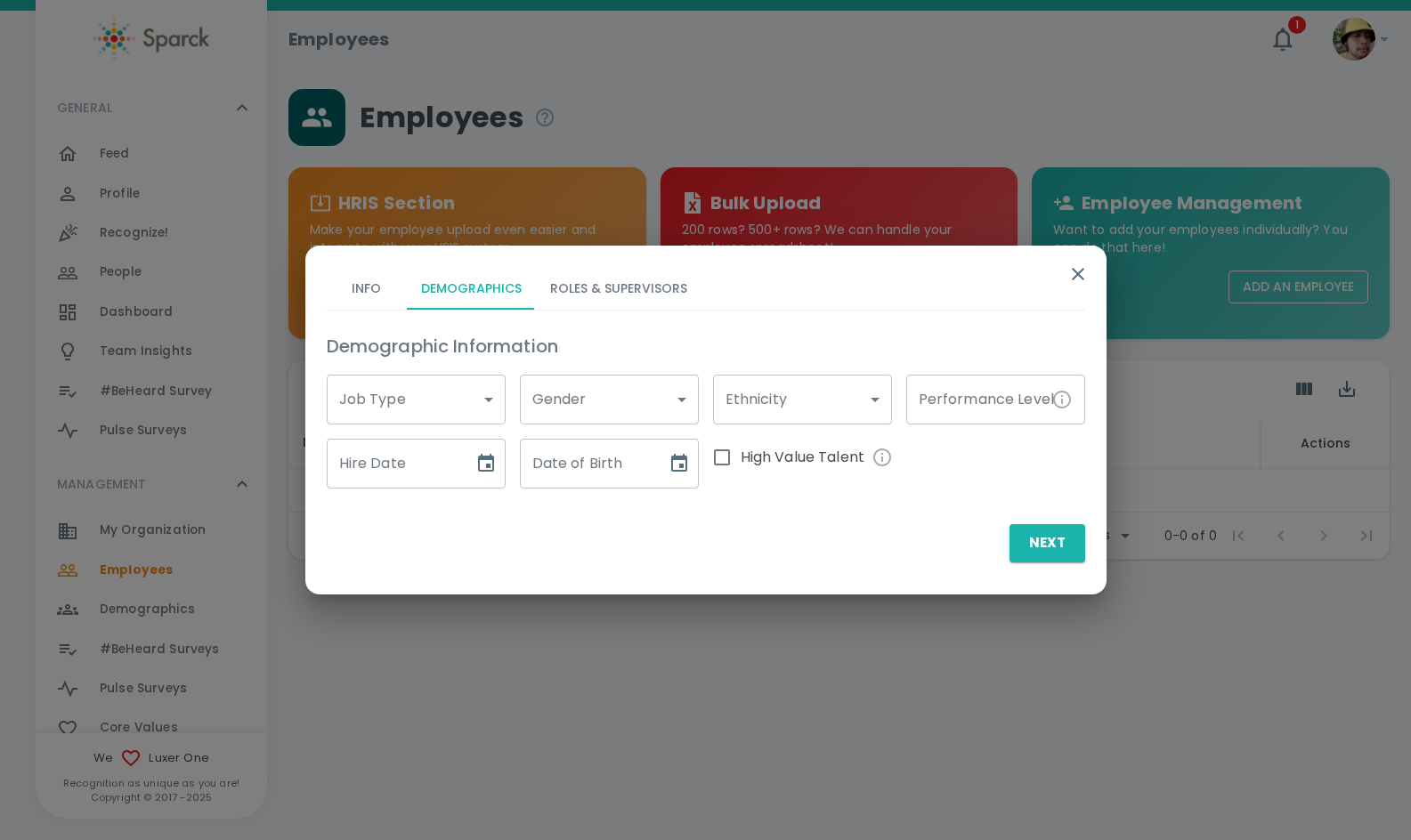
click at [463, 388] on body "Skip Navigation Employees 1 ! GENERAL 0 Feed 0 Profile 0 Recognize! 0 People 0 …" at bounding box center [706, 326] width 1411 height 652
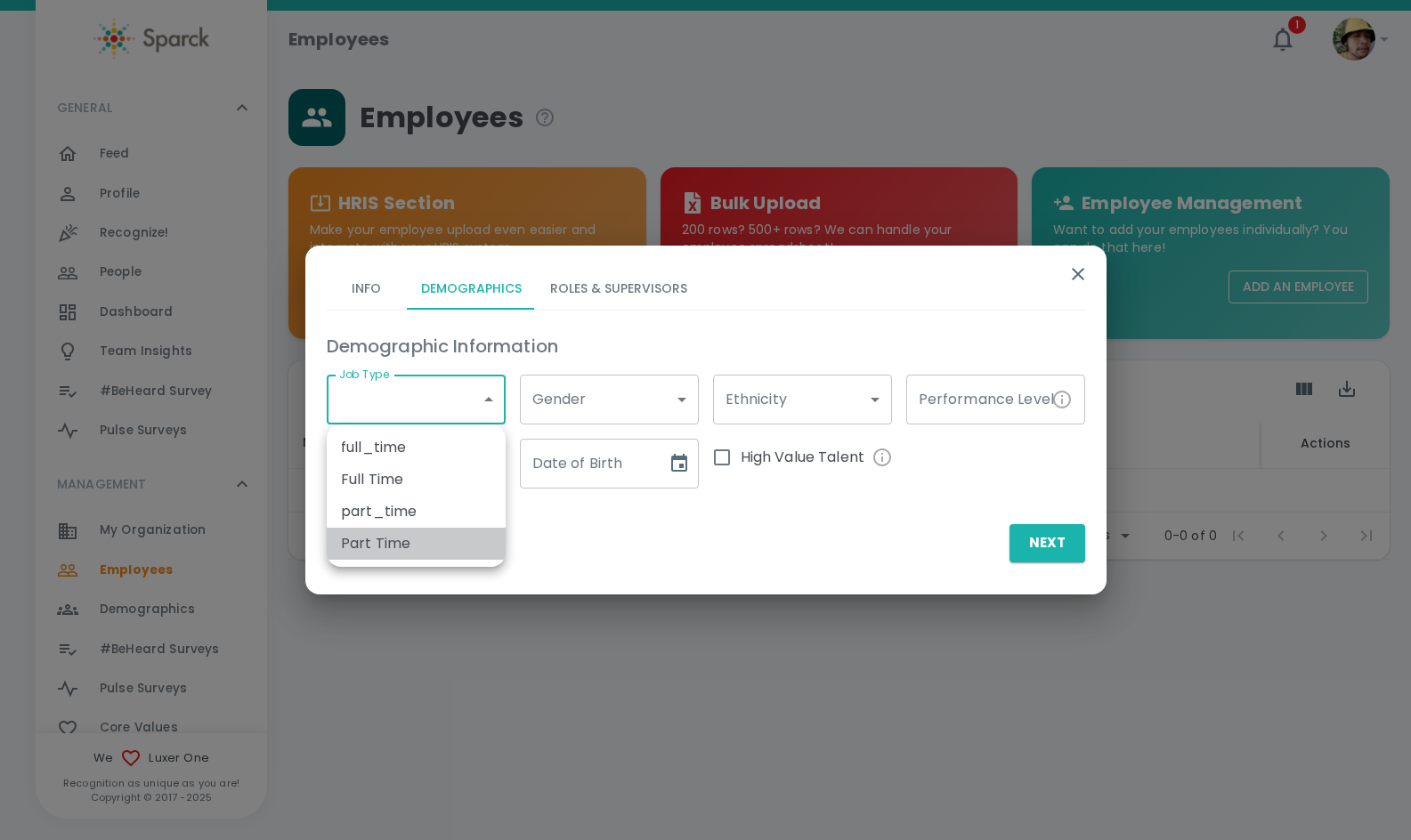
click at [439, 531] on li "Part Time" at bounding box center [416, 543] width 179 height 32
type input "173791"
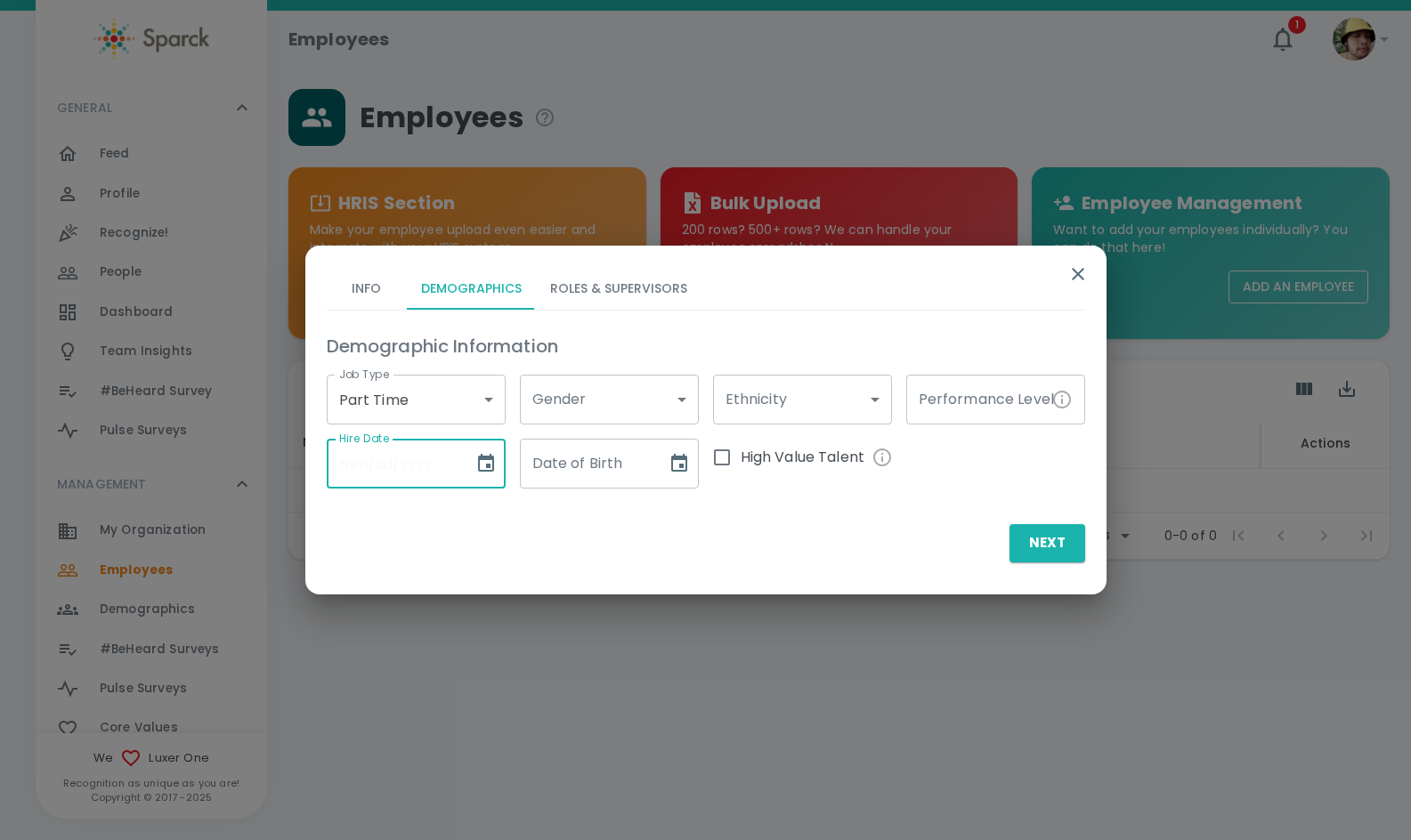
click at [437, 472] on input "Hire Date" at bounding box center [394, 463] width 135 height 50
click at [484, 472] on icon "Choose date" at bounding box center [486, 463] width 21 height 21
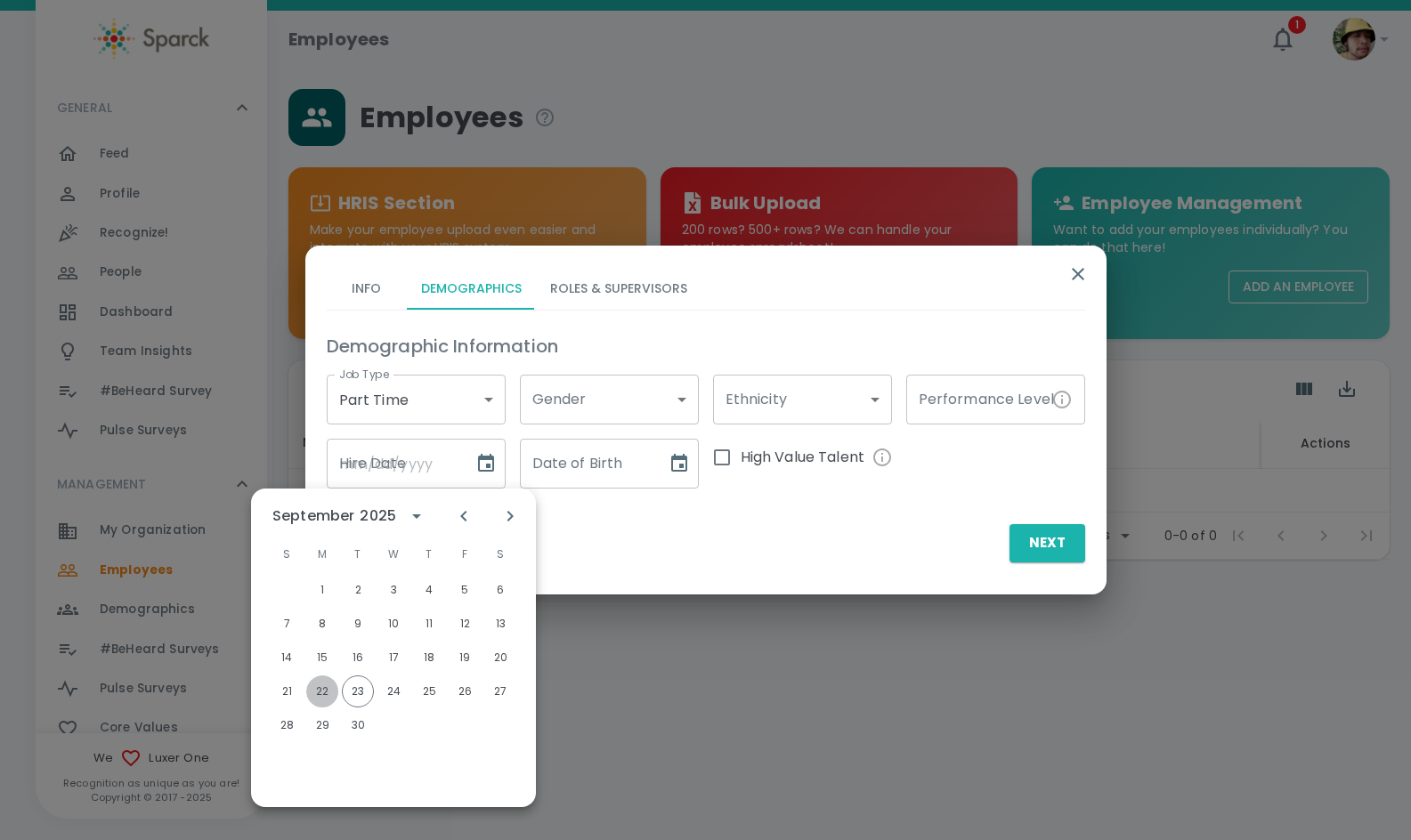
click at [322, 694] on button "22" at bounding box center [322, 691] width 32 height 32
type input "[DATE]"
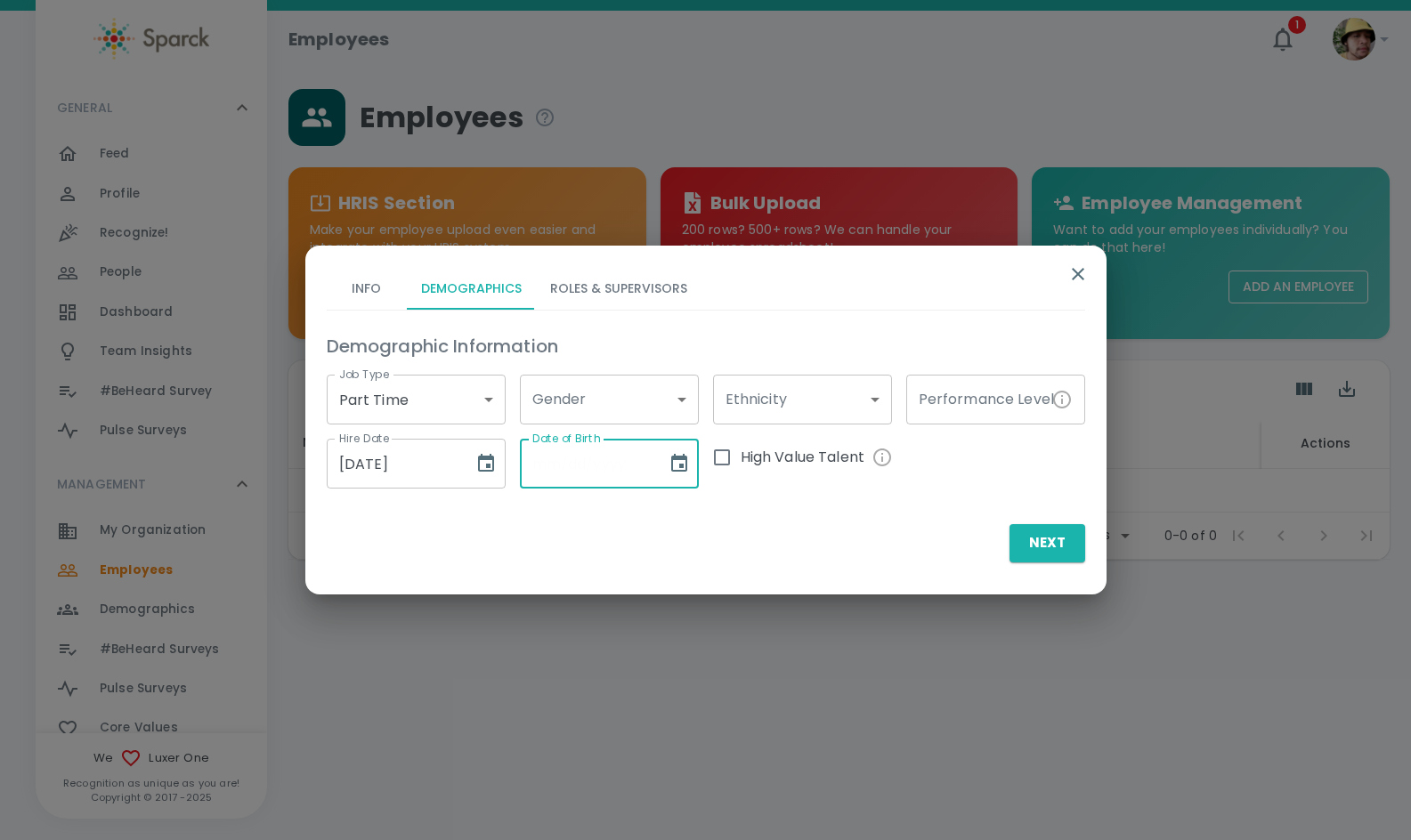
click at [598, 466] on input "Date of Birth" at bounding box center [588, 463] width 135 height 50
type input "[DATE]"
click at [626, 285] on button "Roles & Supervisors" at bounding box center [619, 288] width 166 height 42
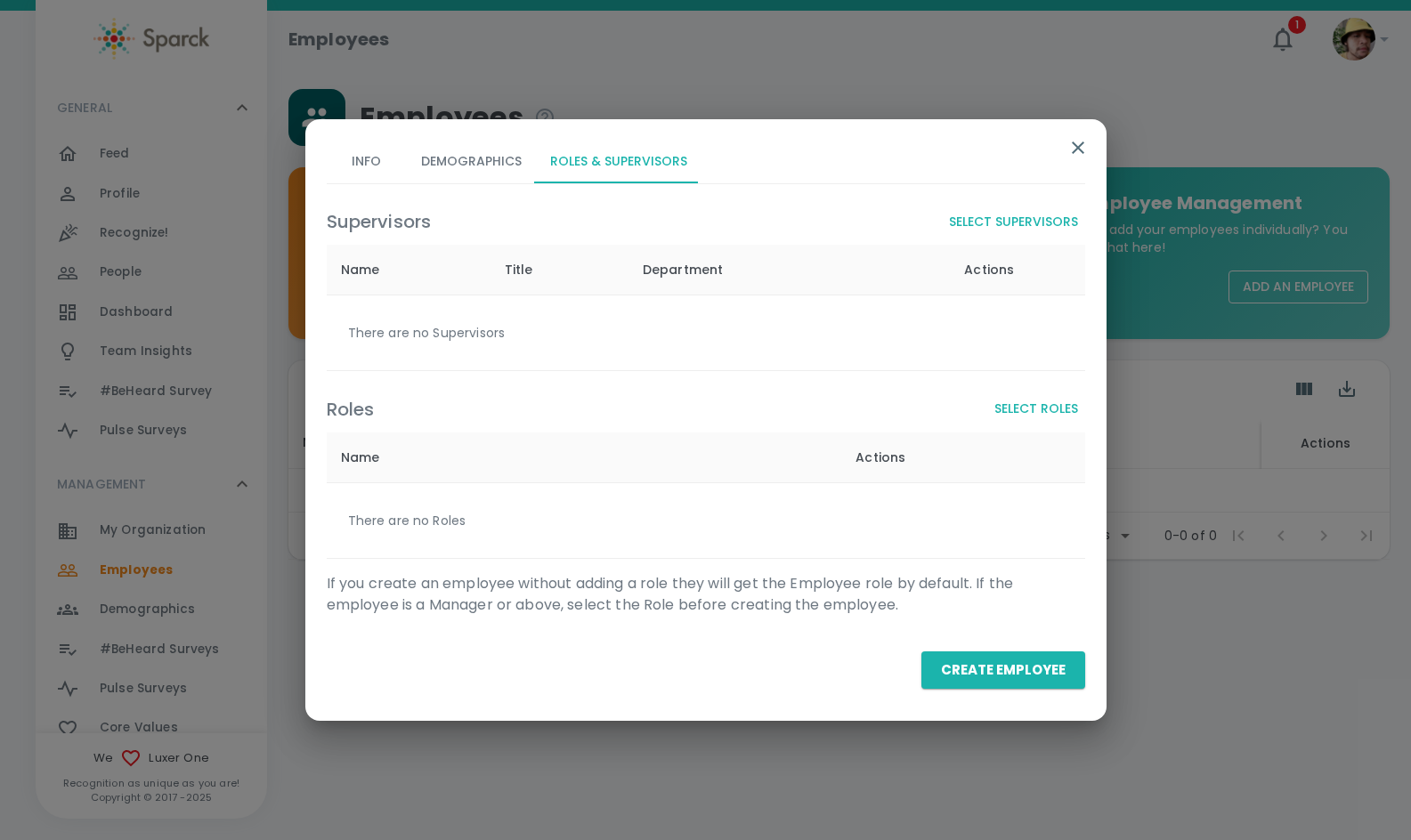
click at [997, 228] on button "Select Supervisors" at bounding box center [1014, 222] width 144 height 33
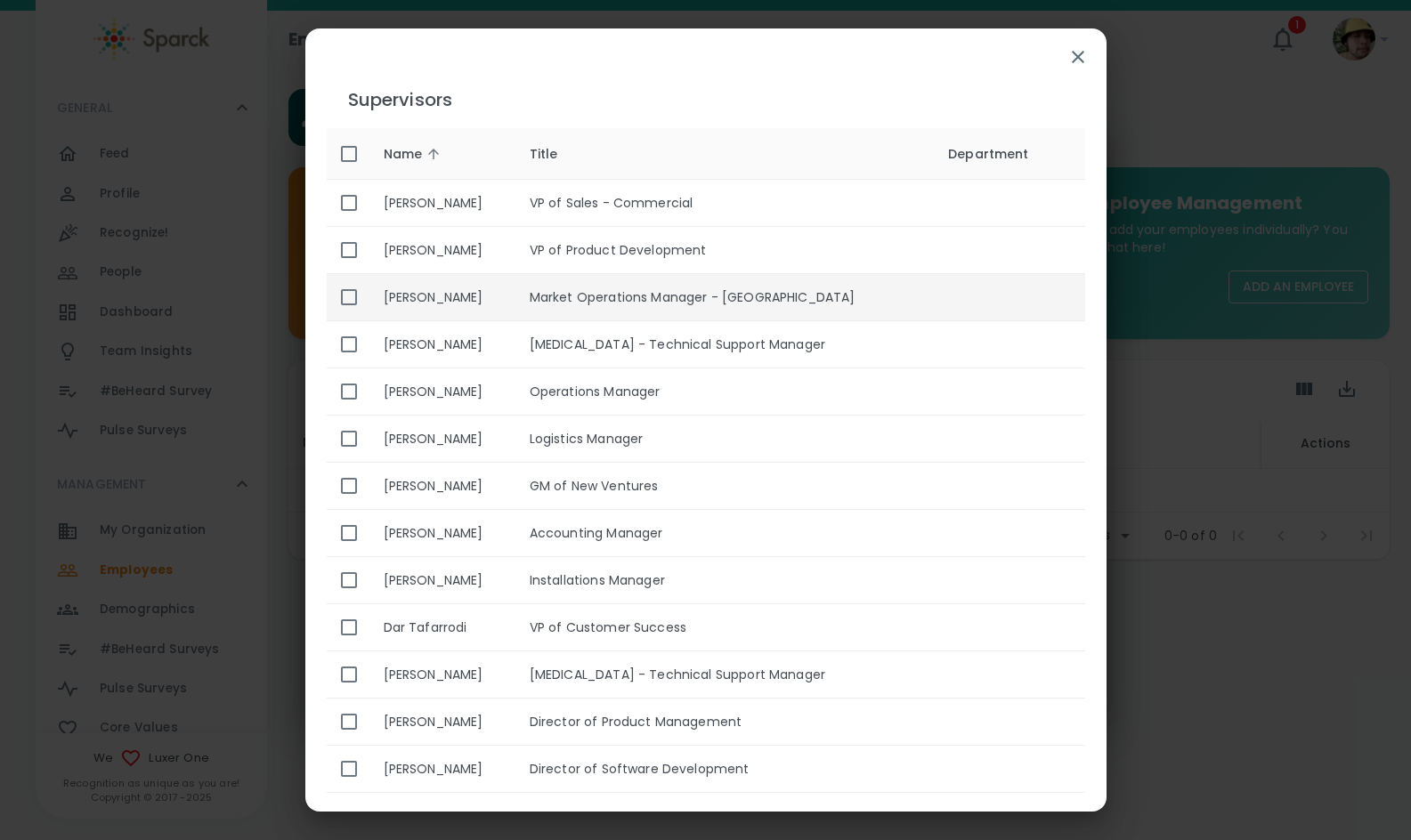
click at [800, 302] on td "Market Operations Manager - [GEOGRAPHIC_DATA]" at bounding box center [725, 298] width 418 height 47
checkbox input "true"
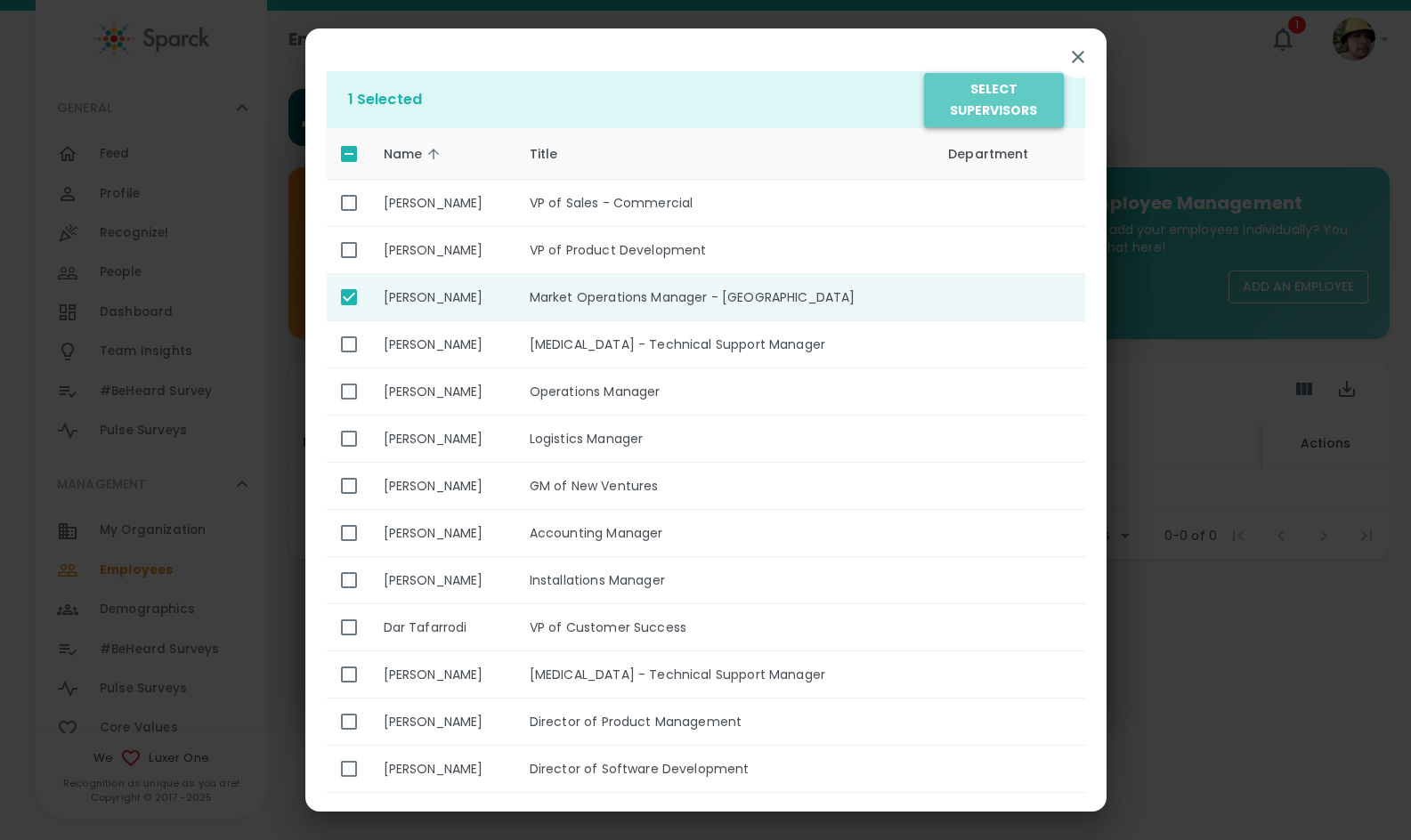
click at [1008, 85] on button "Select Supervisors" at bounding box center [994, 100] width 139 height 54
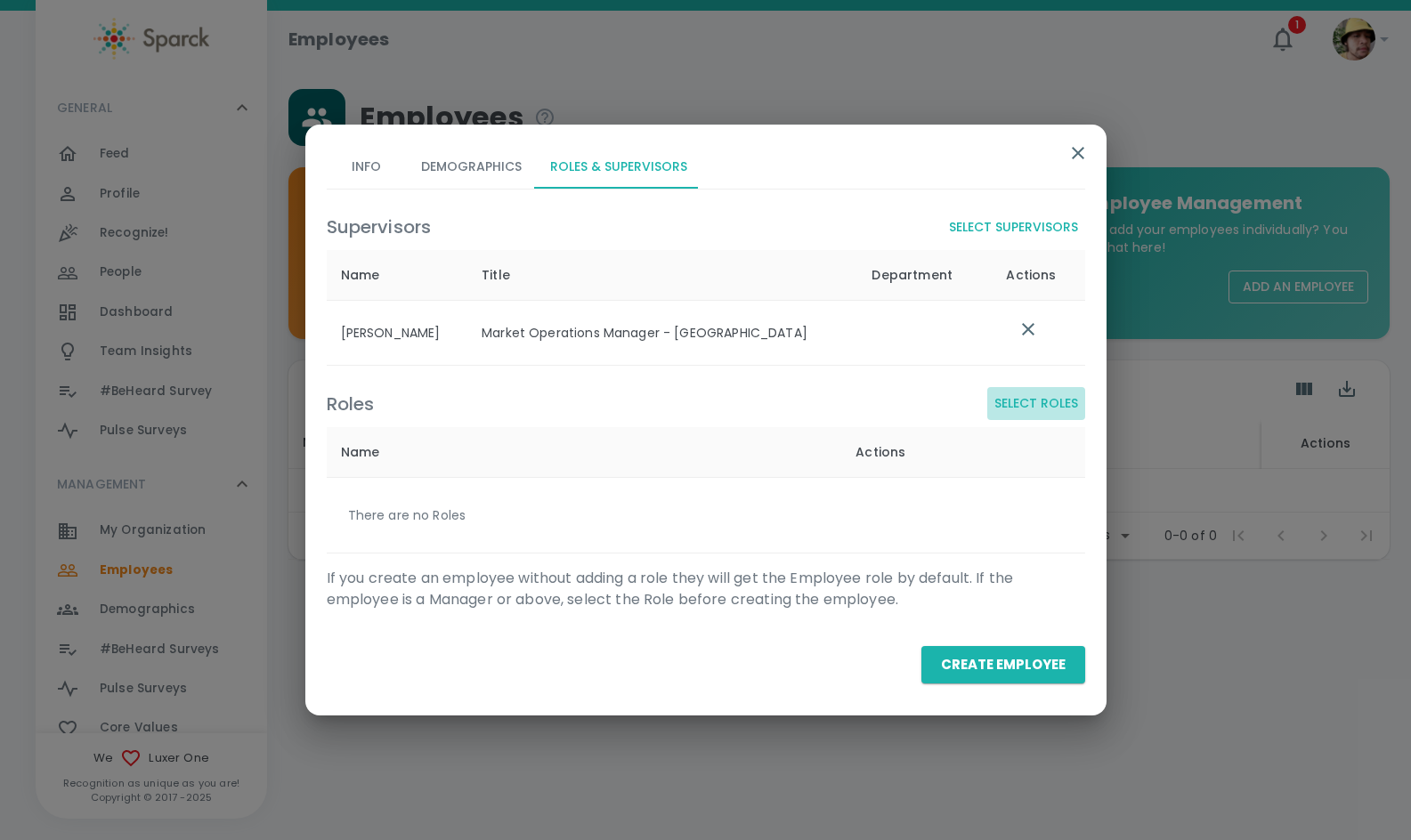
click at [1031, 397] on button "Select Roles" at bounding box center [1037, 404] width 98 height 33
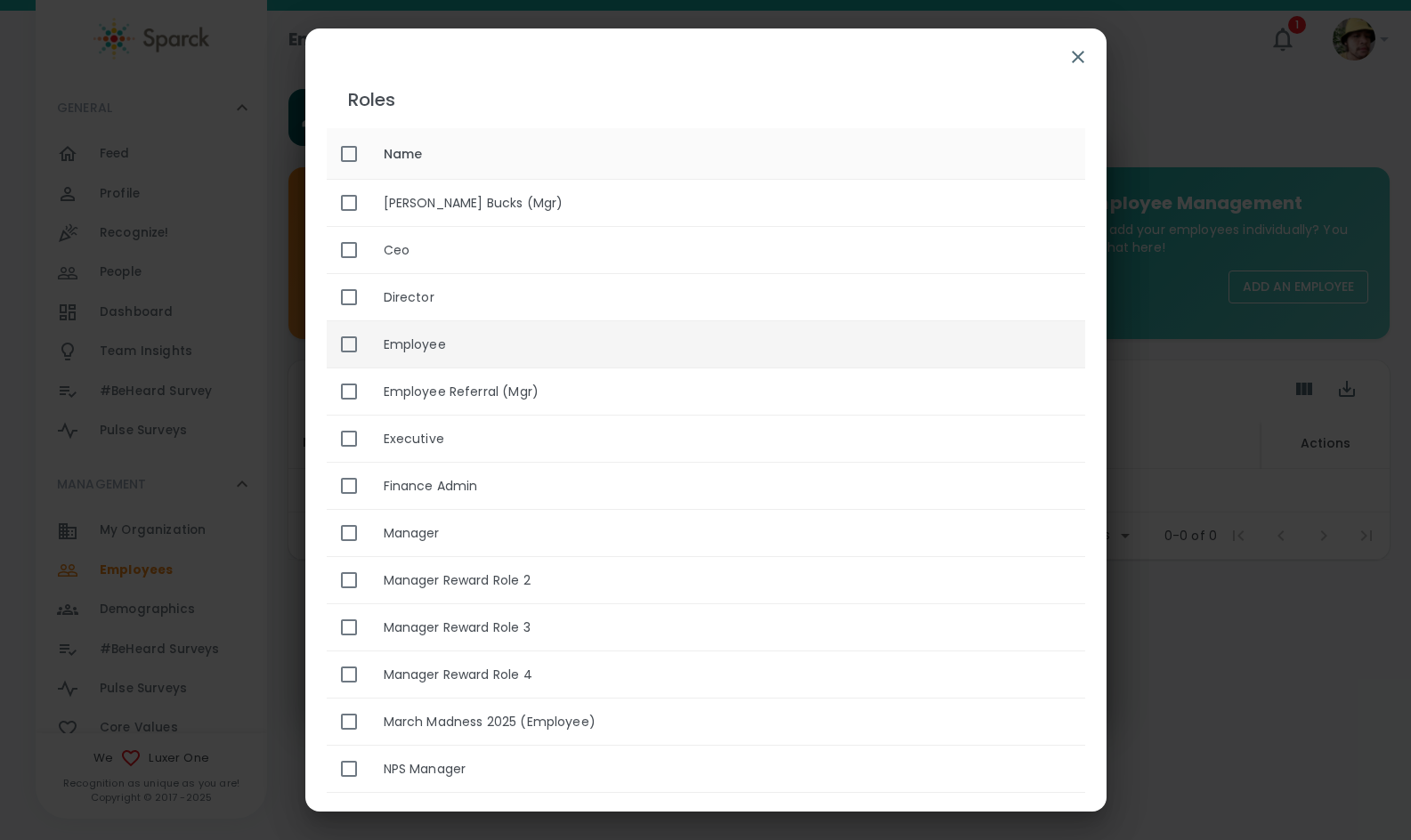
click at [603, 339] on th "Employee" at bounding box center [727, 345] width 716 height 47
checkbox input "true"
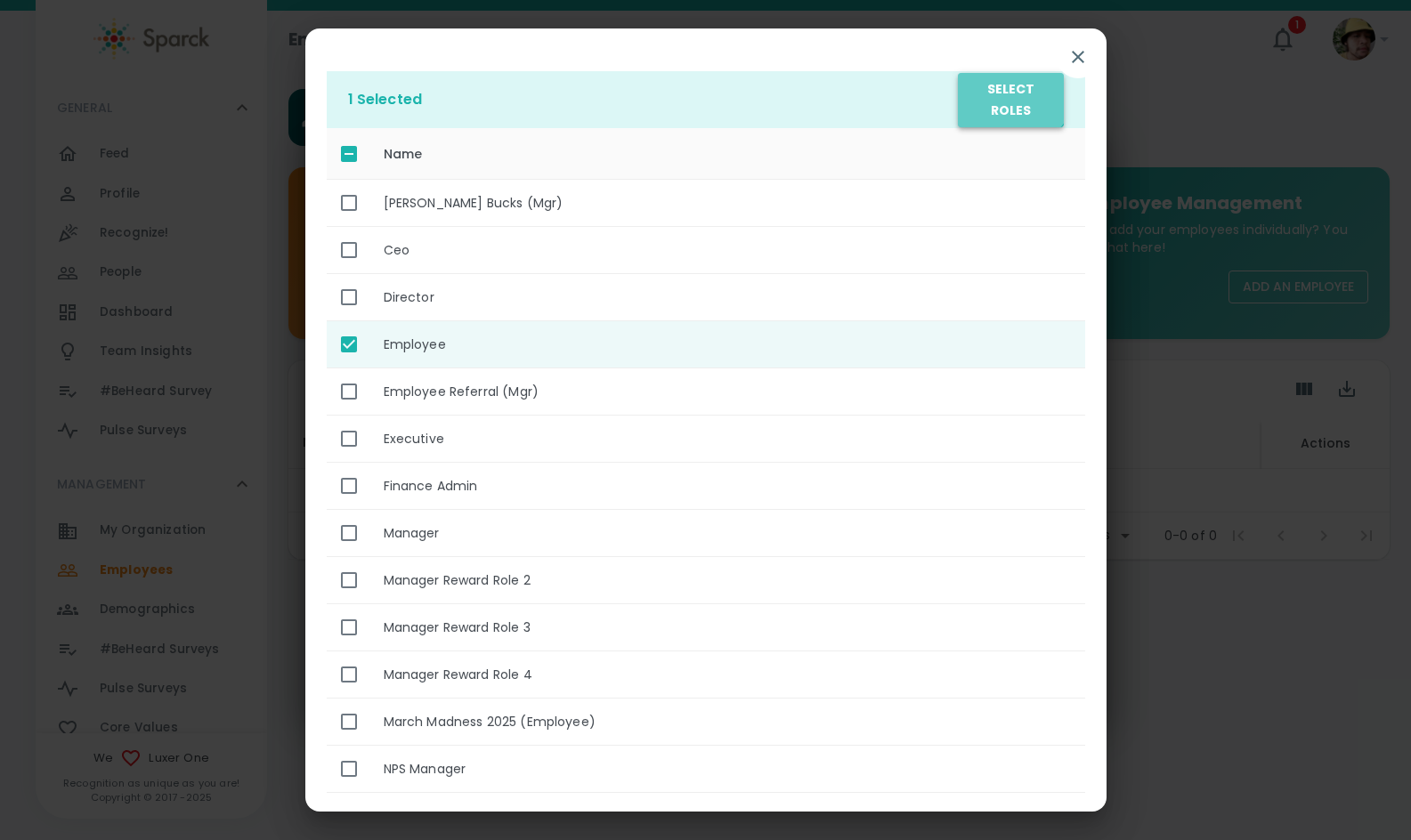
click at [1000, 86] on button "Select Roles" at bounding box center [1010, 100] width 105 height 54
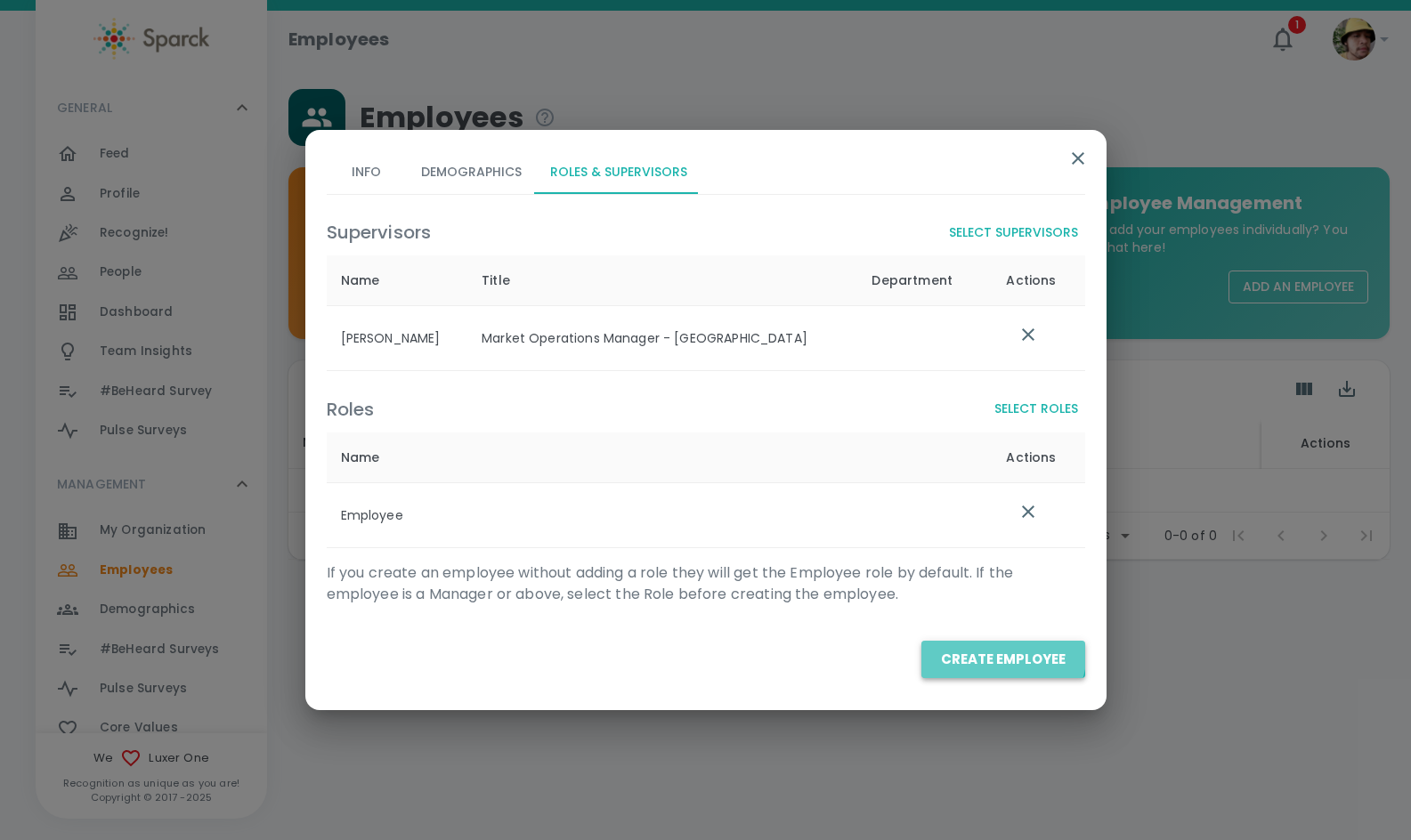
click at [989, 650] on button "Create Employee" at bounding box center [1003, 659] width 164 height 38
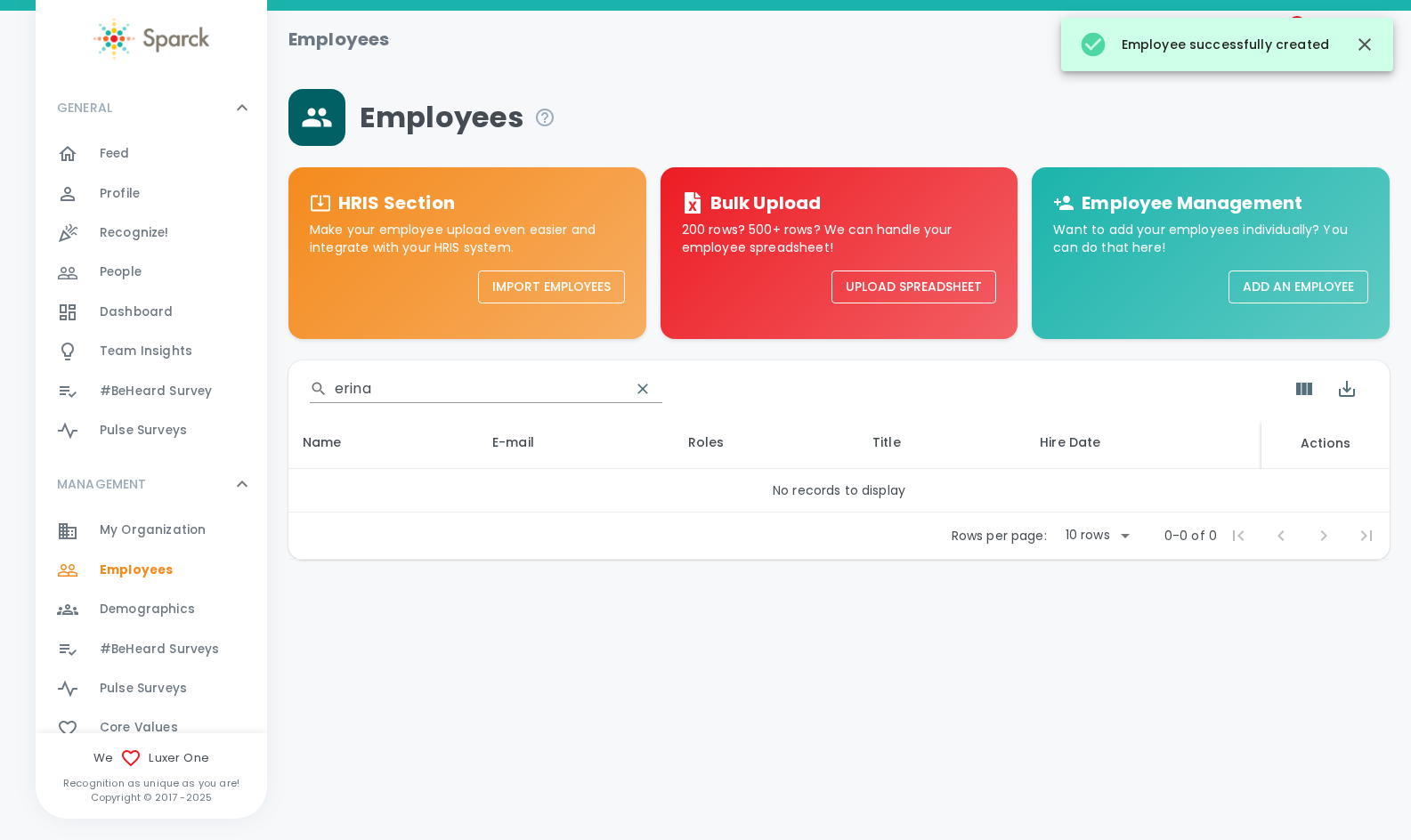
click at [475, 376] on input "erina" at bounding box center [475, 389] width 281 height 29
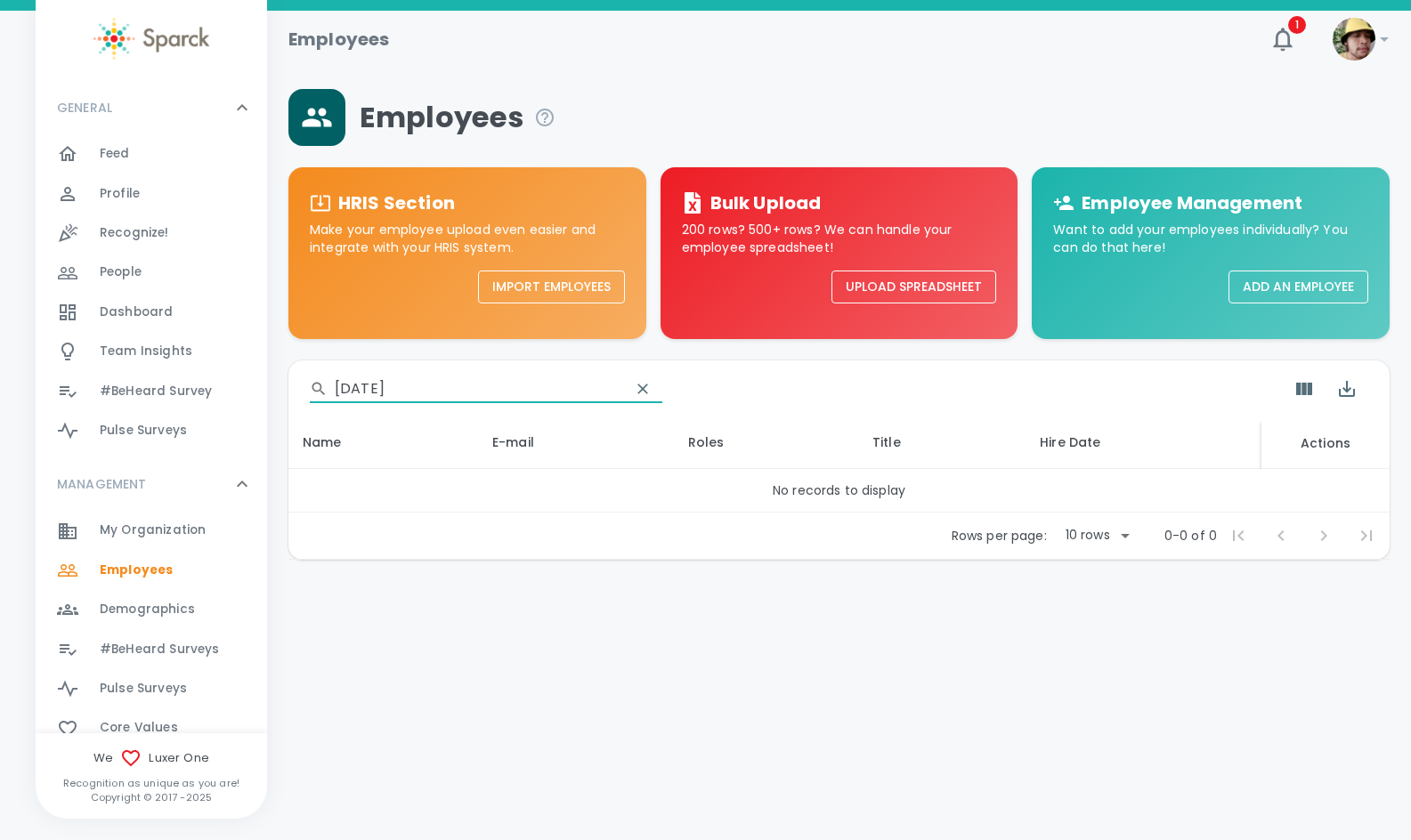
drag, startPoint x: 374, startPoint y: 385, endPoint x: 520, endPoint y: 399, distance: 146.7
click at [520, 397] on div "​ [DATE]" at bounding box center [487, 389] width 353 height 29
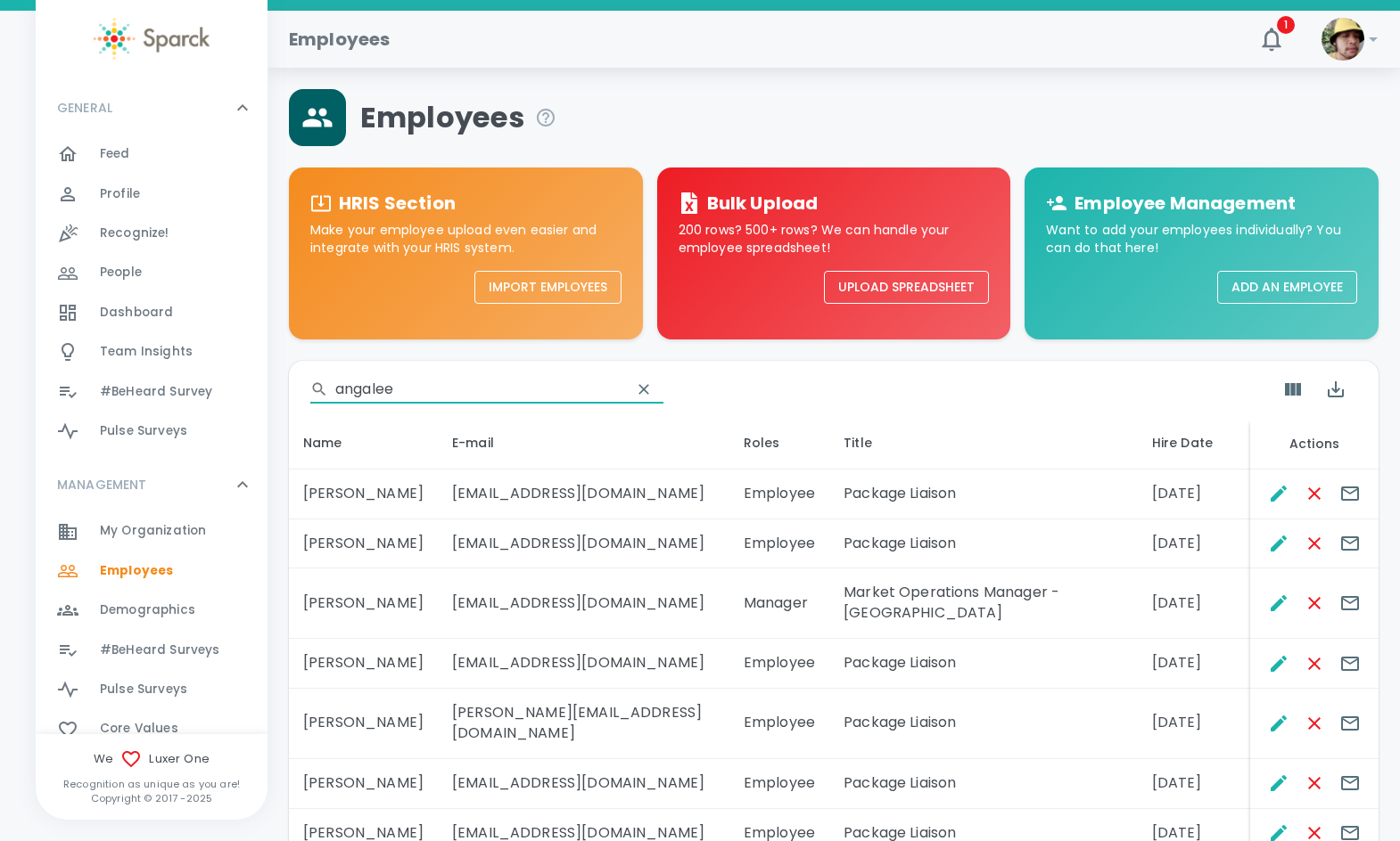
scroll to position [89, 0]
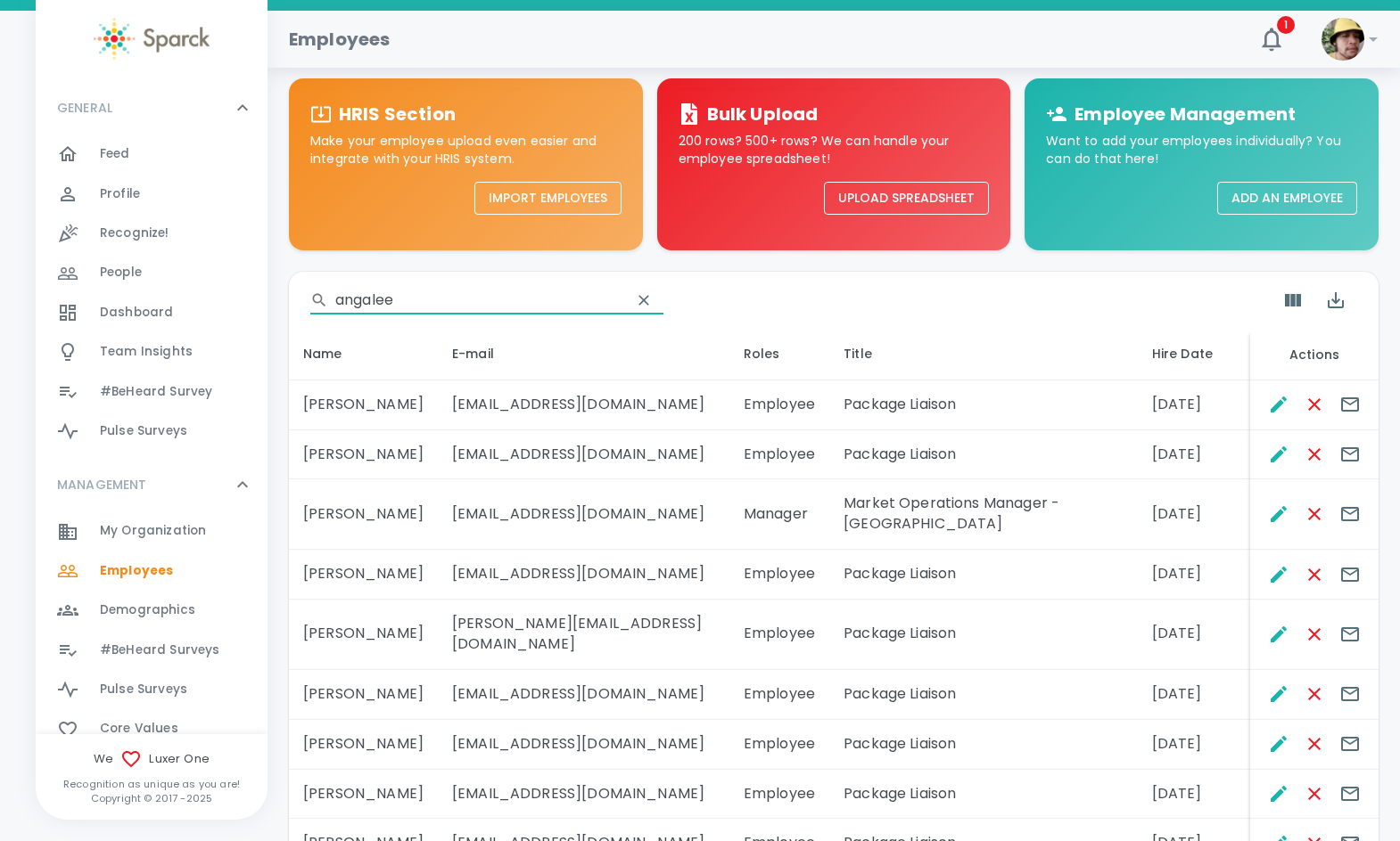
type input "angalee"
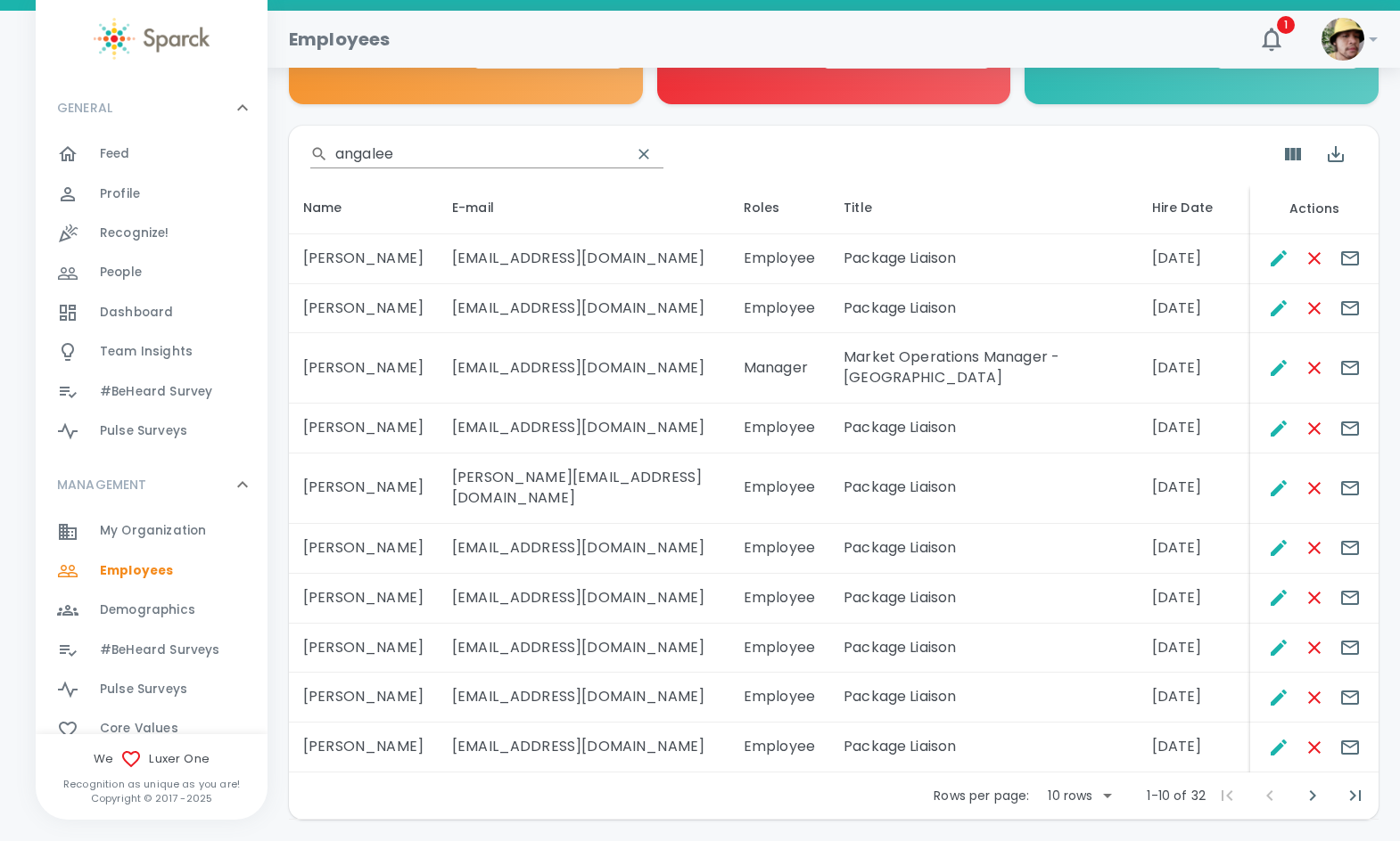
scroll to position [265, 0]
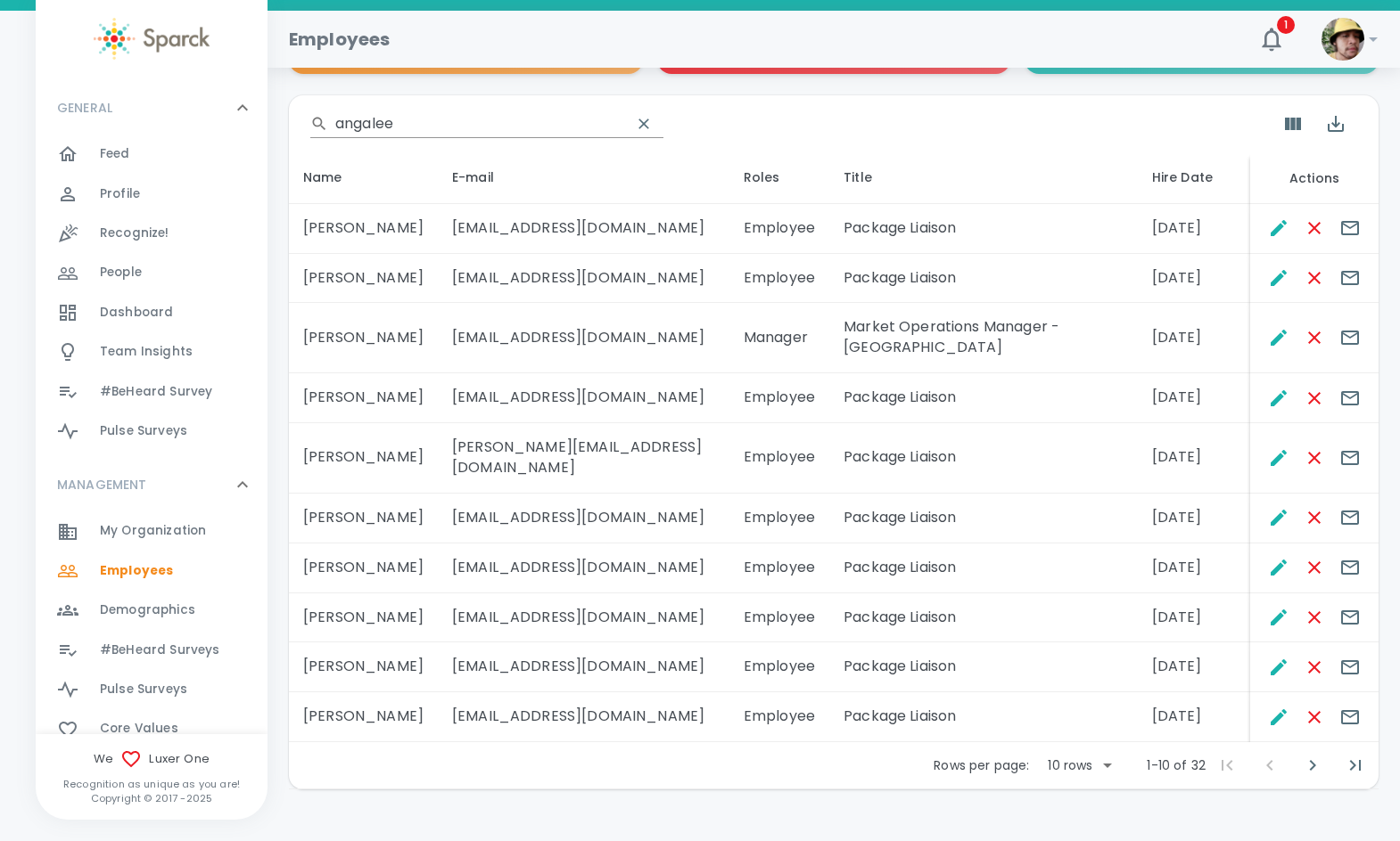
click at [1065, 731] on body "Skip Navigation Employees 1 ! GENERAL 0 Feed 0 Profile 0 Recognize! 0 People 0 …" at bounding box center [700, 309] width 1400 height 1148
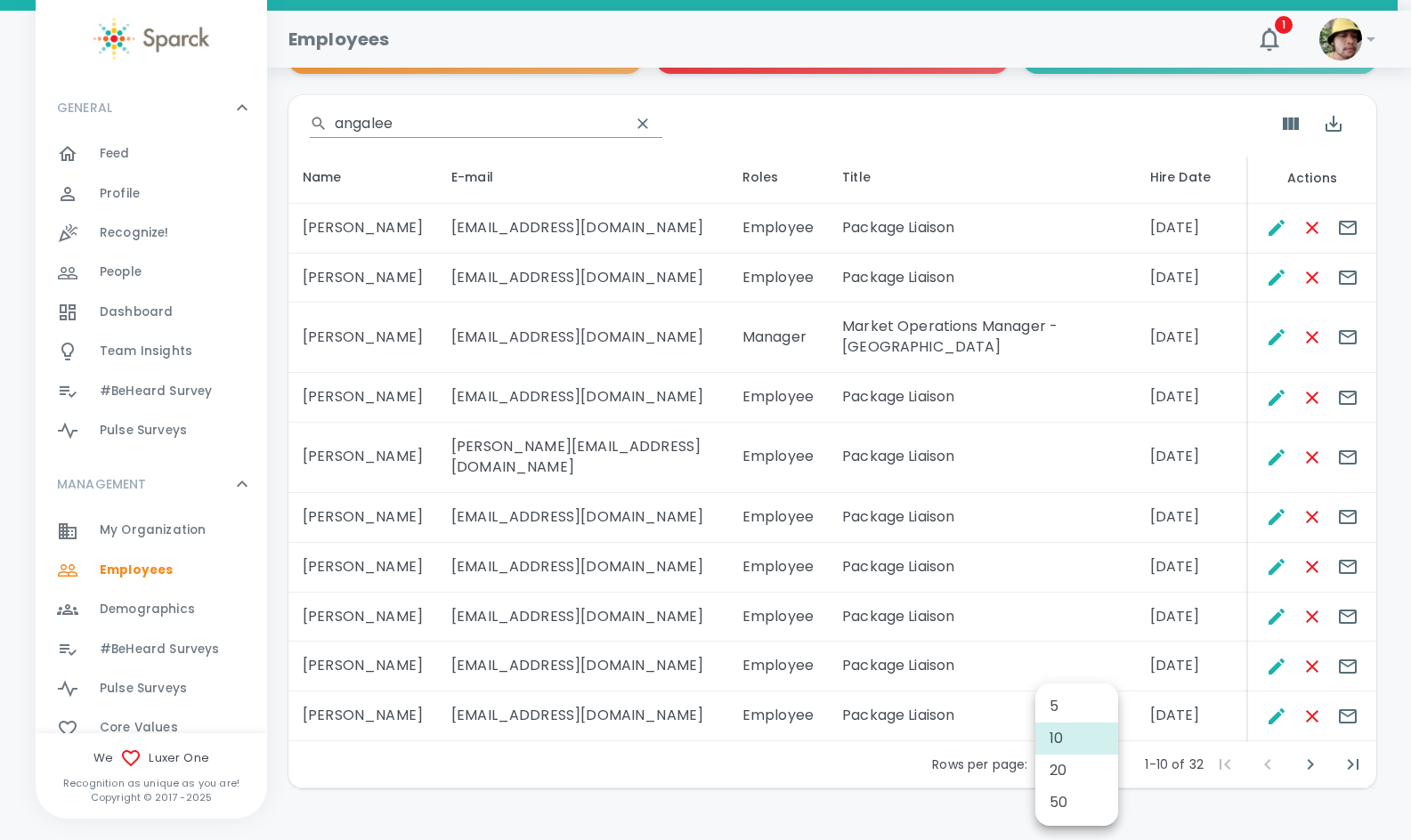
click at [1081, 803] on li "50" at bounding box center [1078, 802] width 83 height 32
type input "50"
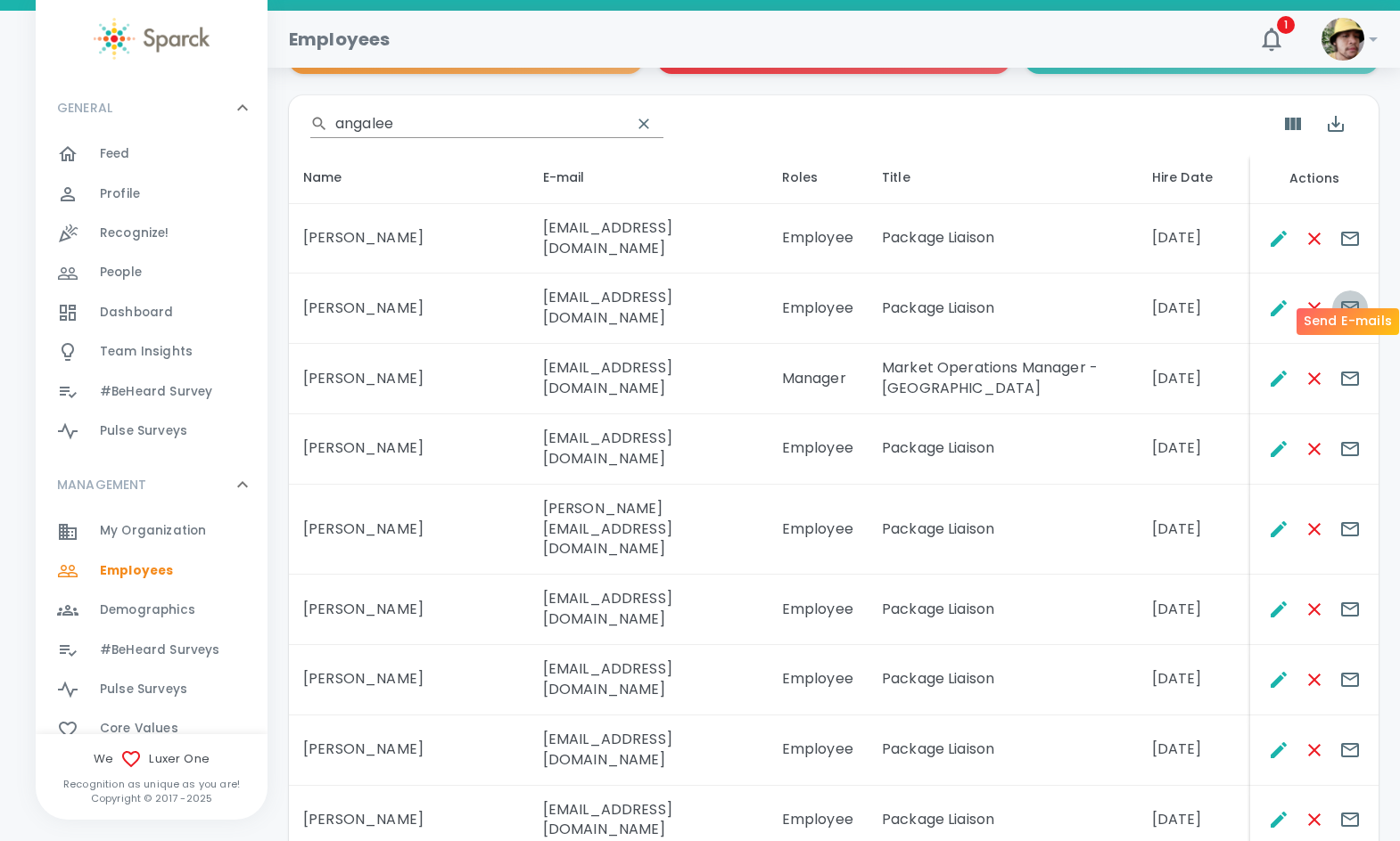
click at [1351, 298] on icon "Send E-mails" at bounding box center [1350, 309] width 21 height 21
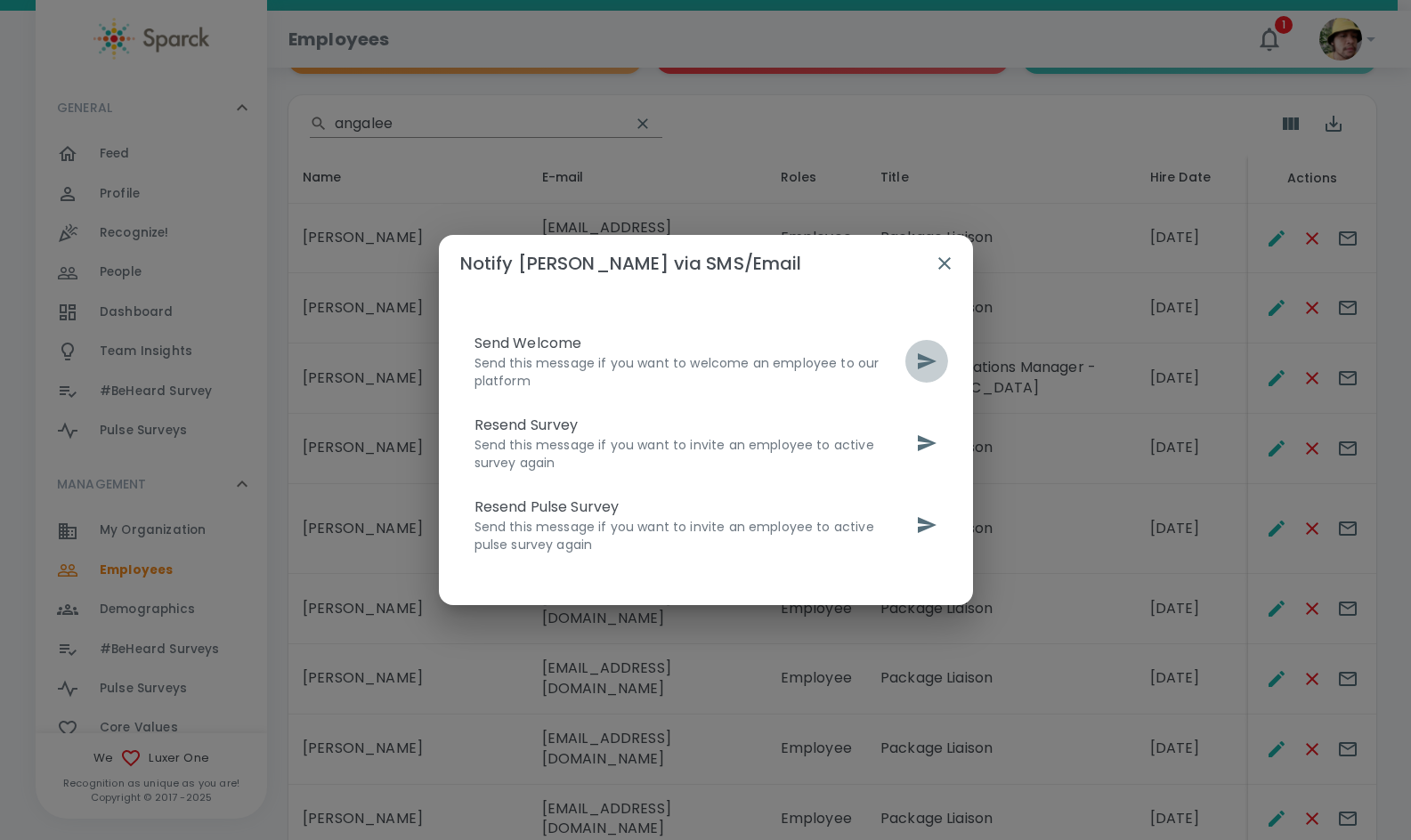
click at [921, 371] on icon "send" at bounding box center [927, 361] width 21 height 21
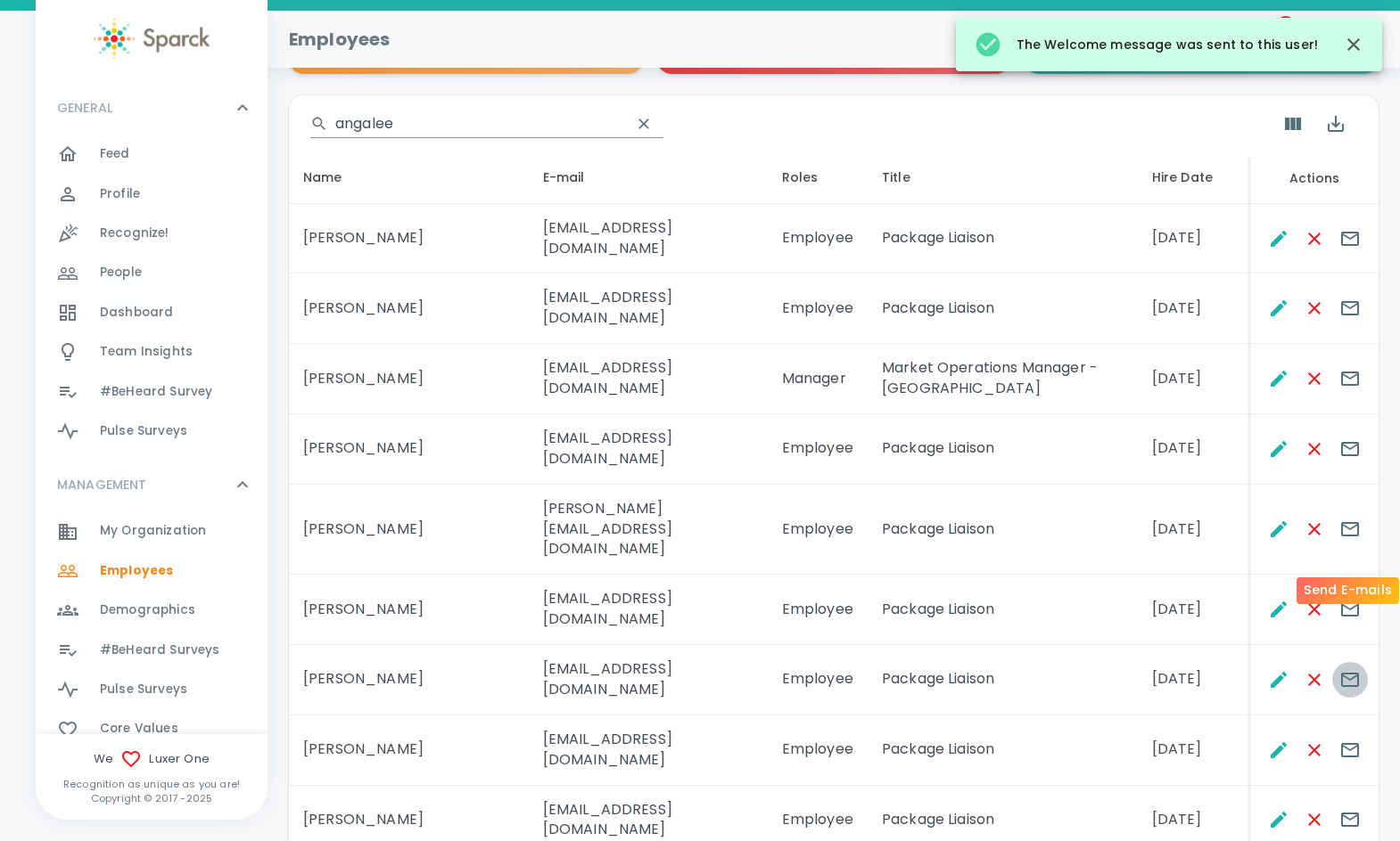
click at [1354, 669] on icon "Send E-mails" at bounding box center [1350, 680] width 21 height 21
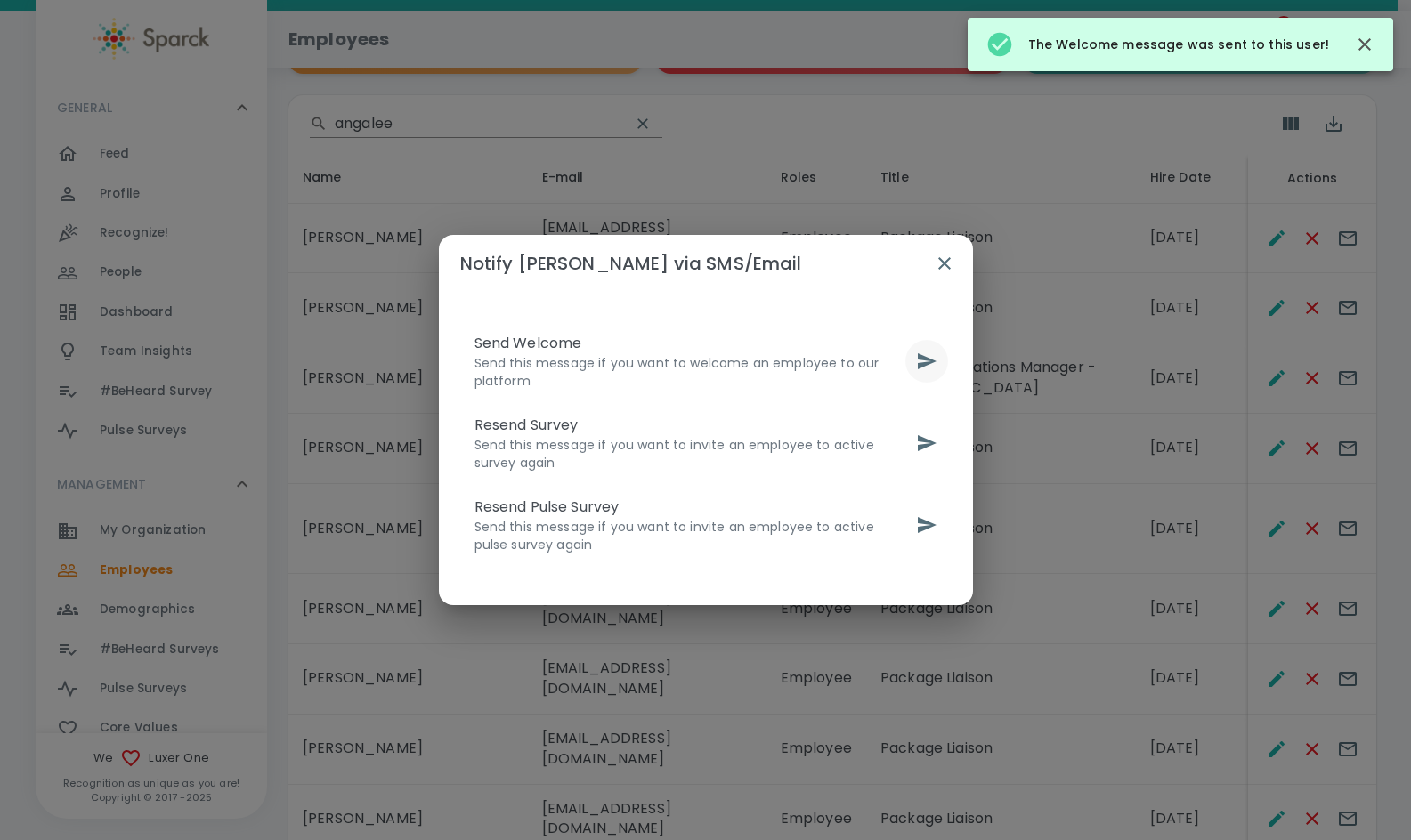
click at [925, 351] on icon "send" at bounding box center [927, 361] width 21 height 21
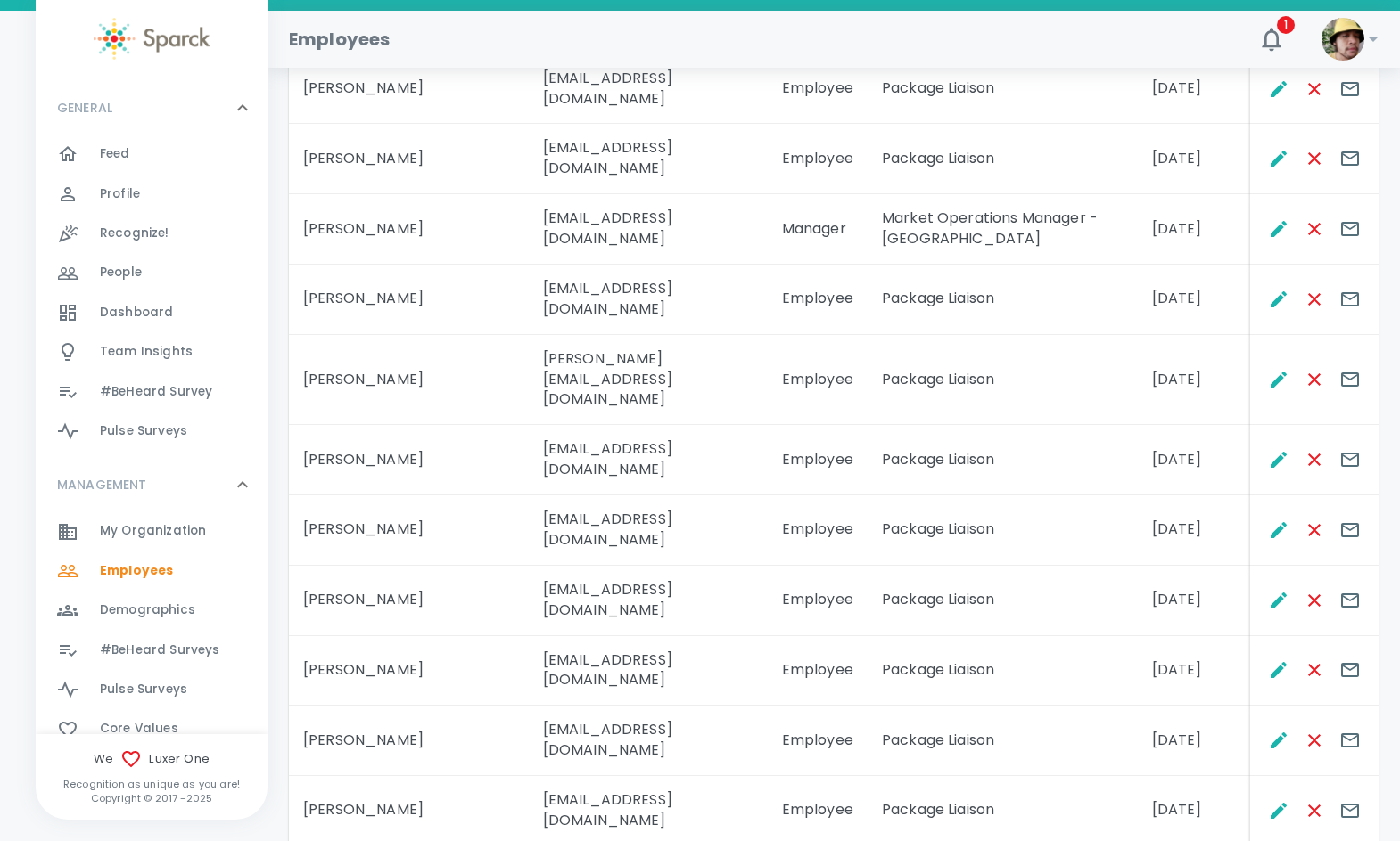
scroll to position [446, 0]
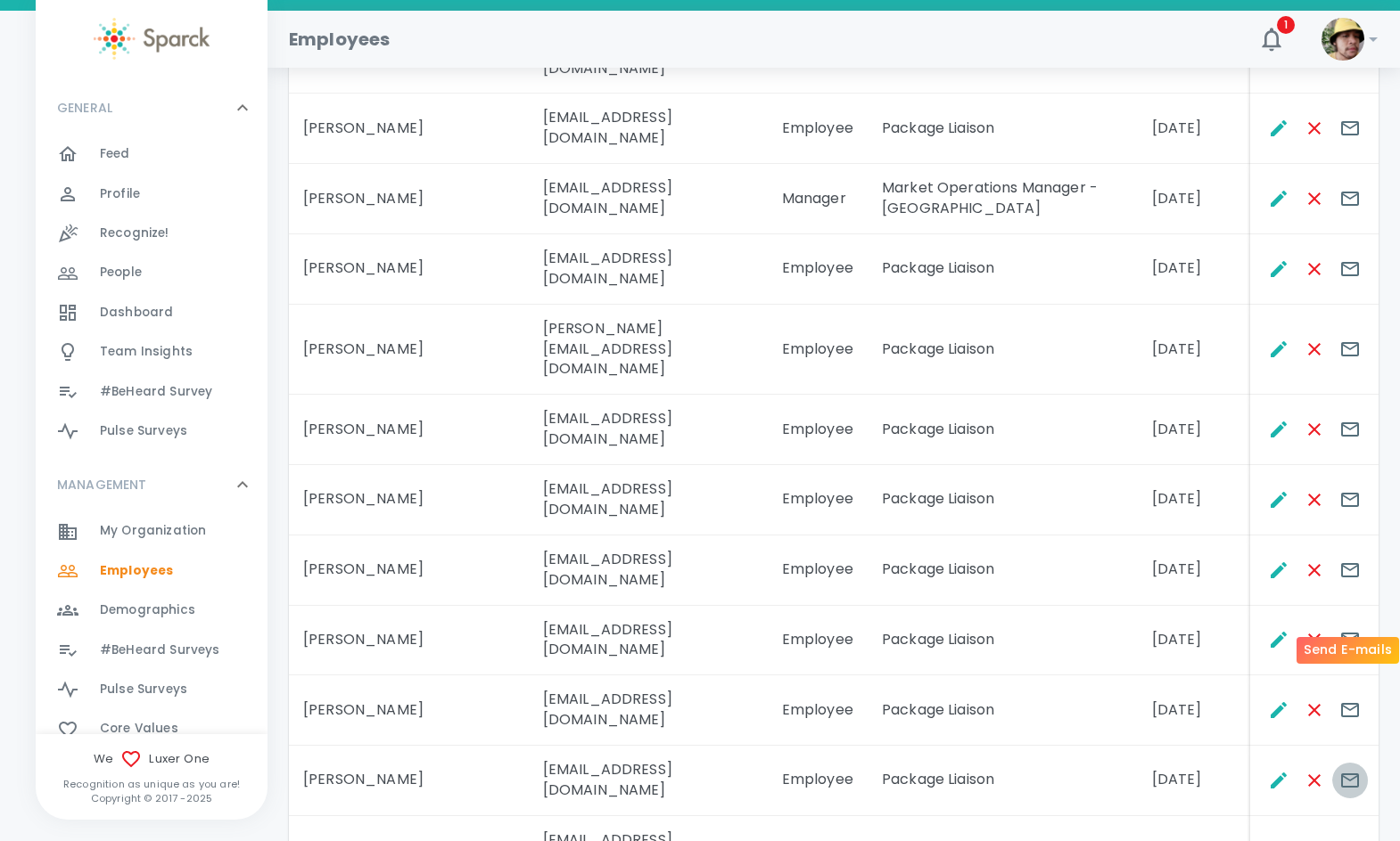
click at [1351, 773] on icon "Send E-mails" at bounding box center [1350, 780] width 17 height 14
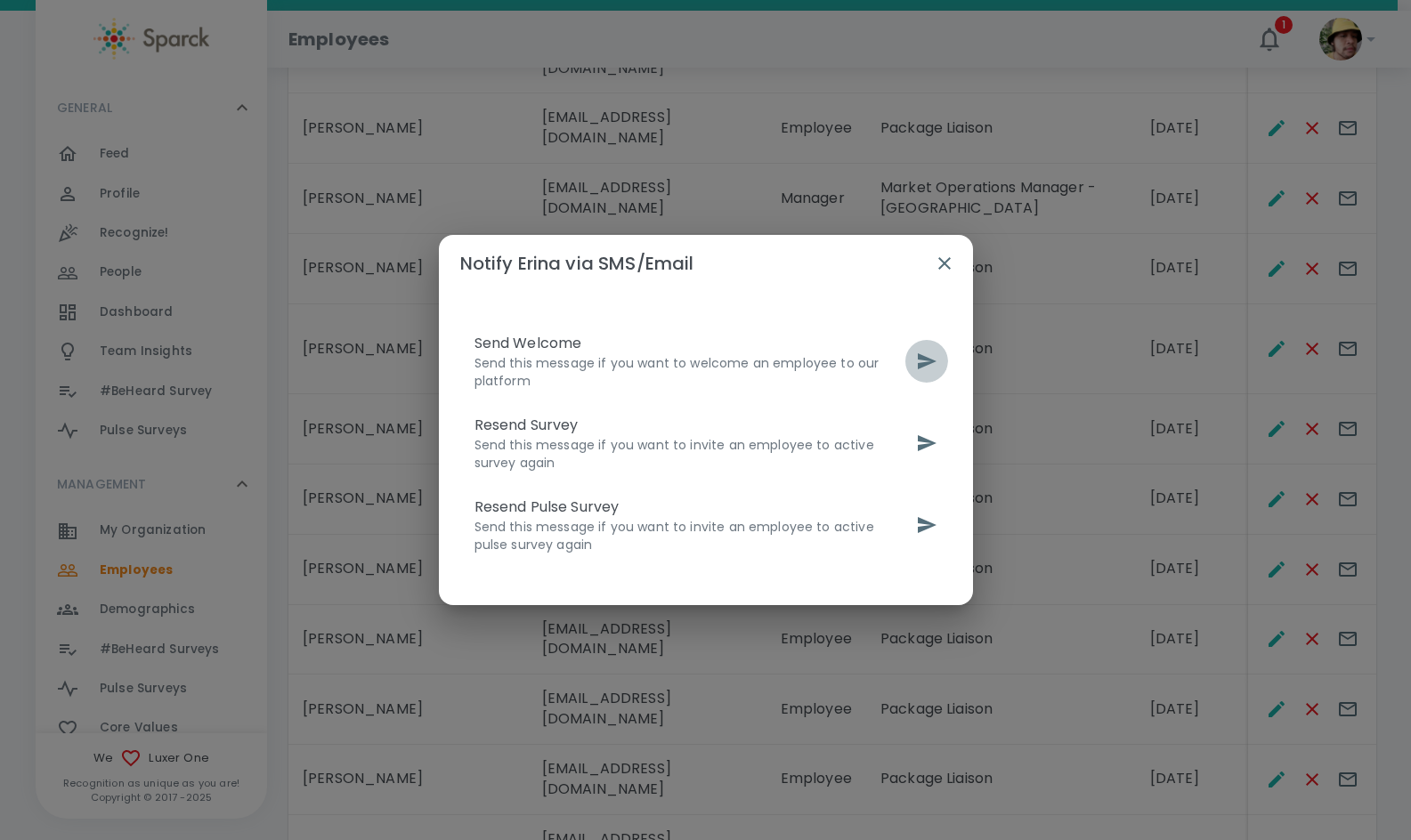
click at [932, 356] on icon "send" at bounding box center [927, 361] width 21 height 21
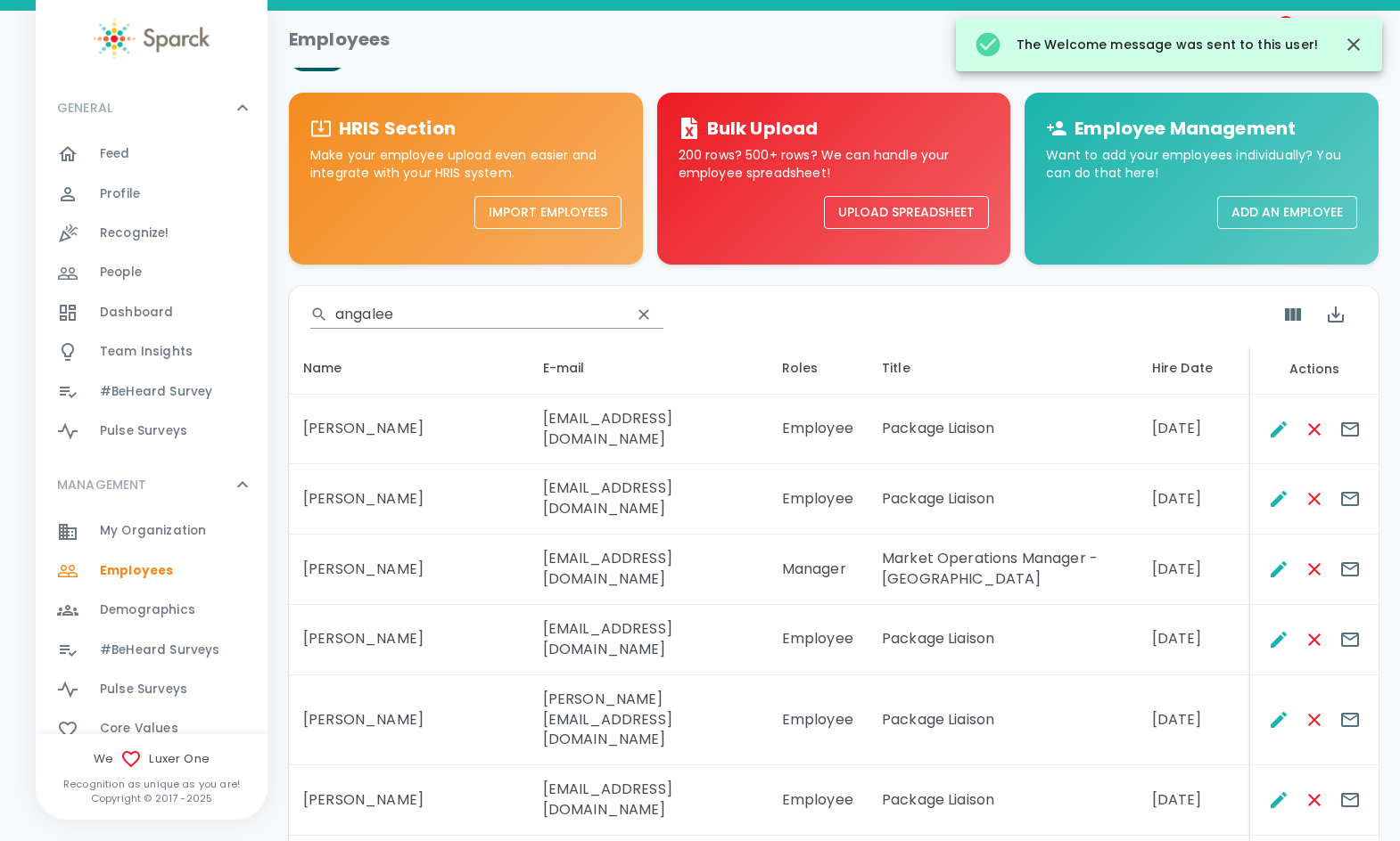
scroll to position [0, 0]
